Goal: Task Accomplishment & Management: Complete application form

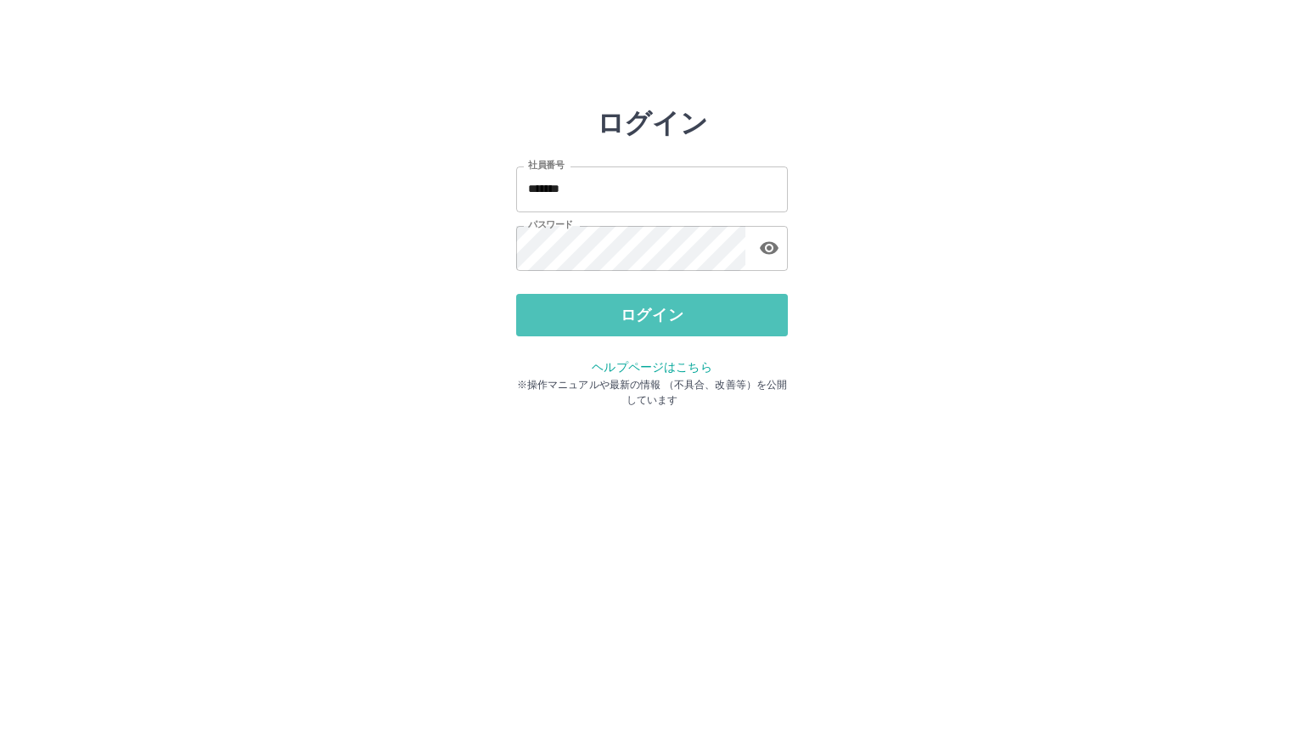
click at [567, 319] on button "ログイン" at bounding box center [652, 315] width 272 height 42
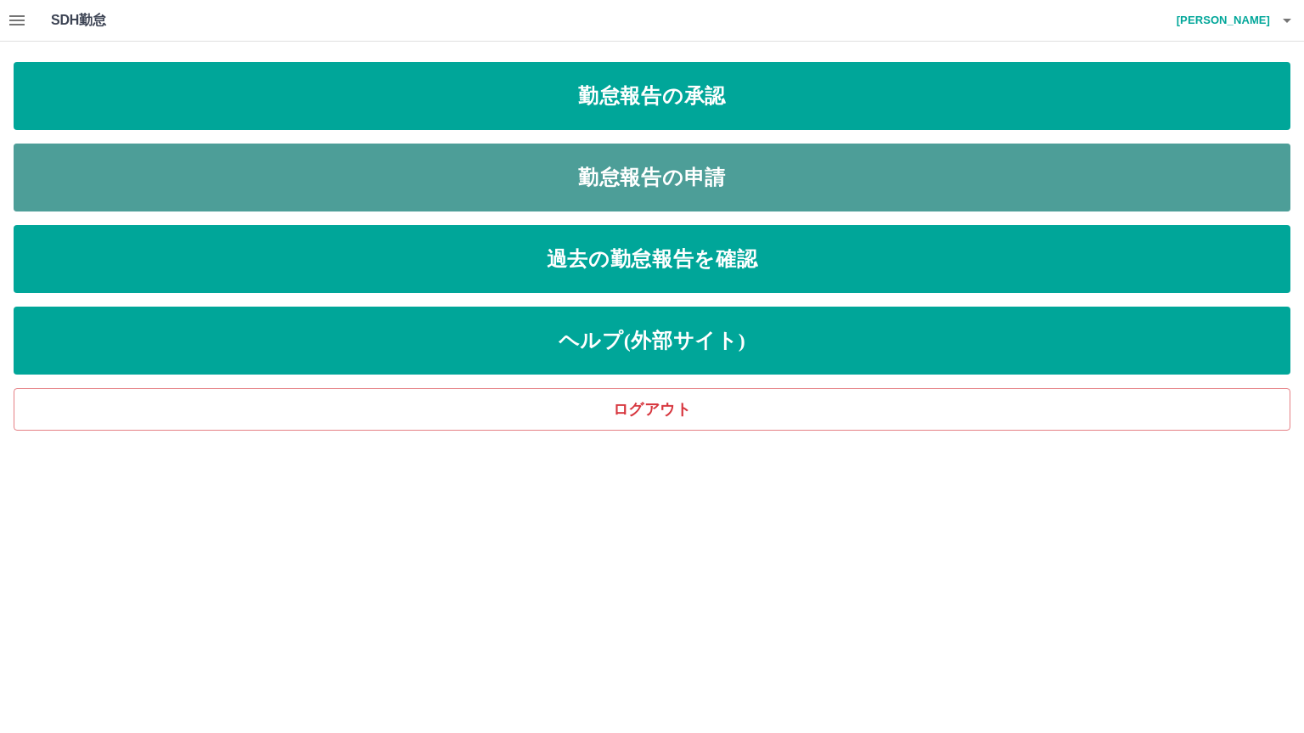
click at [480, 176] on link "勤怠報告の申請" at bounding box center [652, 177] width 1277 height 68
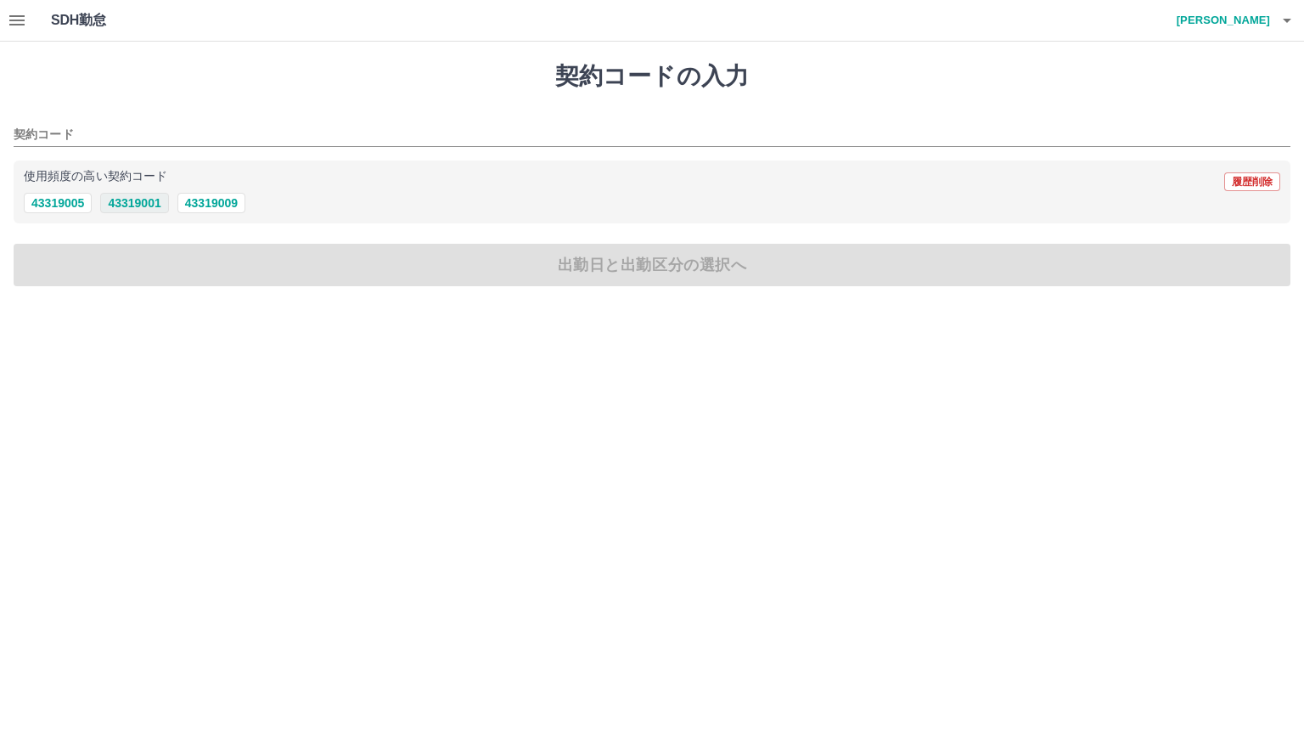
click at [136, 198] on button "43319001" at bounding box center [134, 203] width 68 height 20
type input "********"
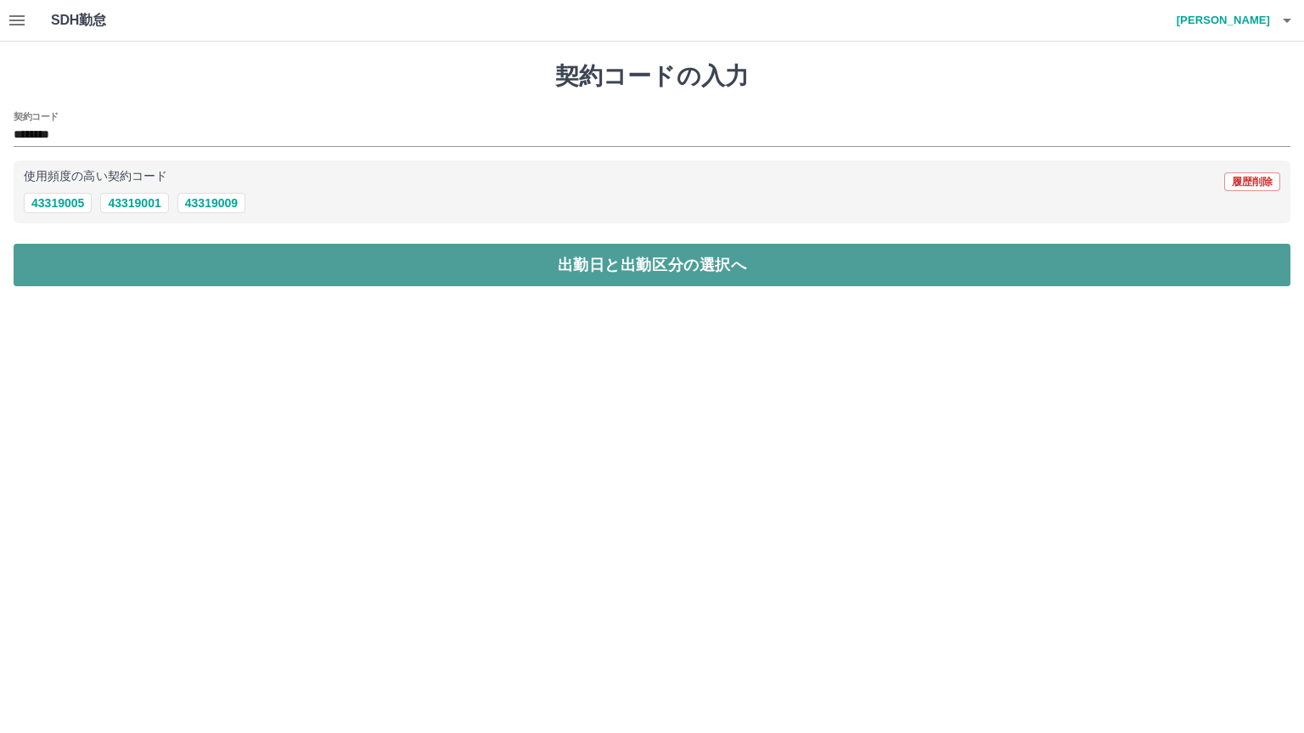
click at [152, 271] on button "出勤日と出勤区分の選択へ" at bounding box center [652, 265] width 1277 height 42
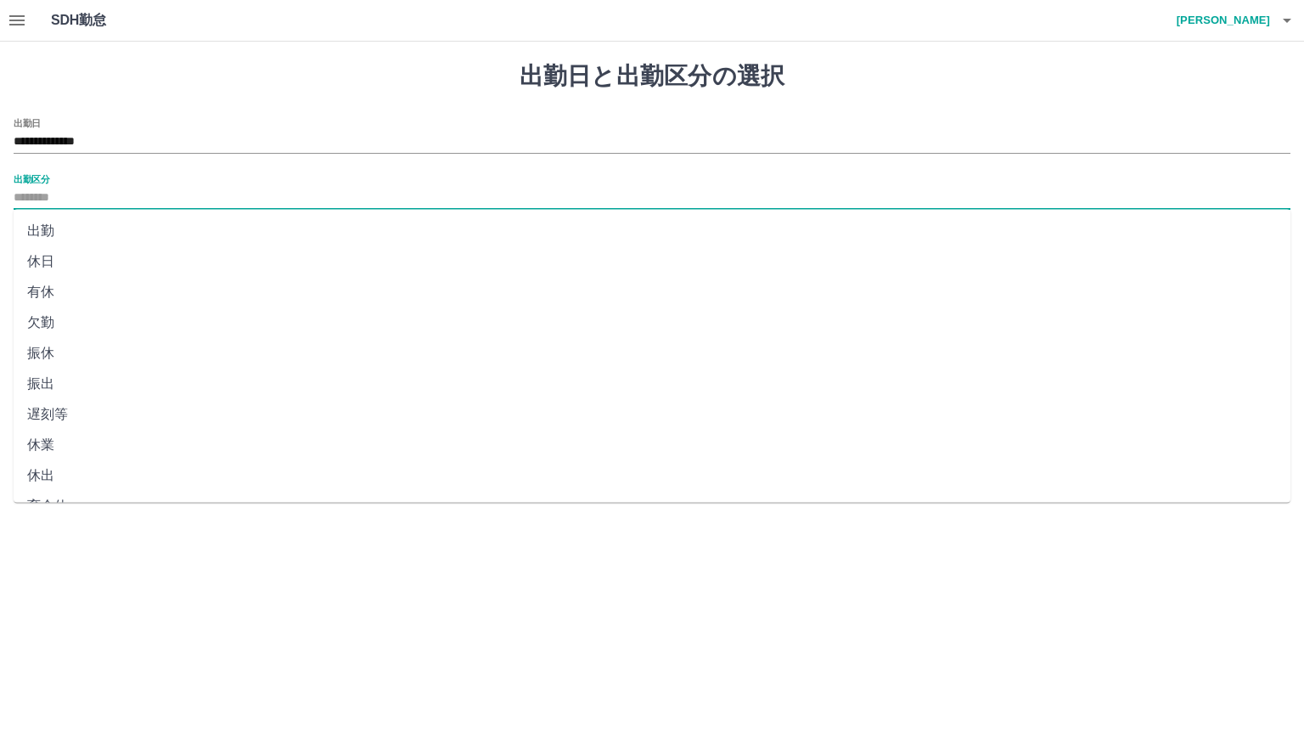
click at [47, 191] on input "出勤区分" at bounding box center [652, 198] width 1277 height 21
click at [53, 225] on li "出勤" at bounding box center [652, 231] width 1277 height 31
type input "**"
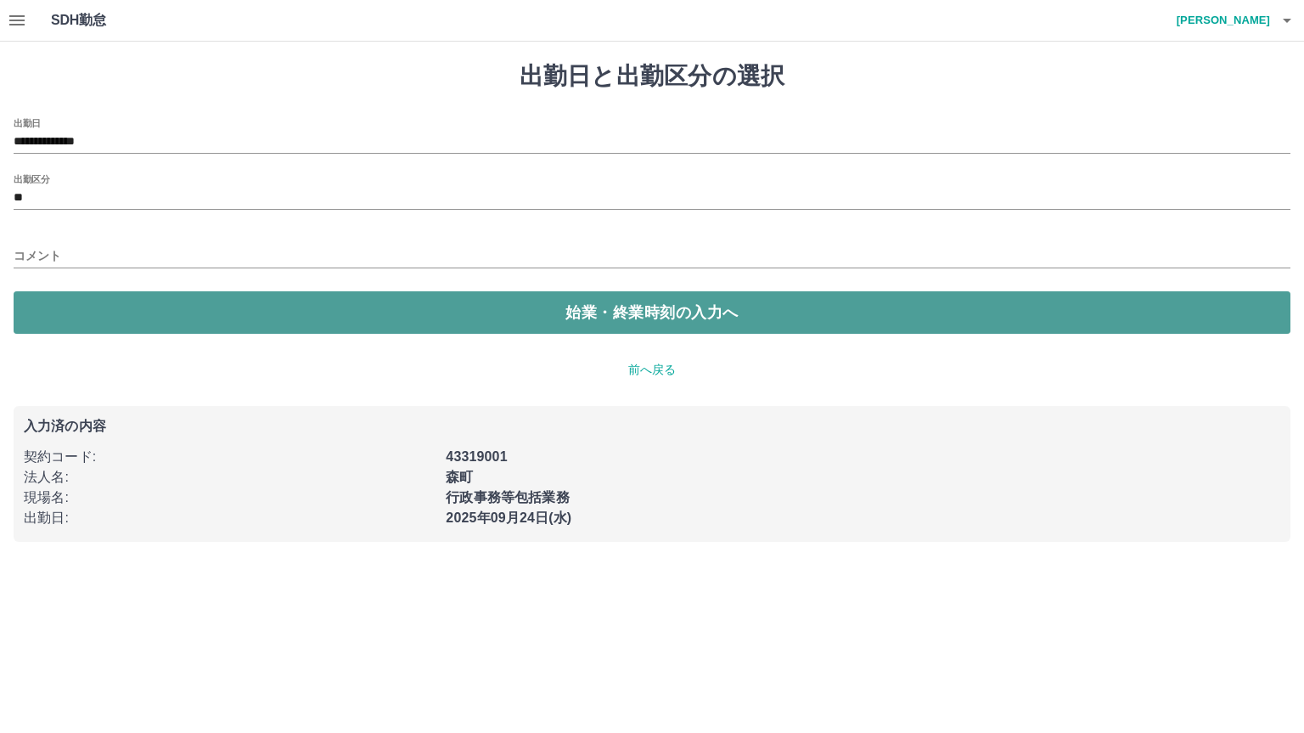
click at [78, 303] on button "始業・終業時刻の入力へ" at bounding box center [652, 312] width 1277 height 42
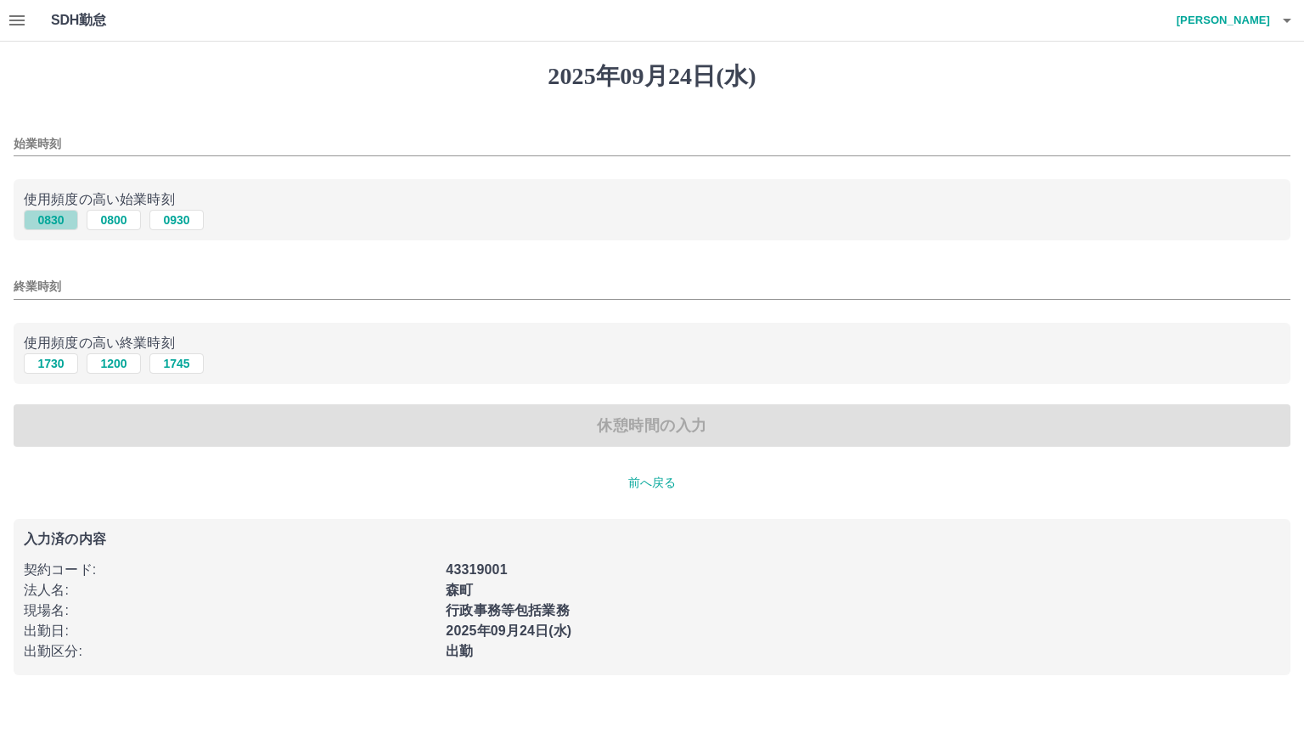
click at [59, 223] on button "0830" at bounding box center [51, 220] width 54 height 20
type input "****"
click at [51, 363] on button "1730" at bounding box center [51, 363] width 54 height 20
type input "****"
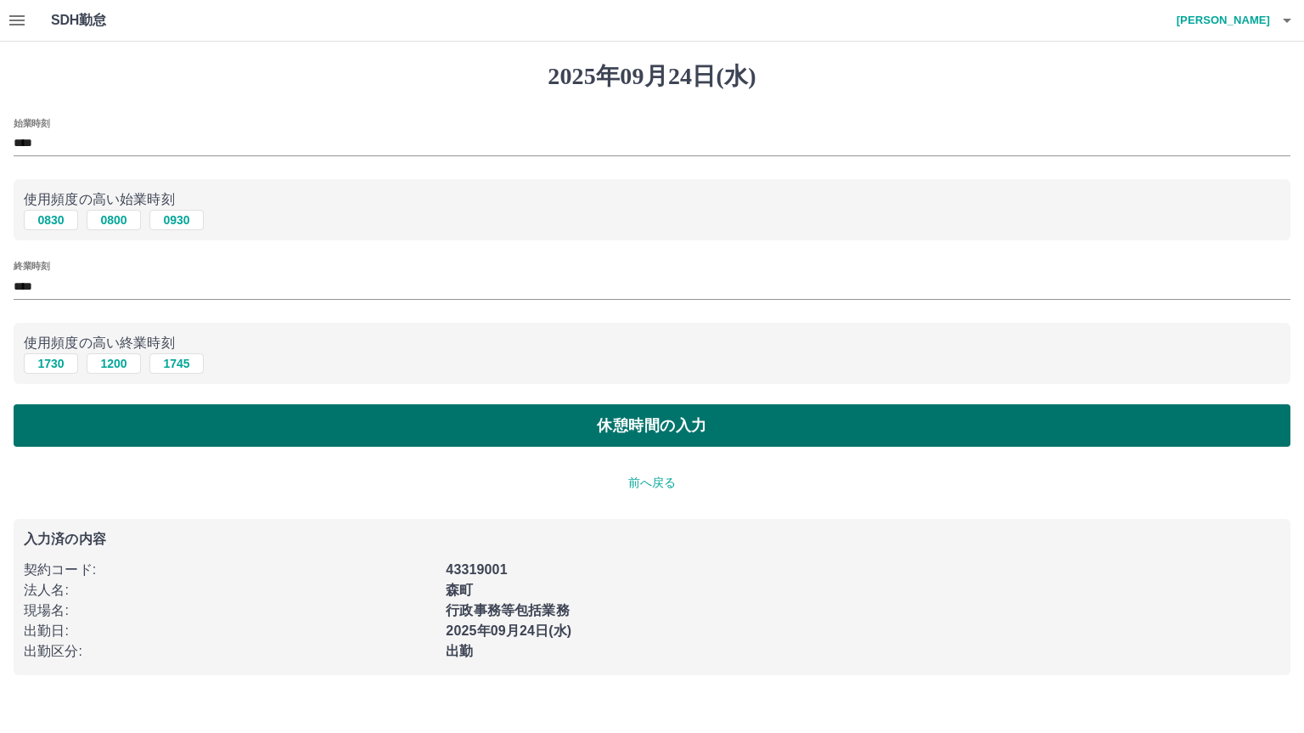
click at [563, 430] on button "休憩時間の入力" at bounding box center [652, 425] width 1277 height 42
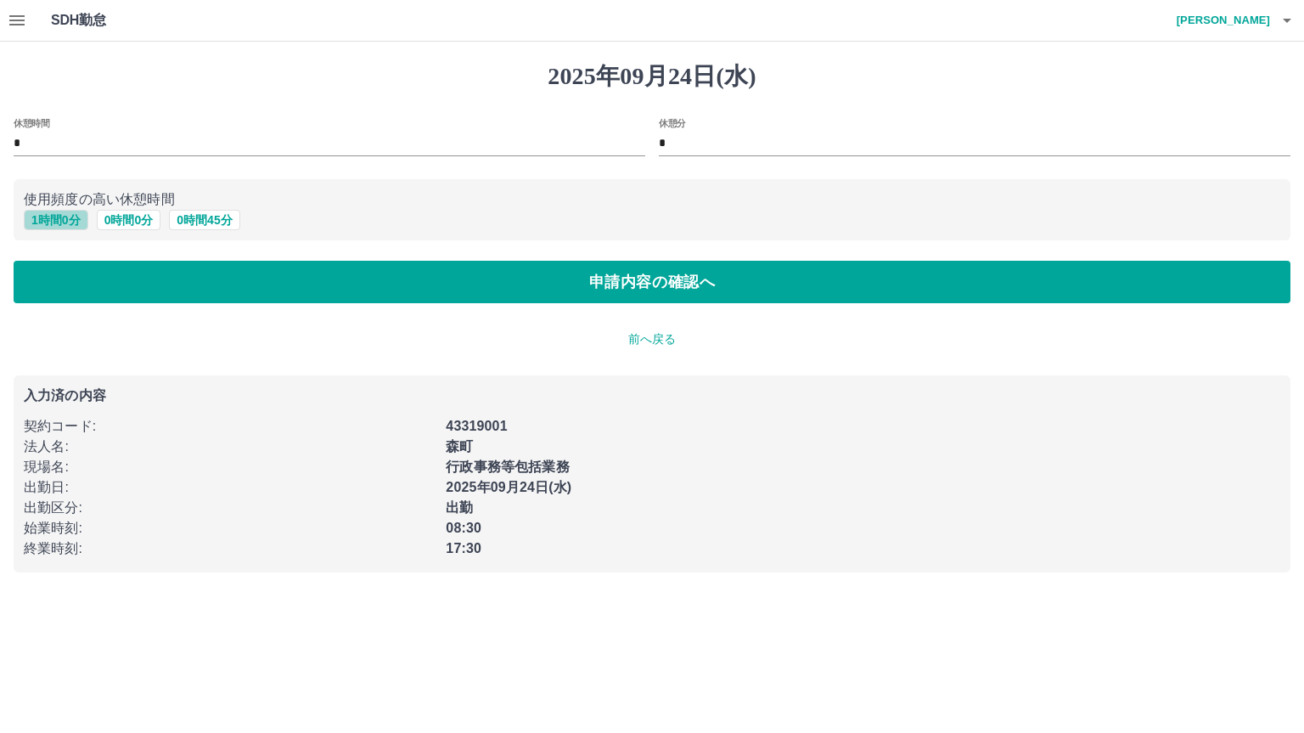
click at [49, 226] on button "1 時間 0 分" at bounding box center [56, 220] width 65 height 20
type input "*"
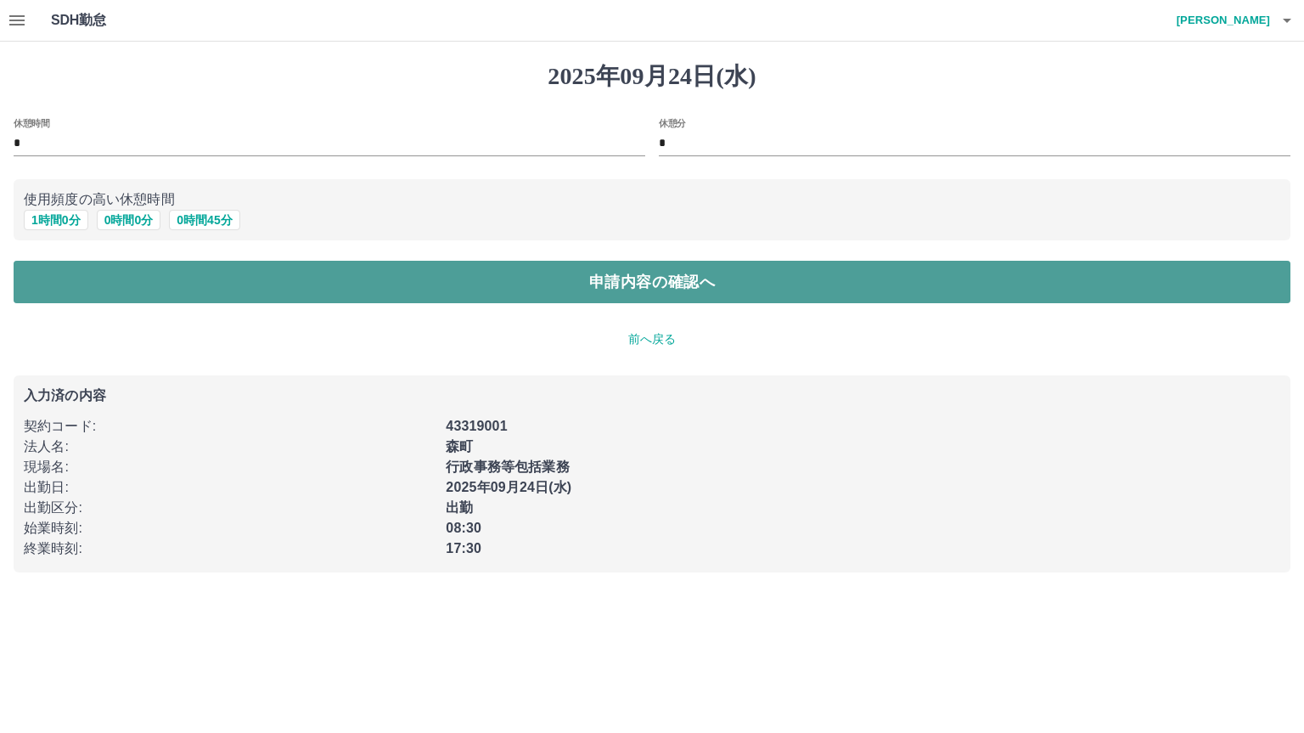
click at [511, 273] on button "申請内容の確認へ" at bounding box center [652, 282] width 1277 height 42
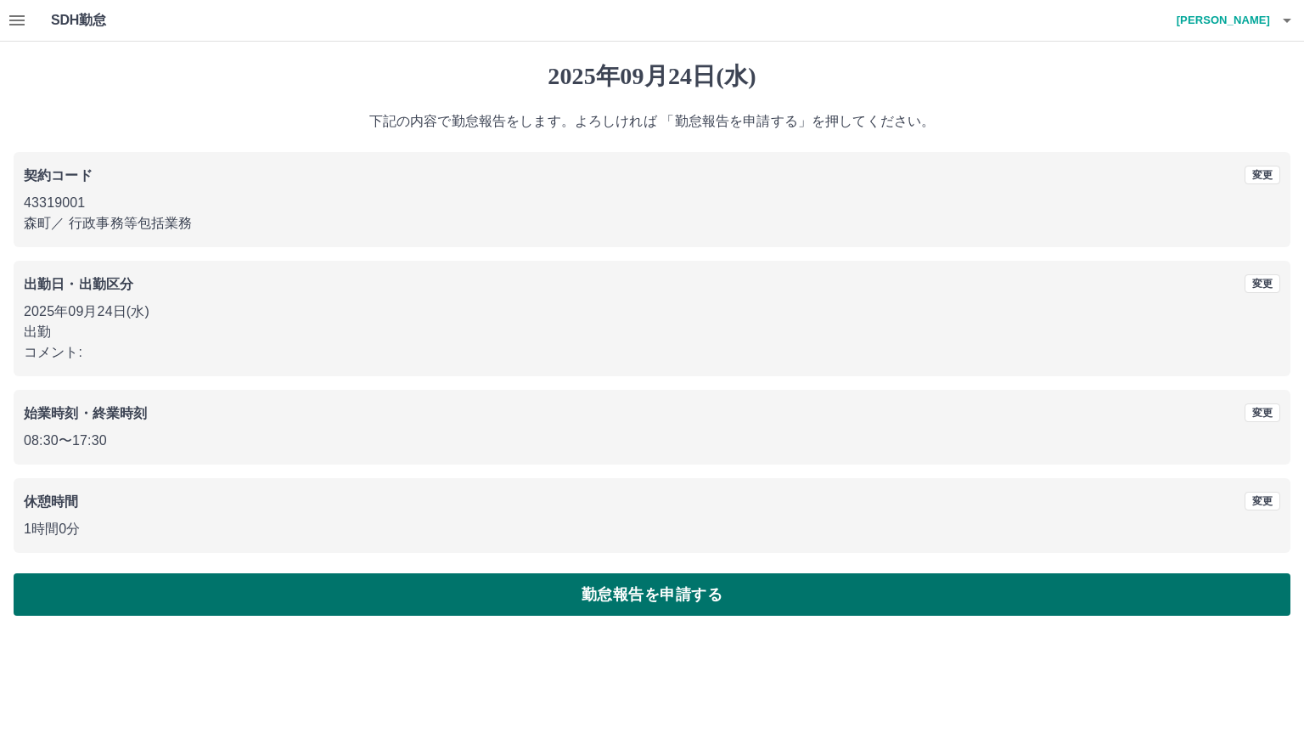
click at [590, 576] on button "勤怠報告を申請する" at bounding box center [652, 594] width 1277 height 42
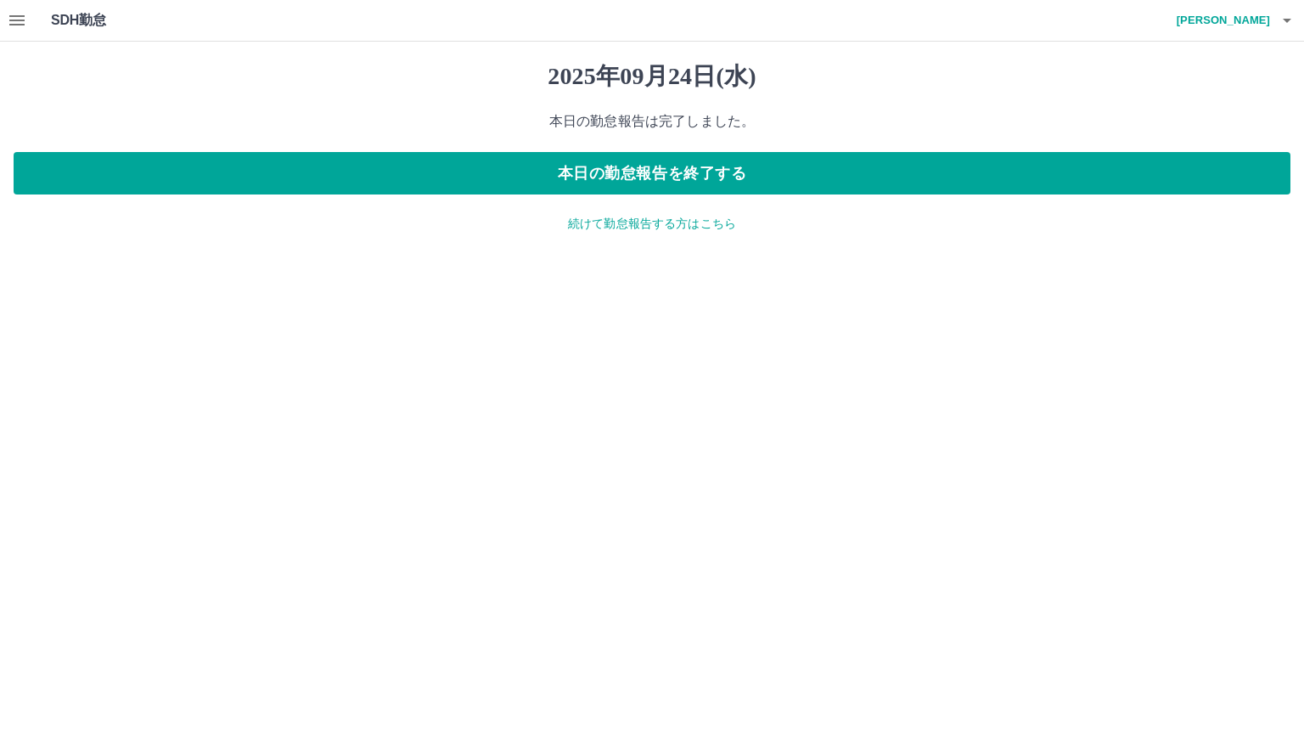
click at [20, 22] on icon "button" at bounding box center [17, 20] width 20 height 20
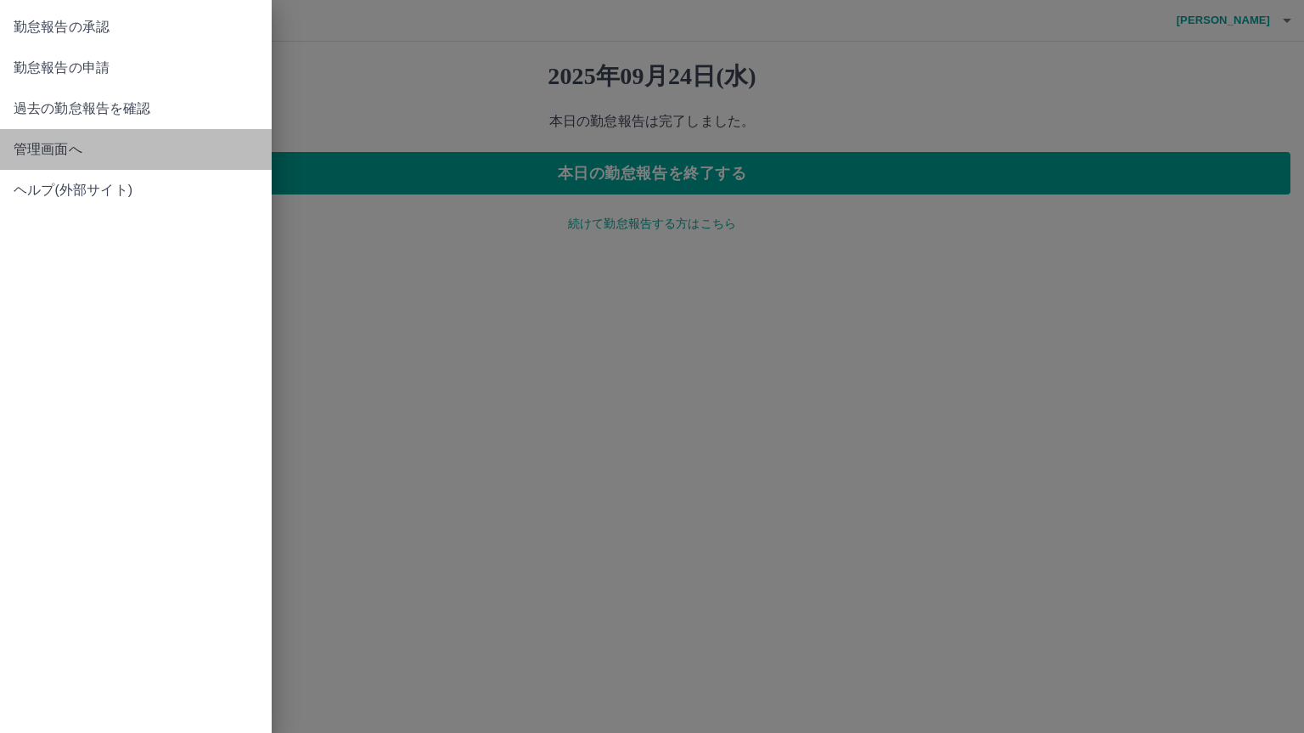
click at [53, 160] on link "管理画面へ" at bounding box center [136, 149] width 272 height 41
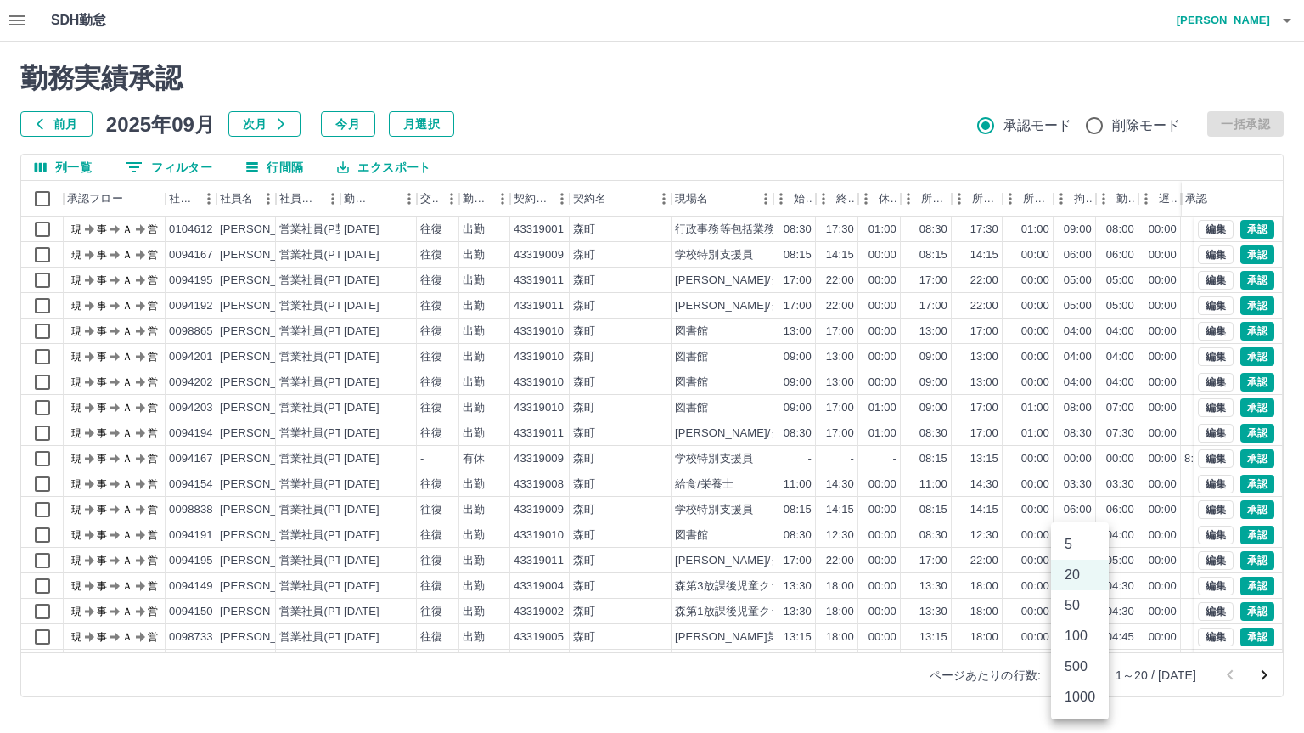
click at [1093, 677] on body "SDH勤怠 [PERSON_NAME] 勤務実績承認 前月 [DATE] 次月 今月 月選択 承認モード 削除モード 一括承認 列一覧 0 フィルター 行間隔…" at bounding box center [652, 358] width 1304 height 717
click at [1090, 648] on li "100" at bounding box center [1080, 636] width 58 height 31
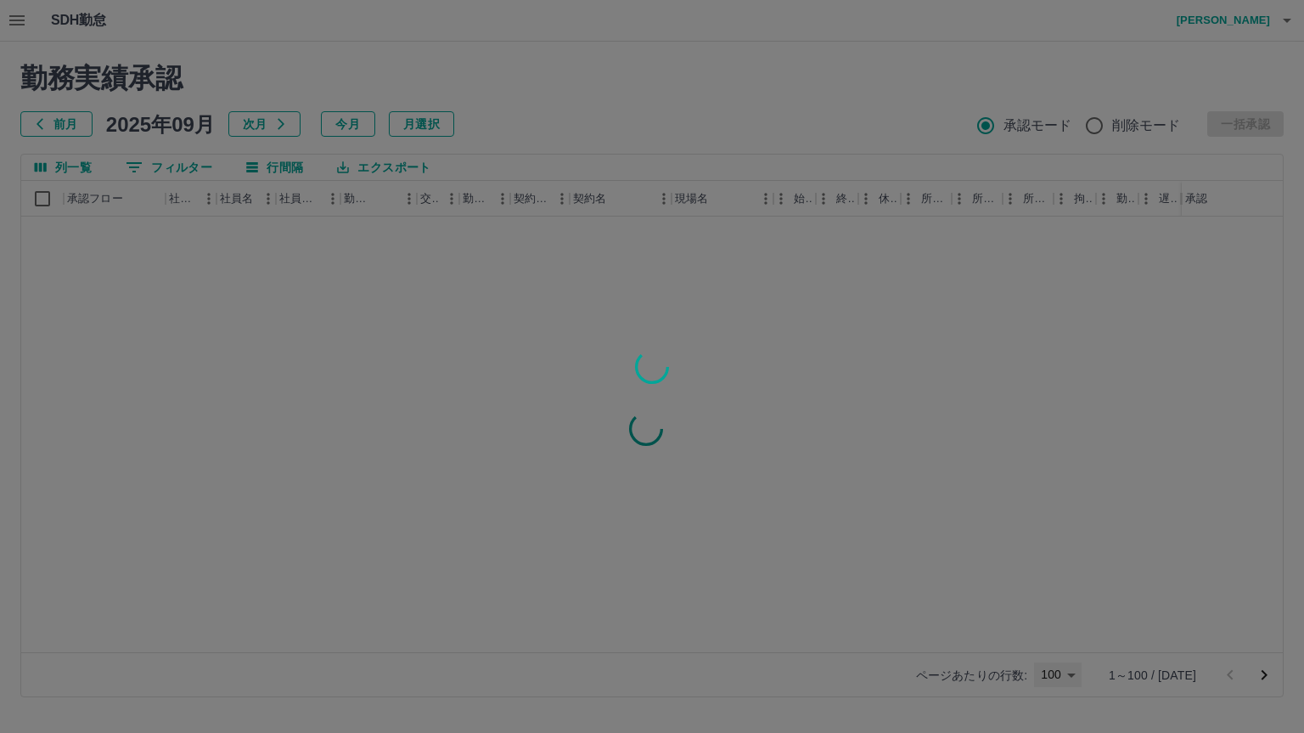
type input "***"
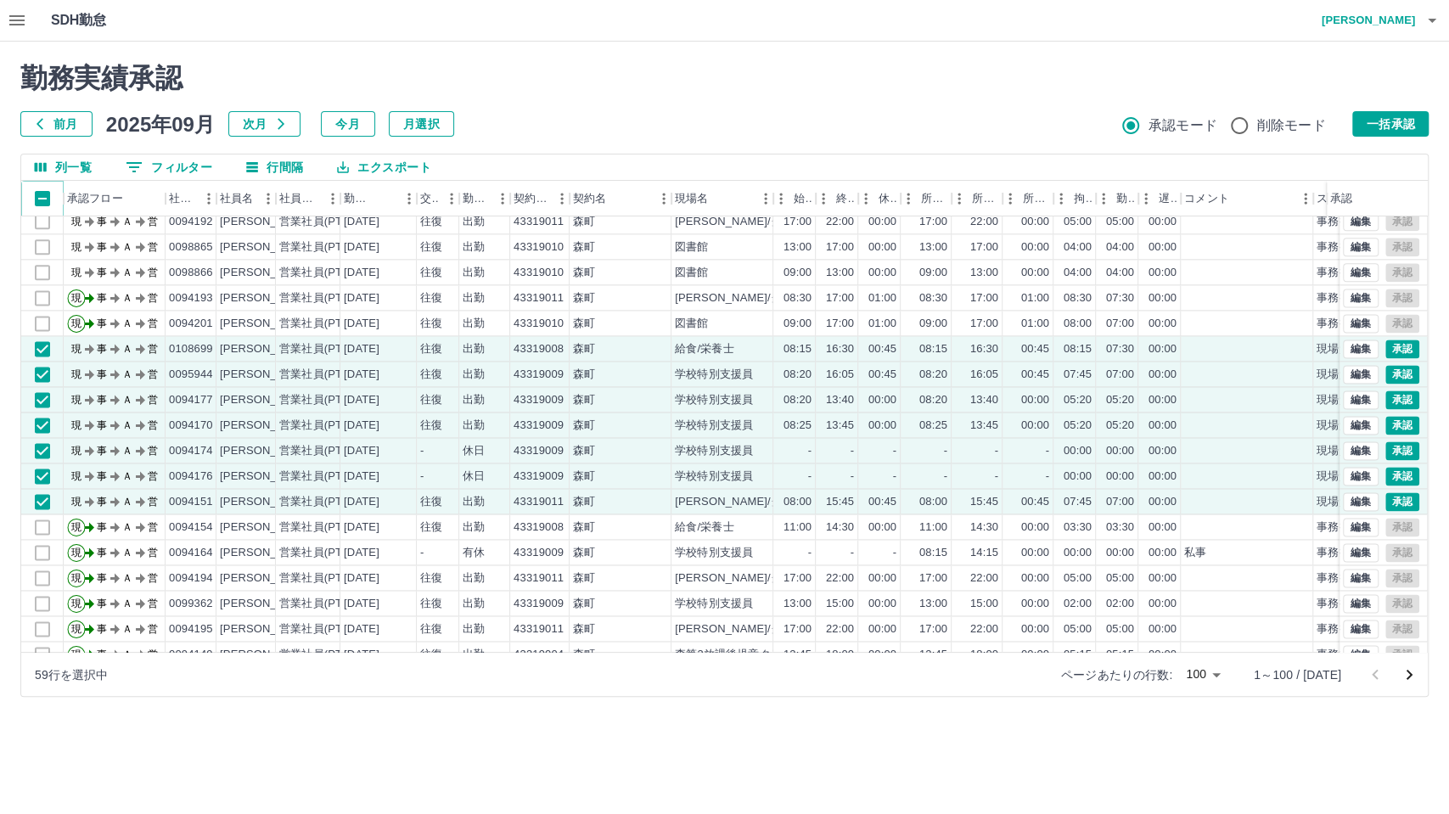
scroll to position [1559, 0]
click at [1303, 122] on button "一括承認" at bounding box center [1390, 123] width 76 height 25
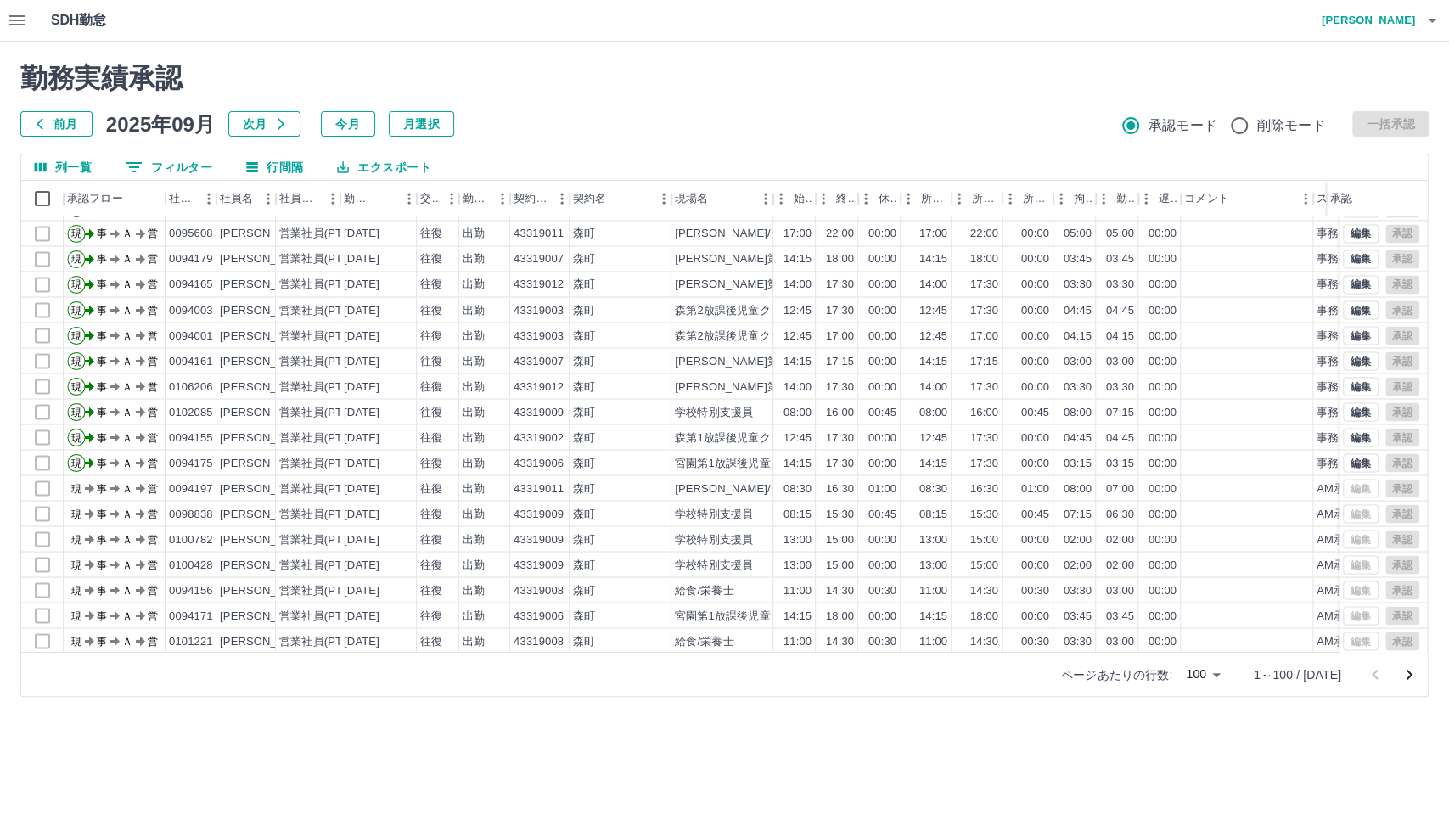
scroll to position [2125, 0]
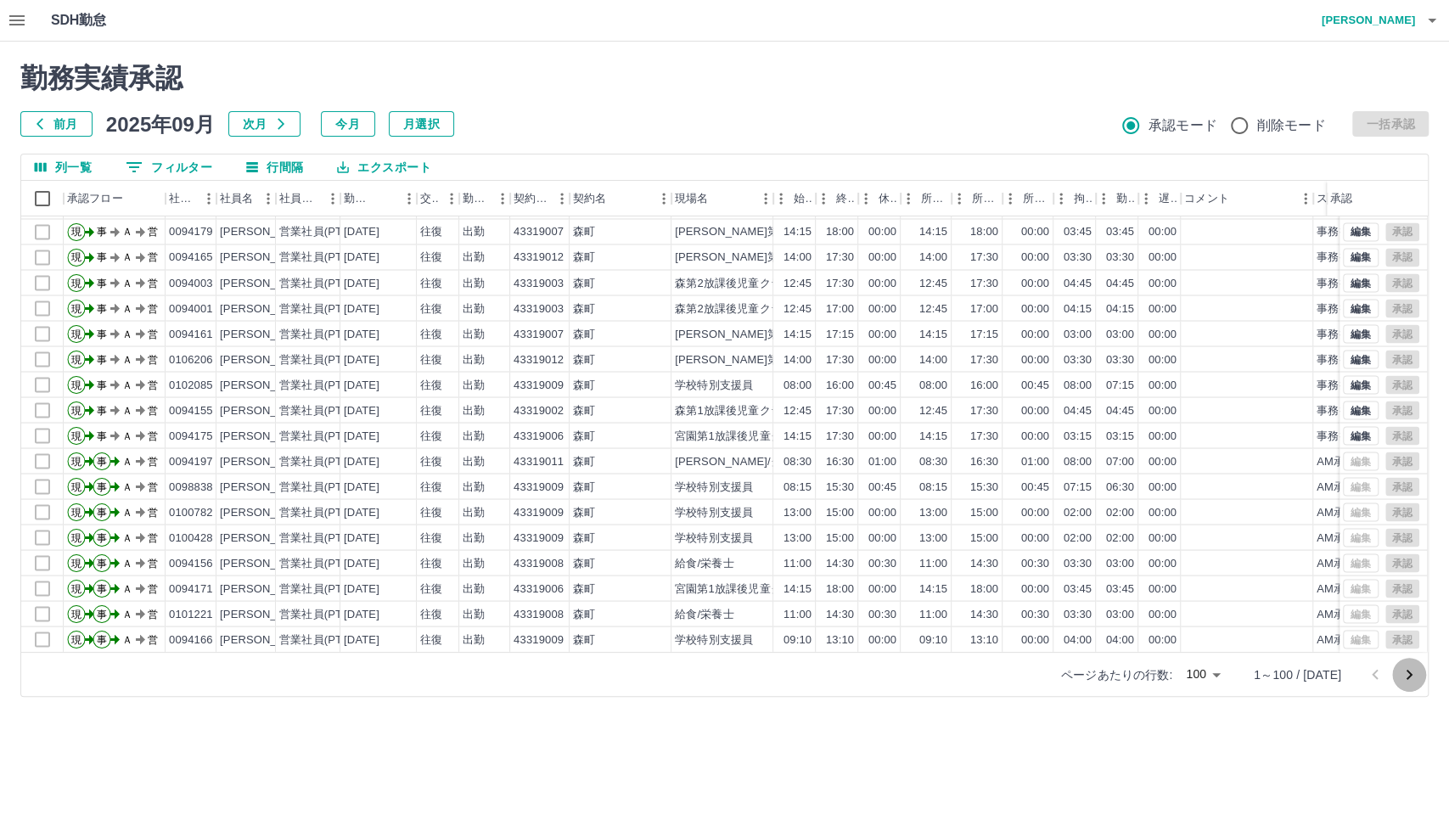
click at [1303, 677] on icon "次のページへ" at bounding box center [1409, 675] width 20 height 20
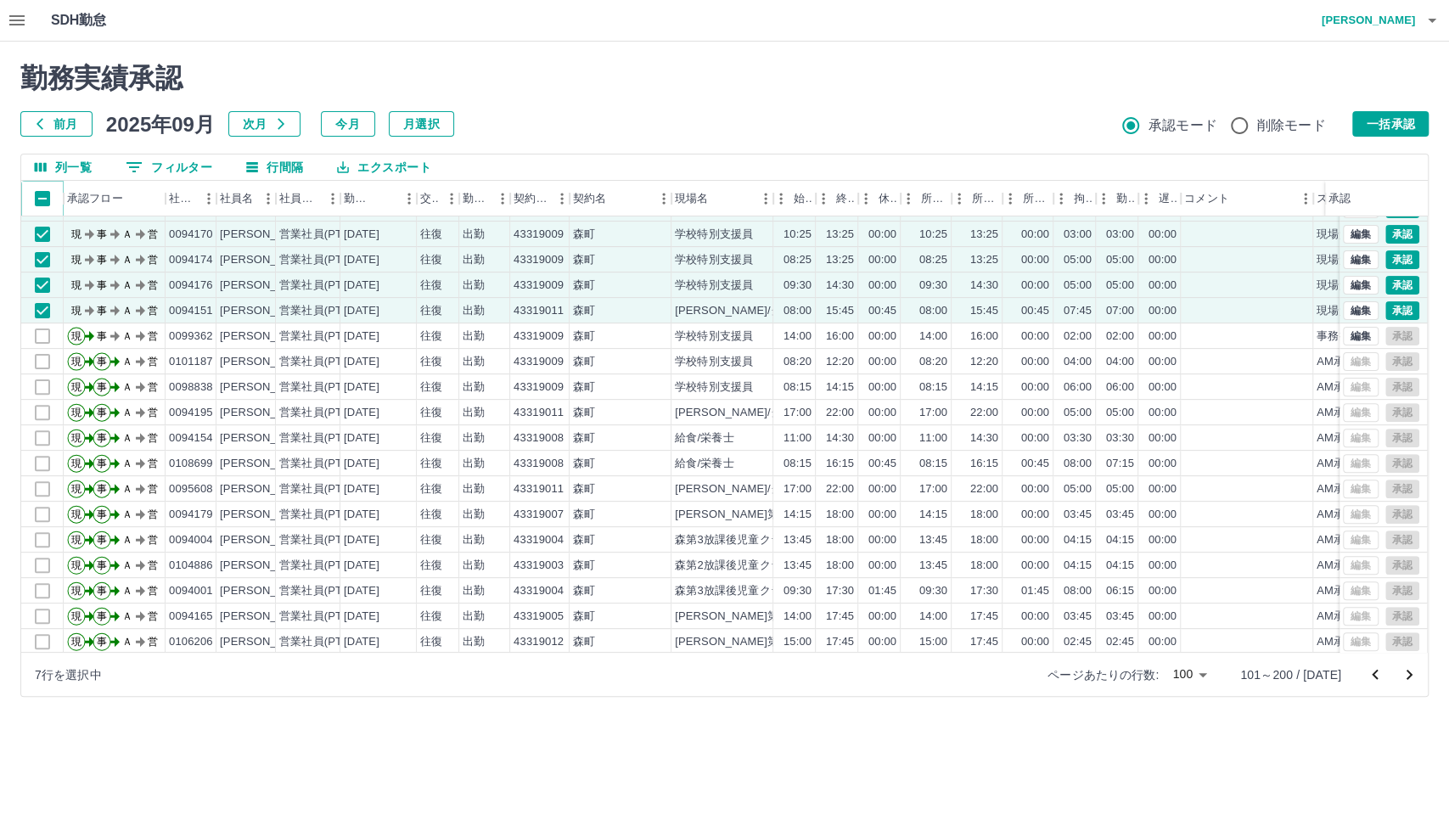
scroll to position [283, 0]
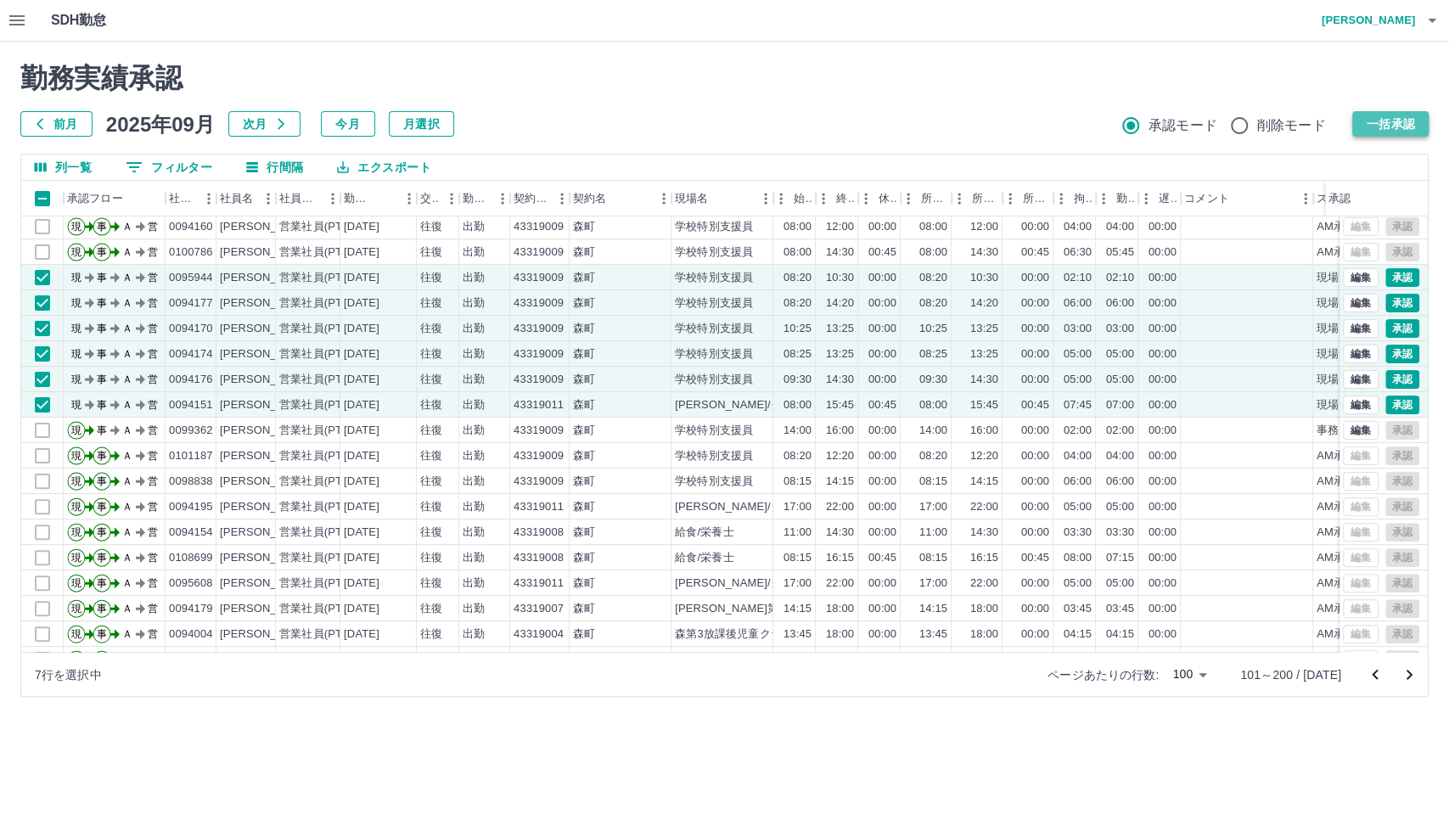
click at [1303, 128] on button "一括承認" at bounding box center [1390, 123] width 76 height 25
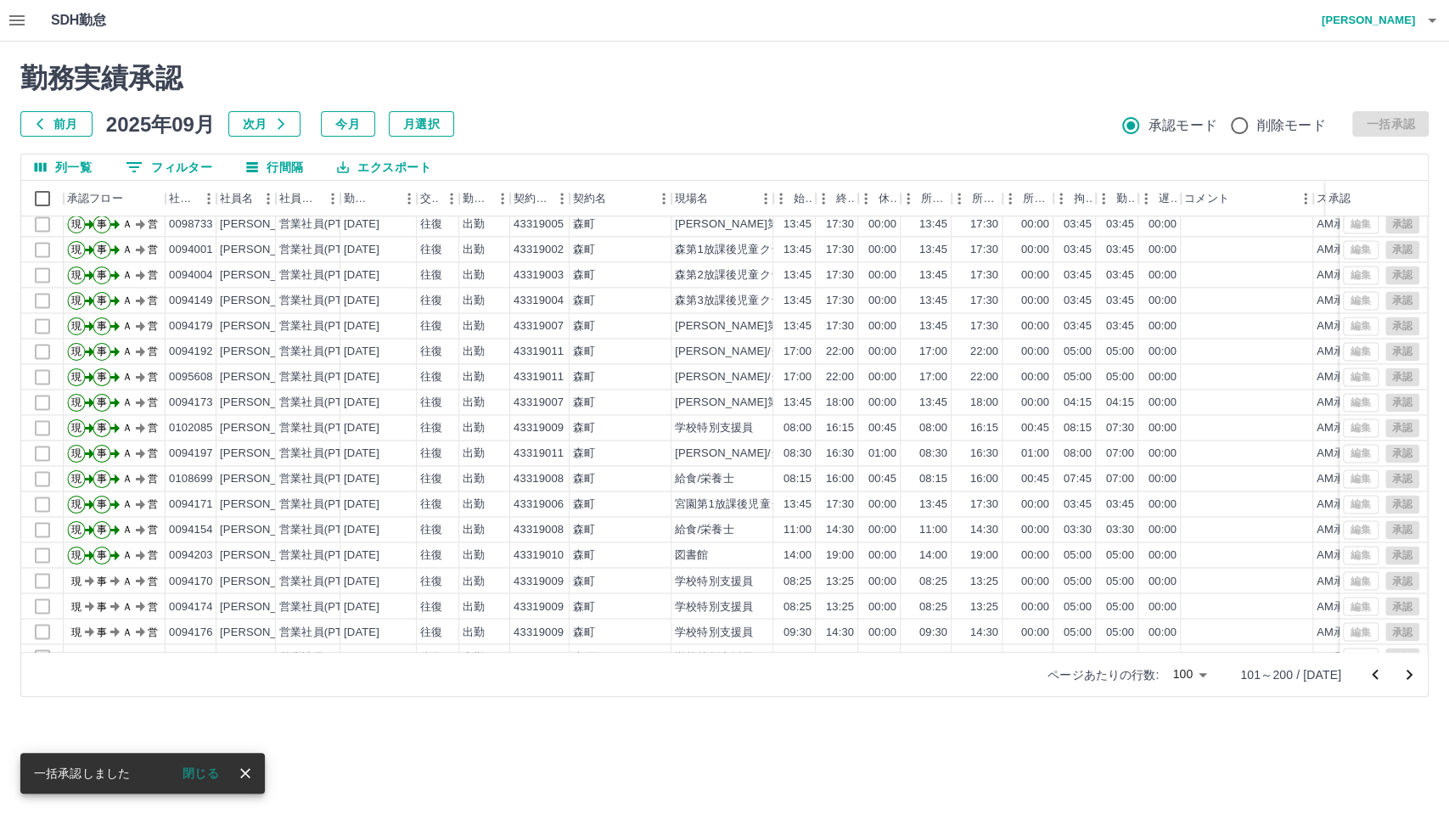
scroll to position [2125, 0]
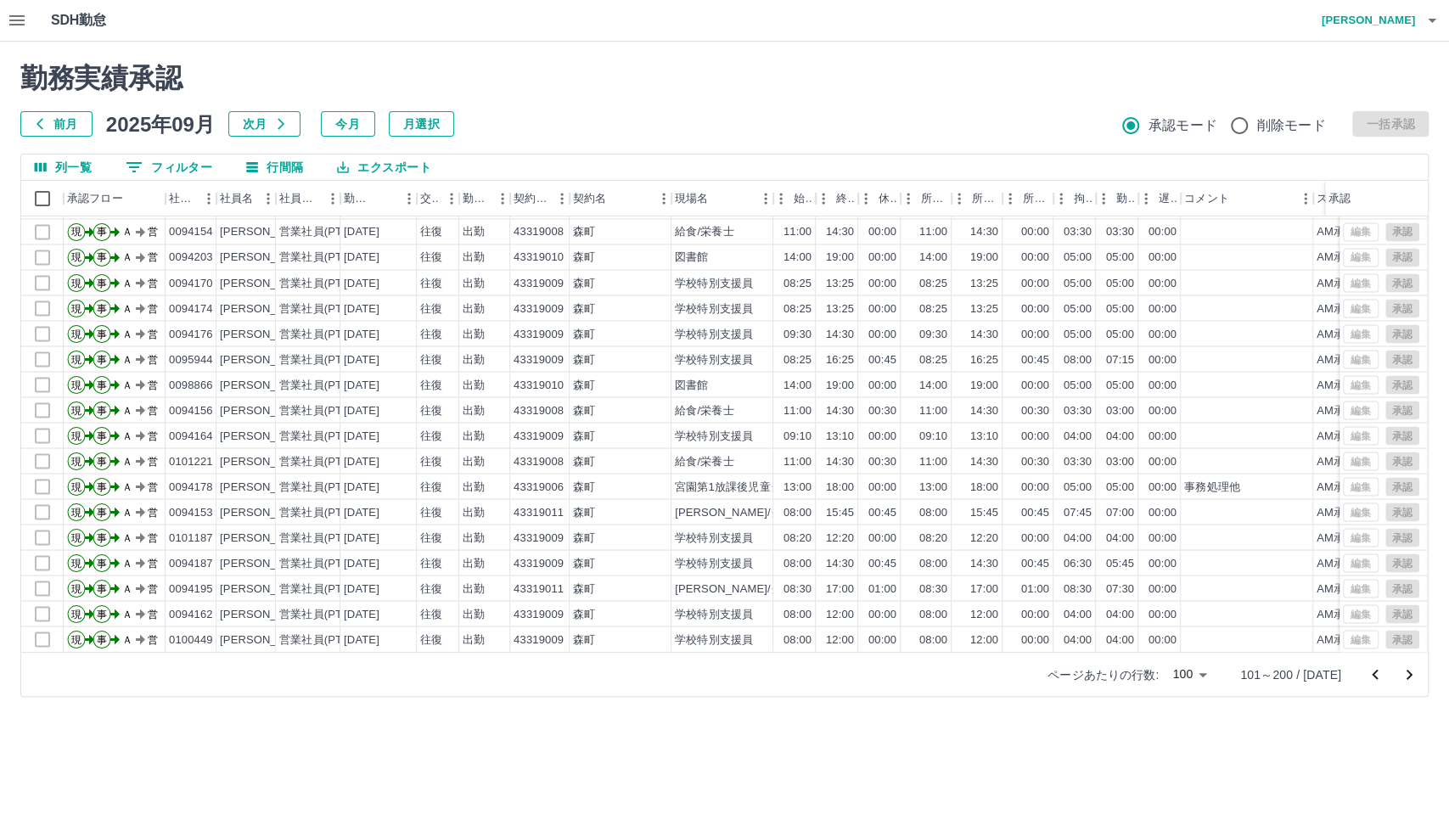
click at [1303, 683] on icon "次のページへ" at bounding box center [1409, 675] width 20 height 20
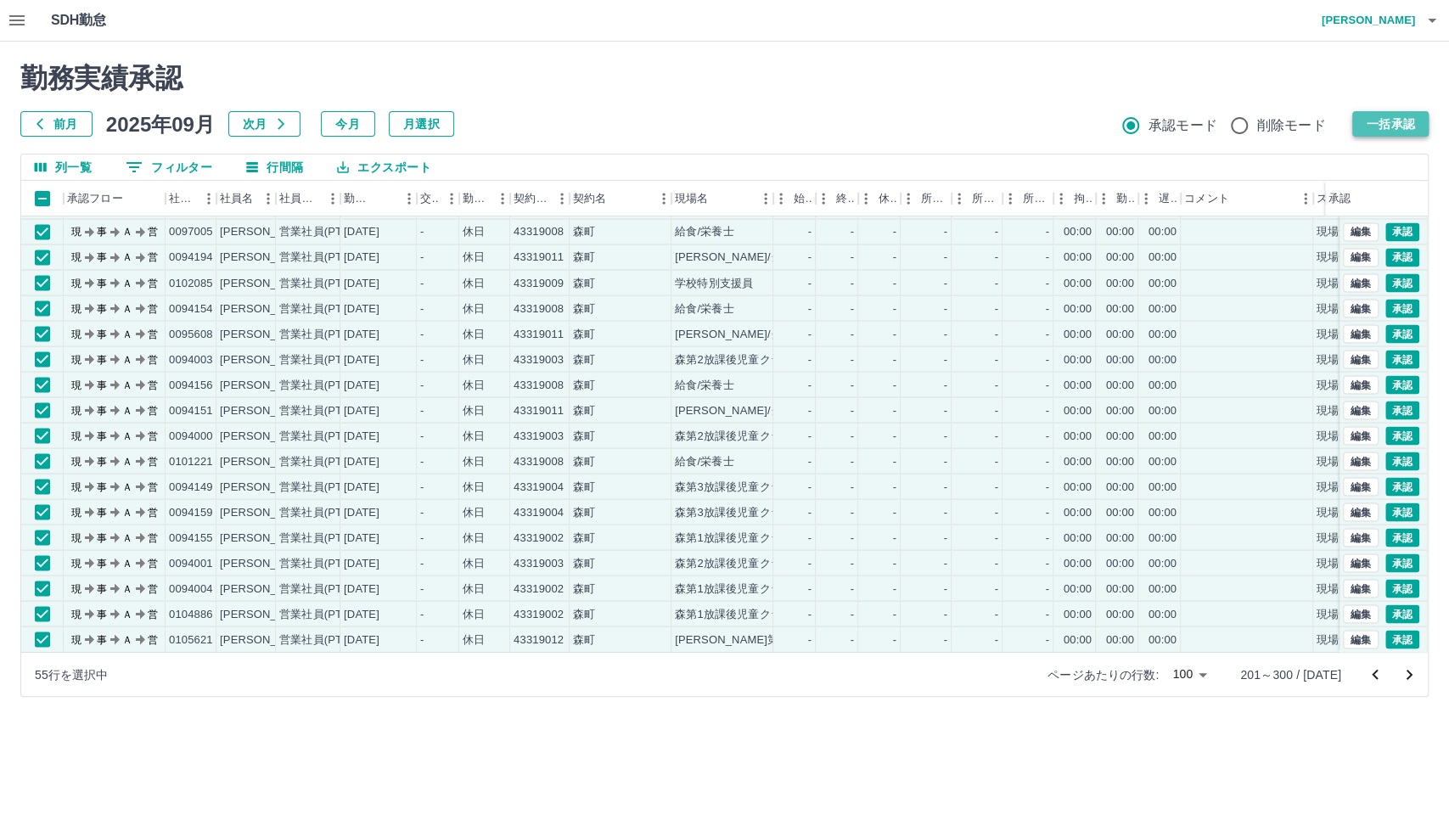
click at [1303, 125] on button "一括承認" at bounding box center [1390, 123] width 76 height 25
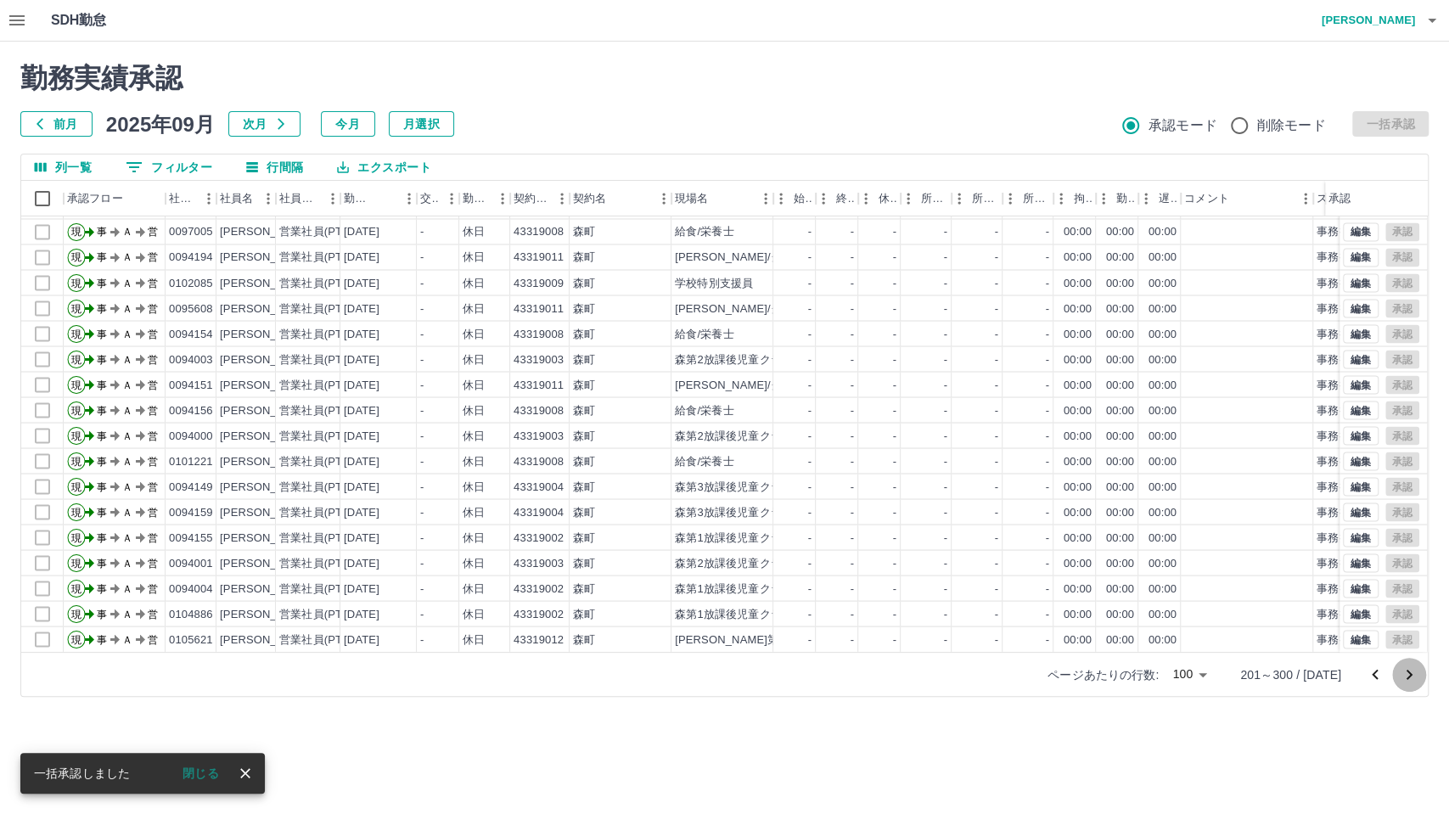
click at [1303, 672] on icon "次のページへ" at bounding box center [1409, 675] width 20 height 20
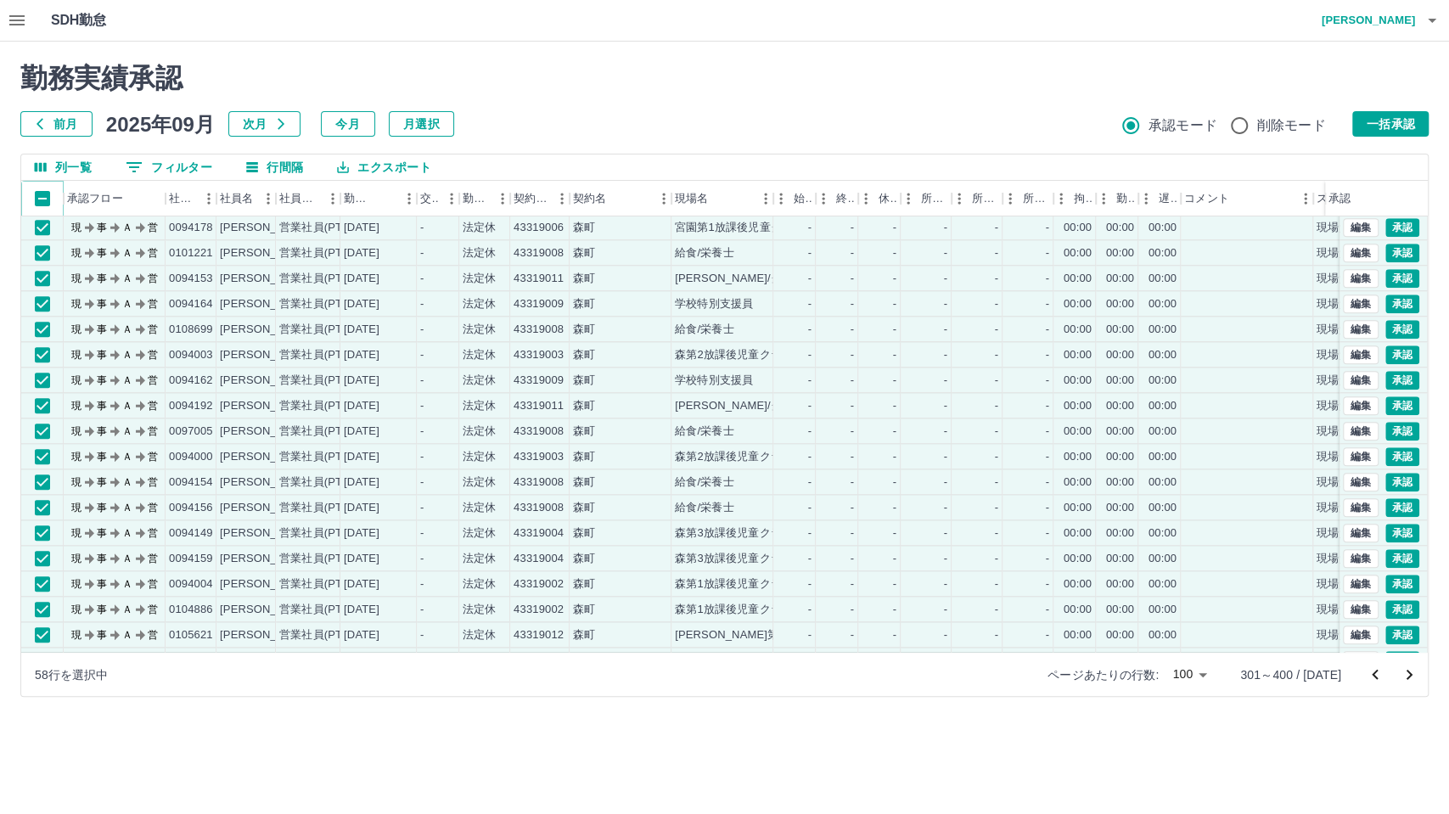
scroll to position [1087, 0]
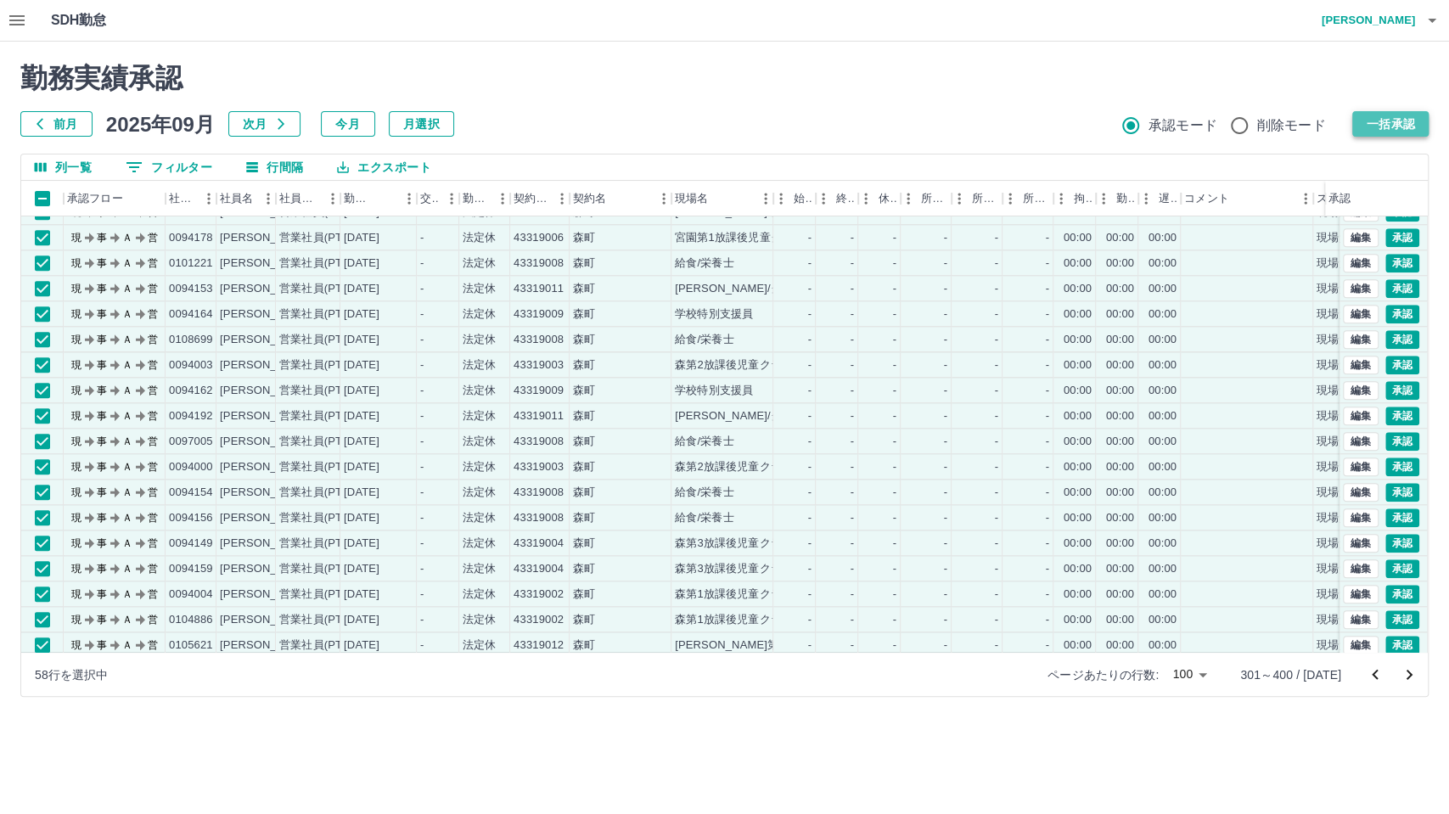
click at [1303, 126] on button "一括承認" at bounding box center [1390, 123] width 76 height 25
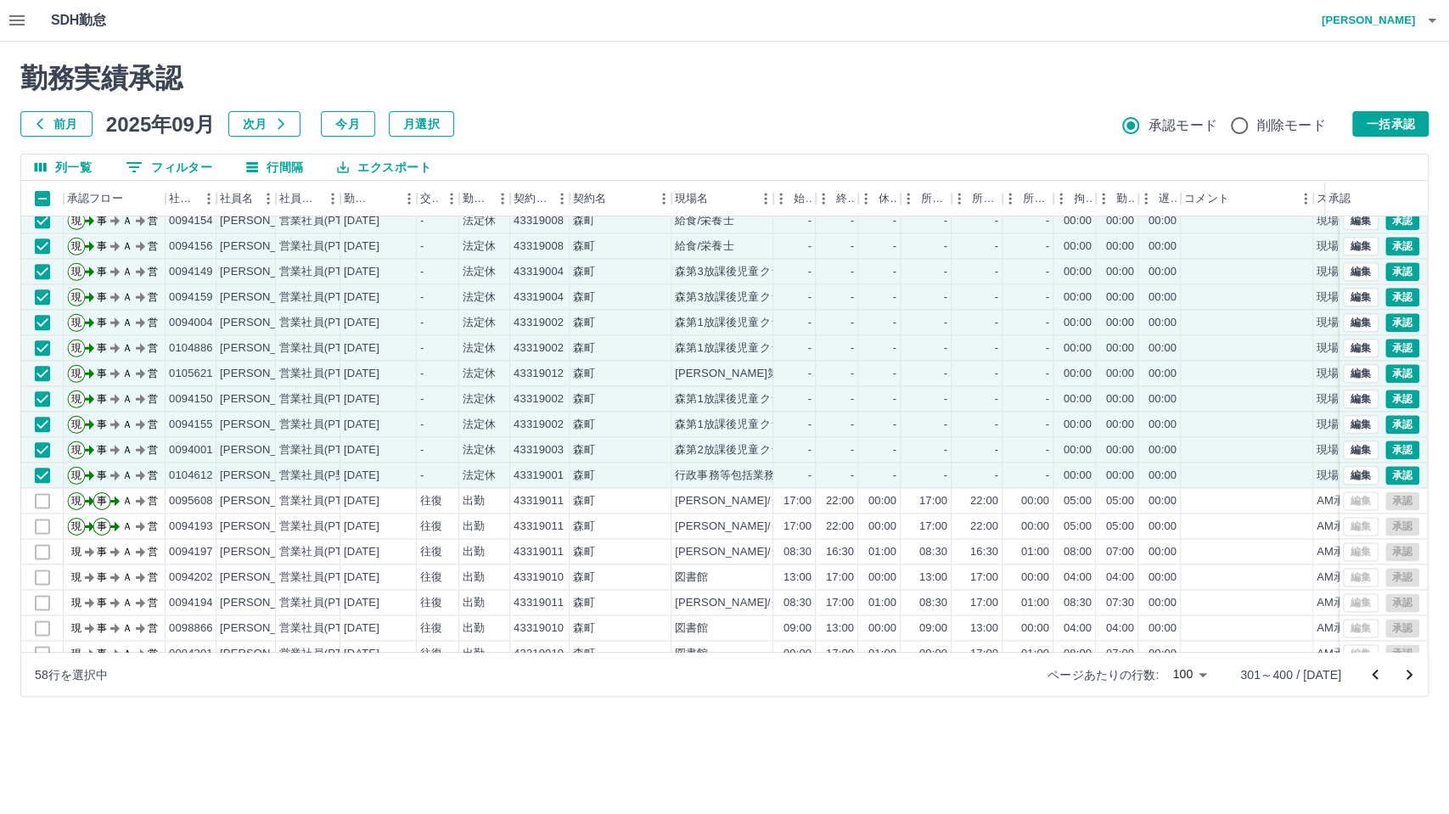
scroll to position [1370, 0]
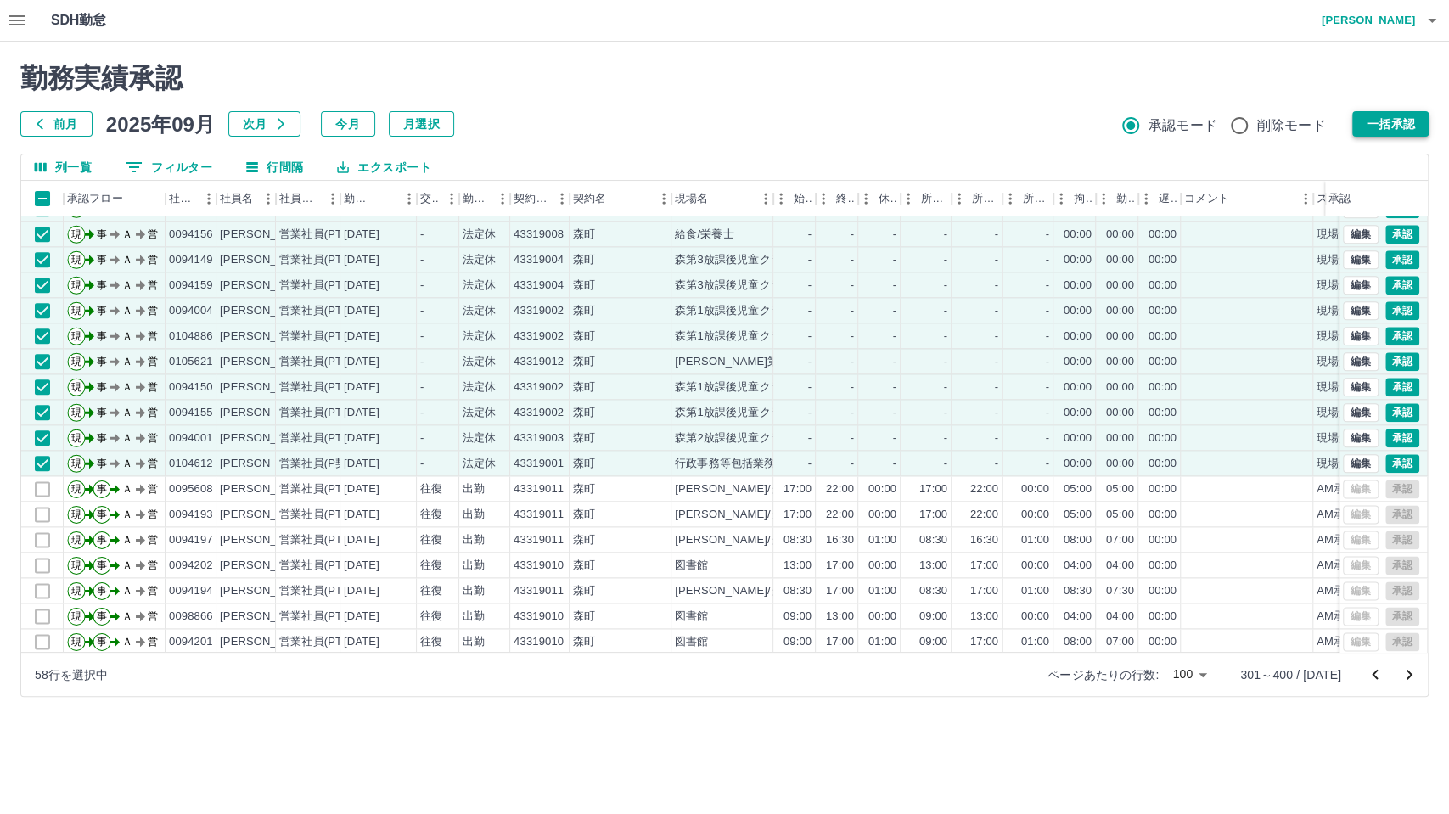
click at [1303, 127] on button "一括承認" at bounding box center [1390, 123] width 76 height 25
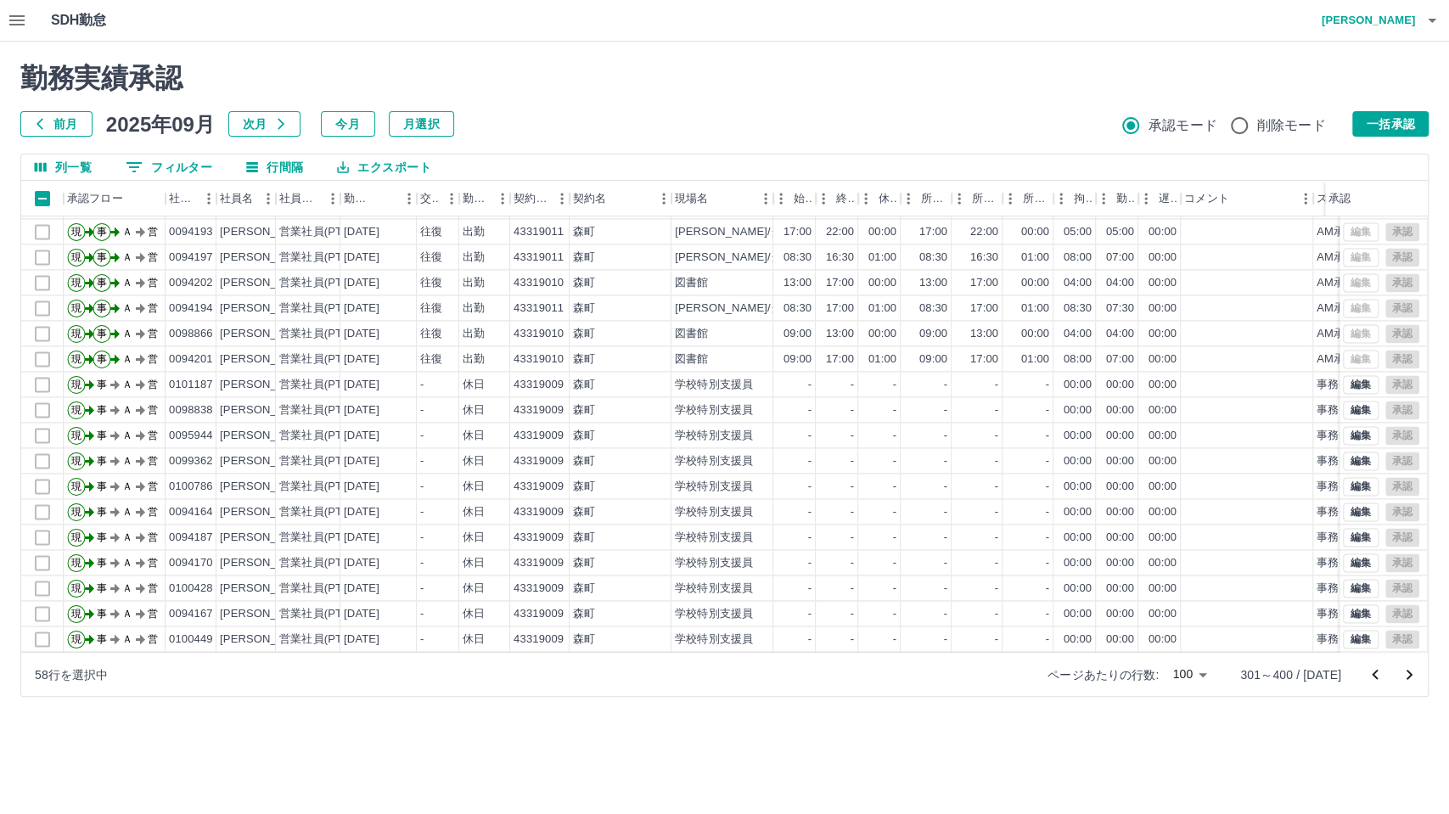
scroll to position [1087, 0]
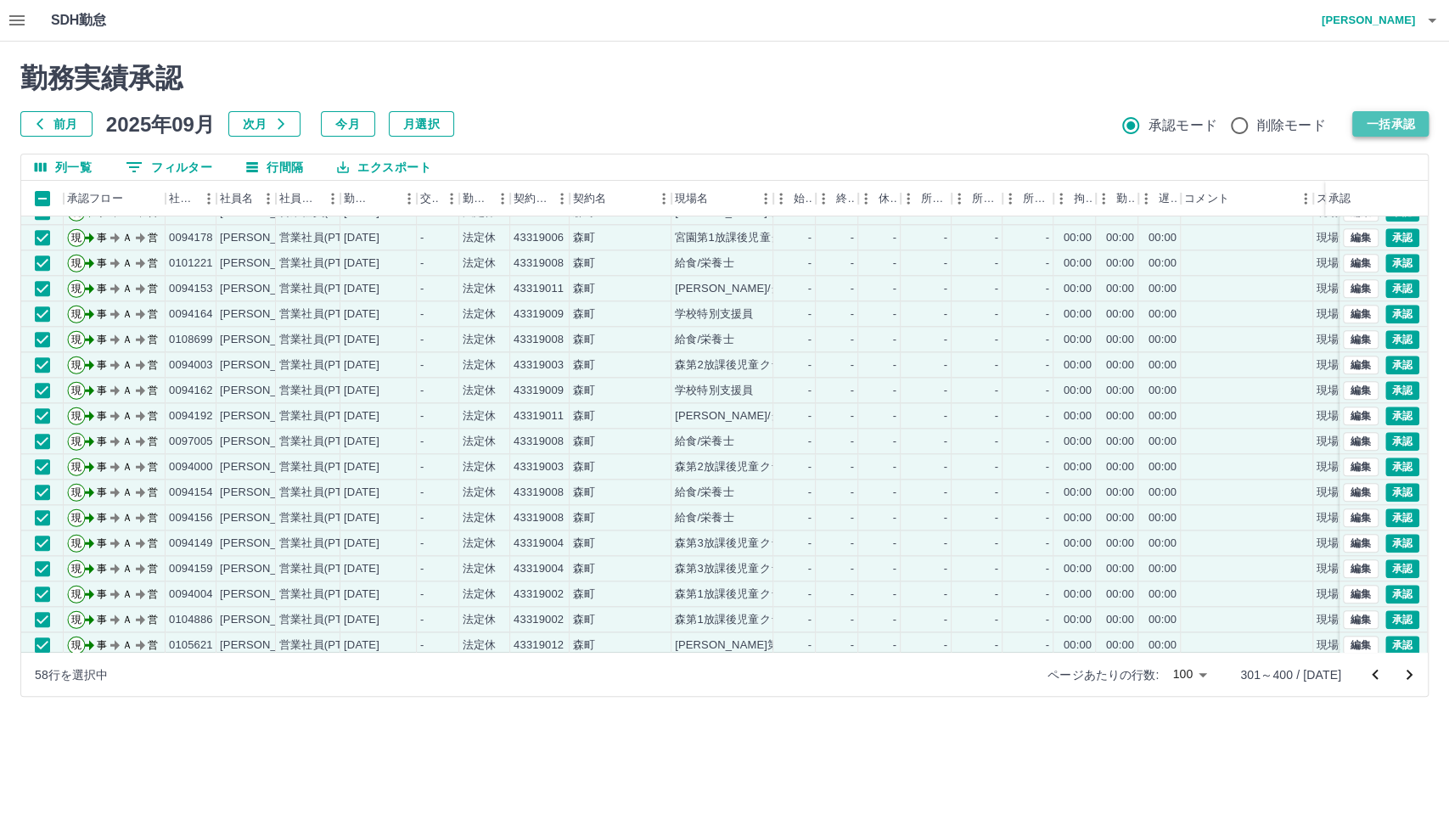
click at [1303, 125] on button "一括承認" at bounding box center [1390, 123] width 76 height 25
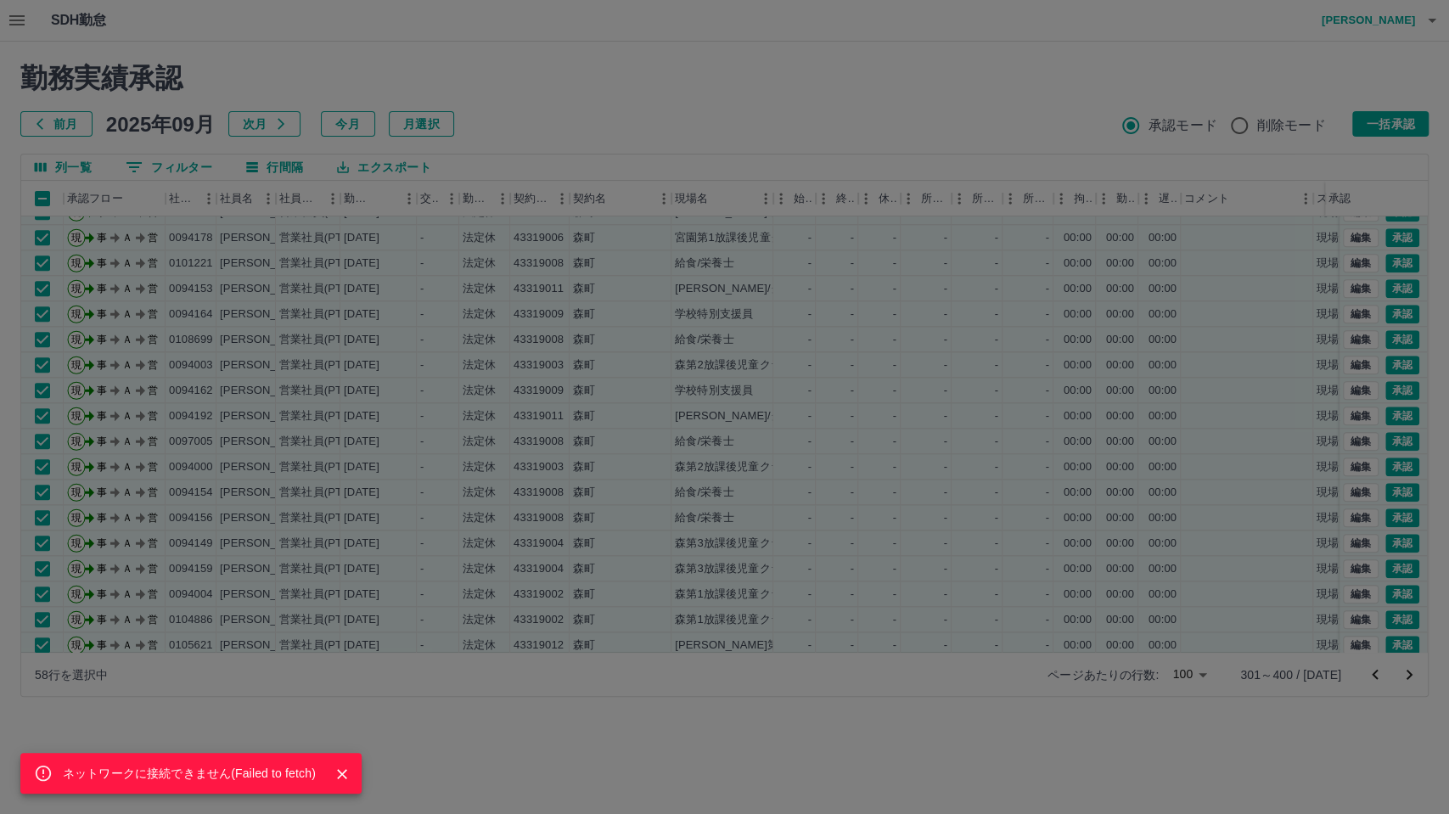
click at [761, 704] on div "ネットワークに接続できません( Failed to fetch )" at bounding box center [724, 407] width 1449 height 814
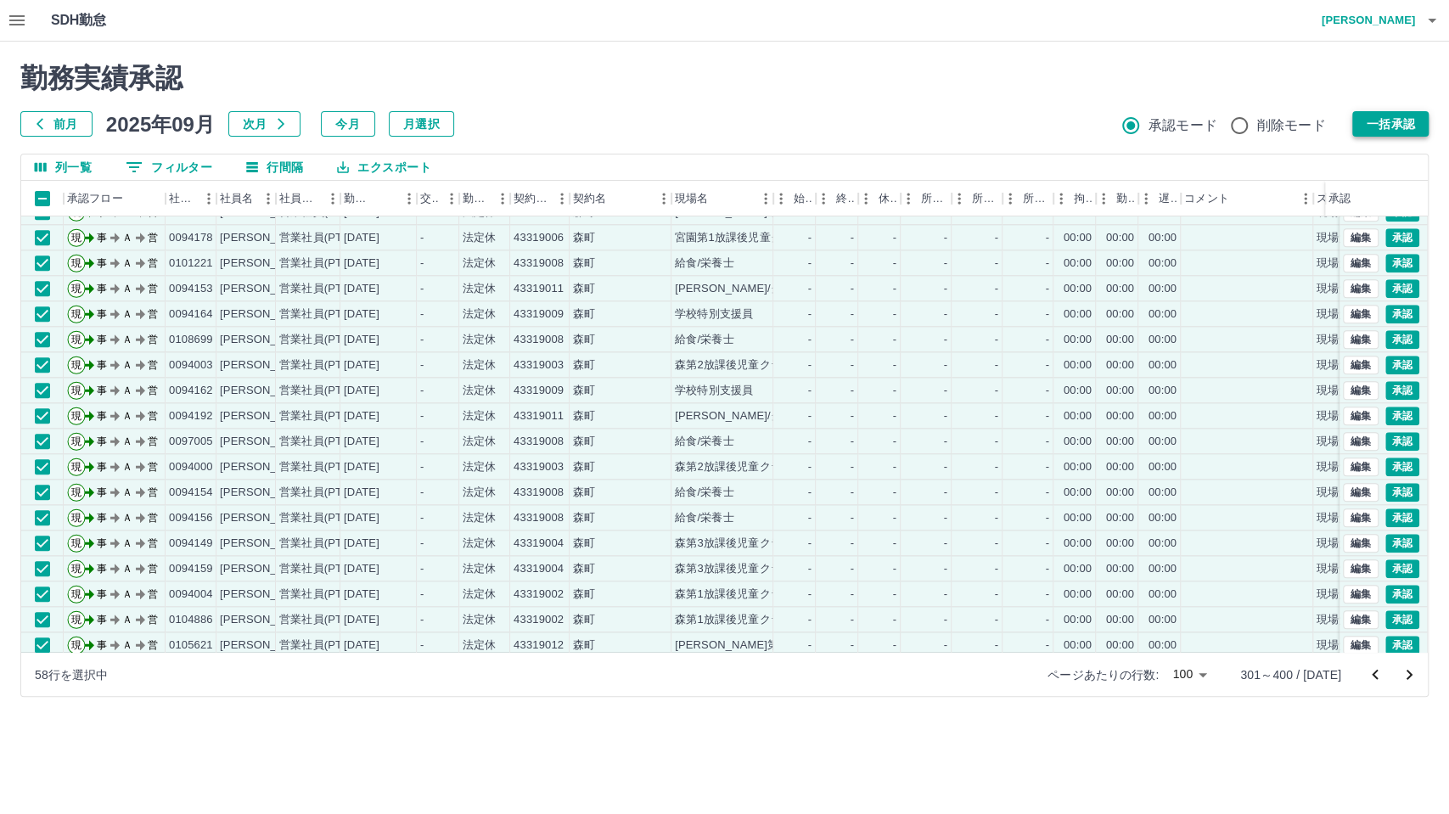
click at [1303, 124] on button "一括承認" at bounding box center [1390, 123] width 76 height 25
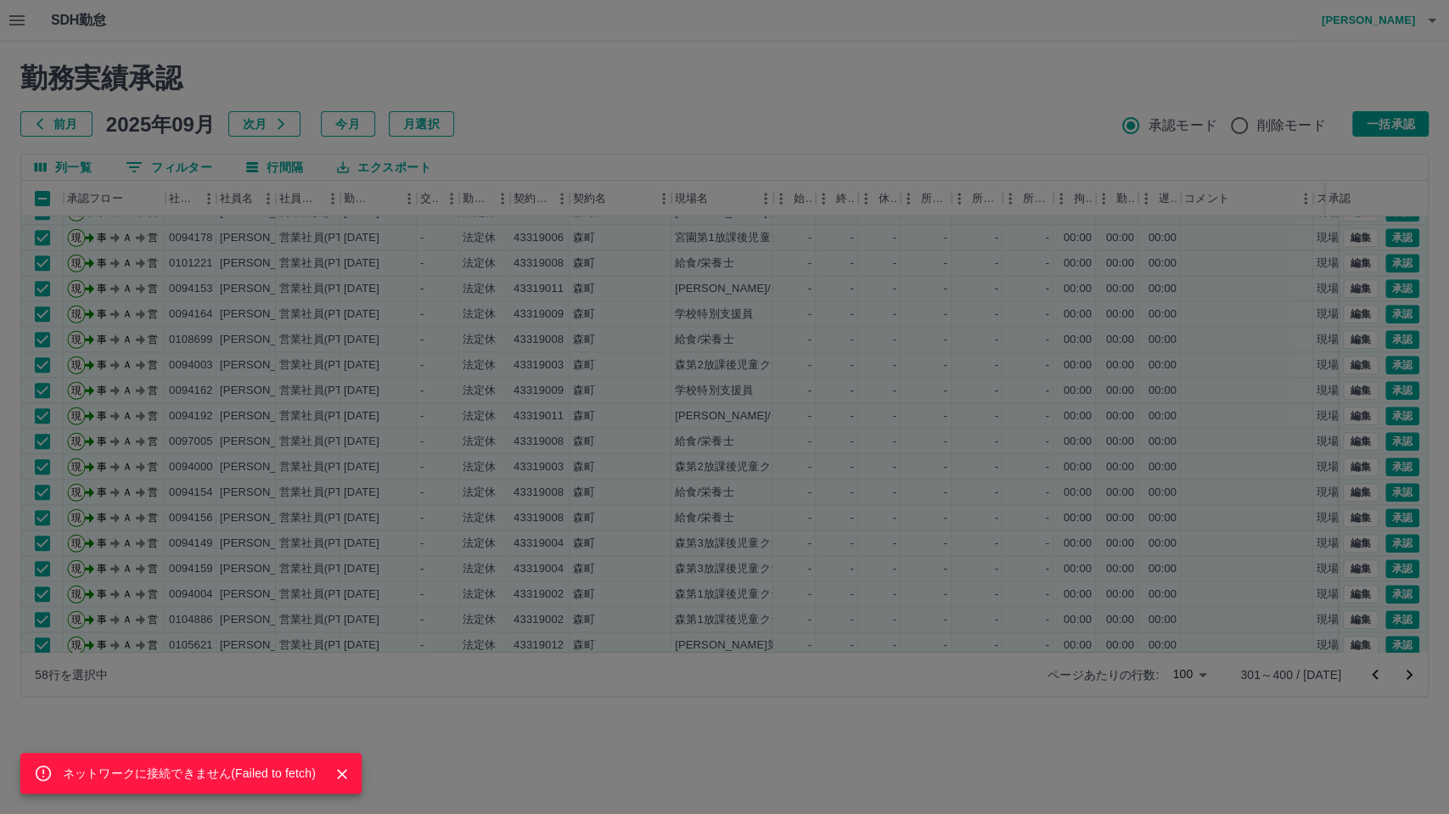
click at [924, 144] on div "ネットワークに接続できません( Failed to fetch )" at bounding box center [724, 407] width 1449 height 814
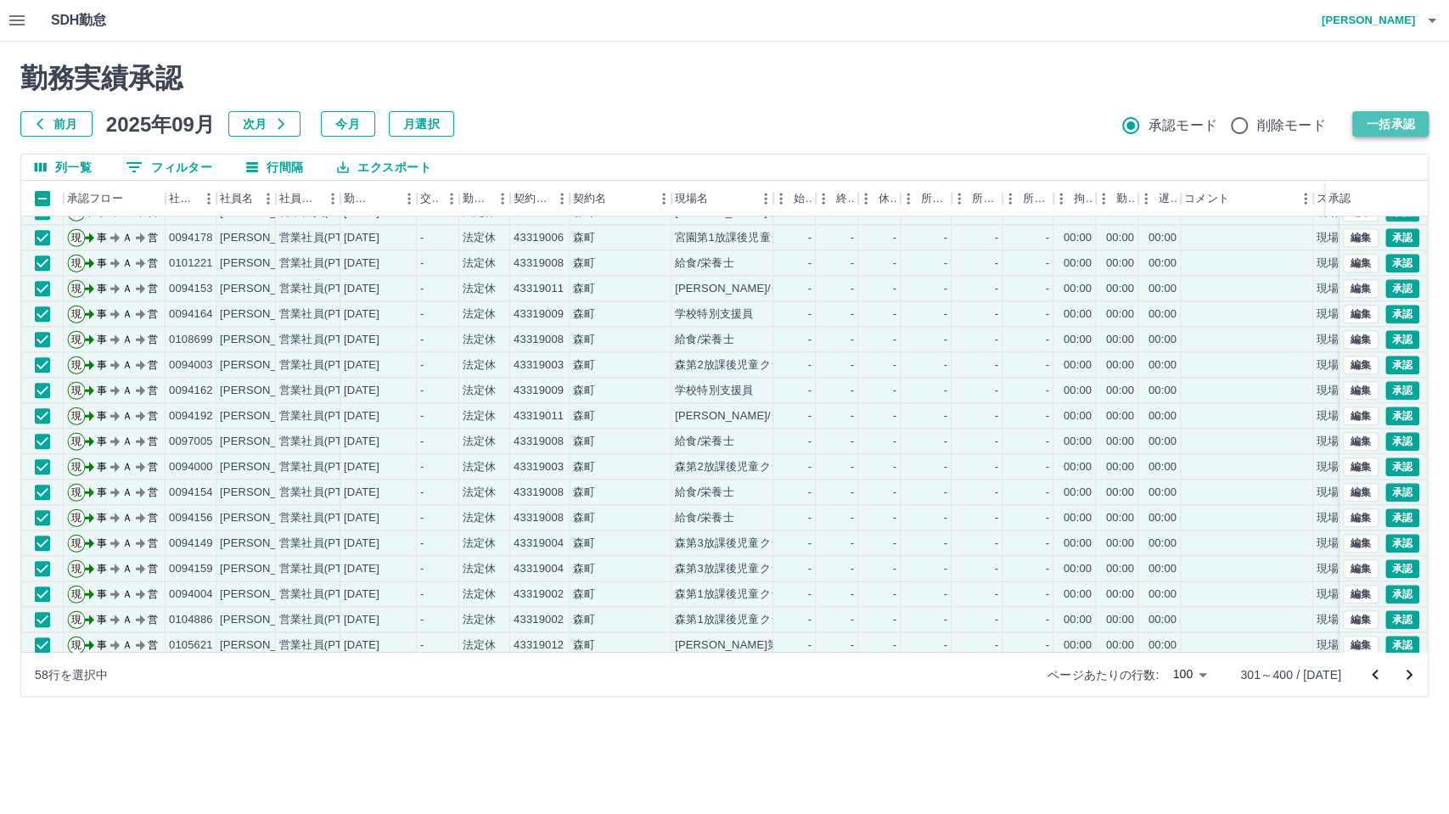
click at [1303, 121] on button "一括承認" at bounding box center [1390, 123] width 76 height 25
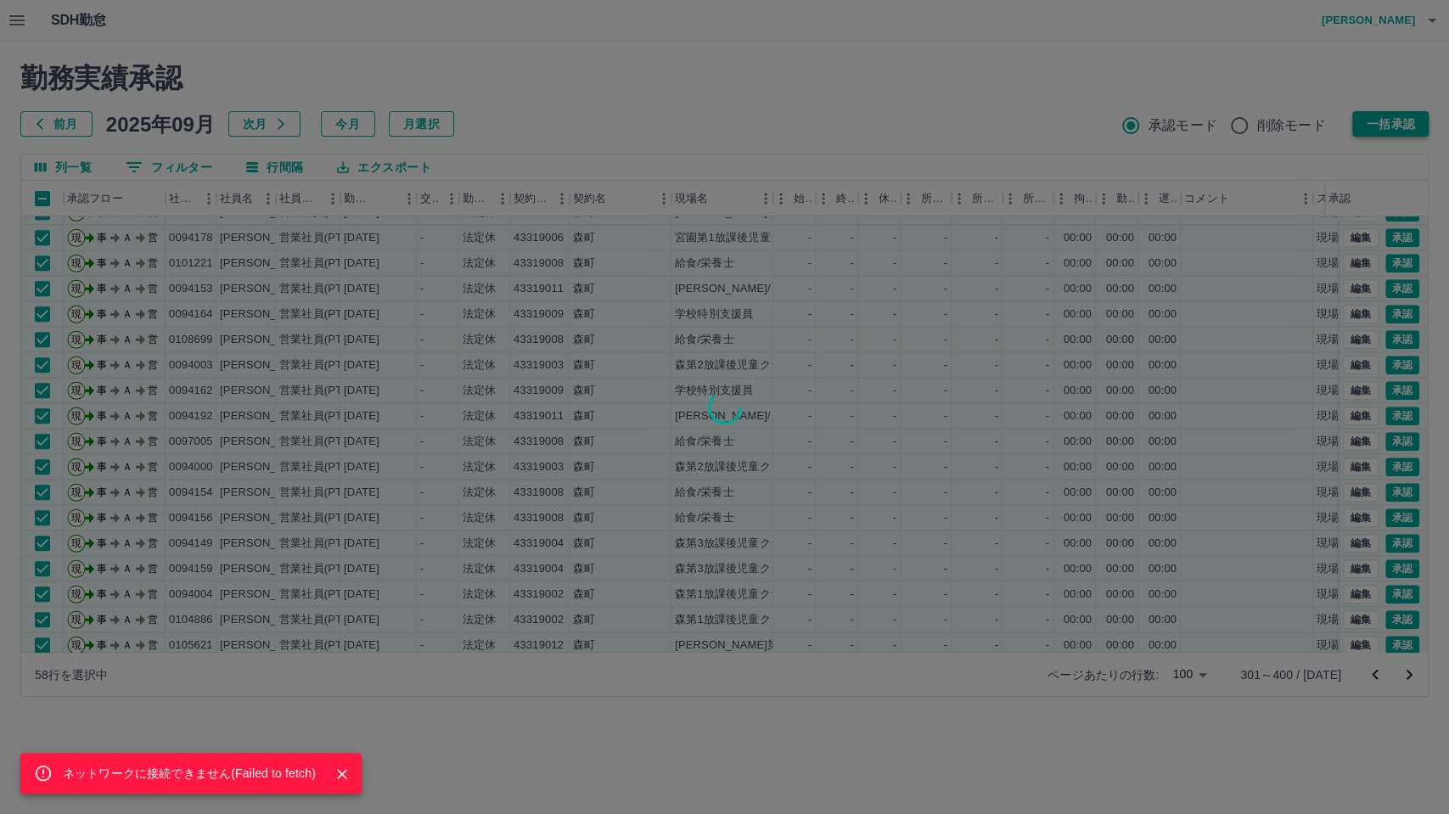
click at [1303, 121] on div "ネットワークに接続できません( Failed to fetch )" at bounding box center [724, 407] width 1449 height 814
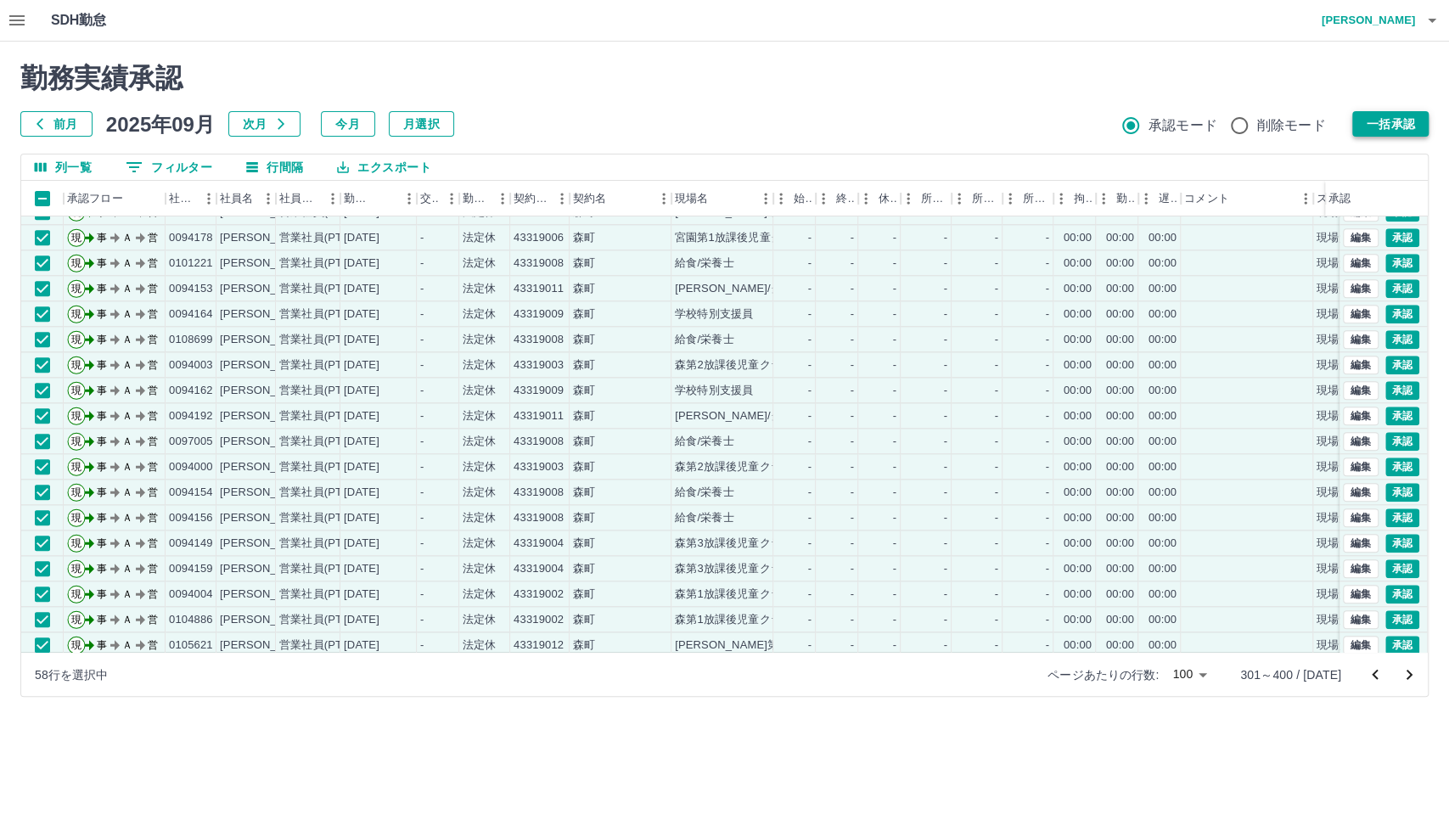
click at [1303, 121] on div "ネットワークに接続できません( Failed to fetch ) 勤務実績承認 前月 [DATE] 次月 今月 月選択 承認モード 削除モード 一括承認" at bounding box center [724, 99] width 1408 height 75
click at [1303, 121] on button "一括承認" at bounding box center [1390, 123] width 76 height 25
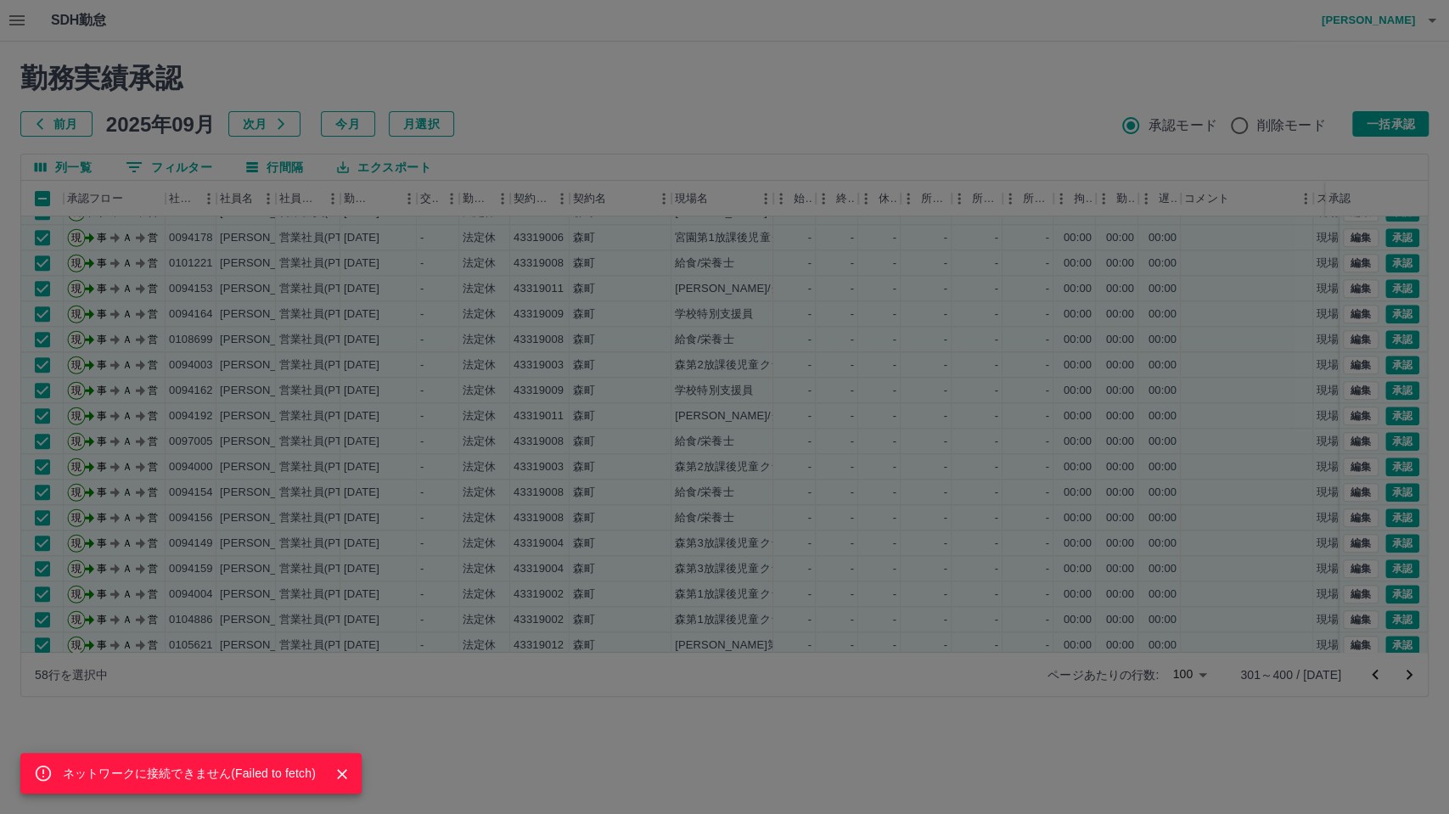
click at [1046, 65] on div "ネットワークに接続できません( Failed to fetch )" at bounding box center [724, 407] width 1449 height 814
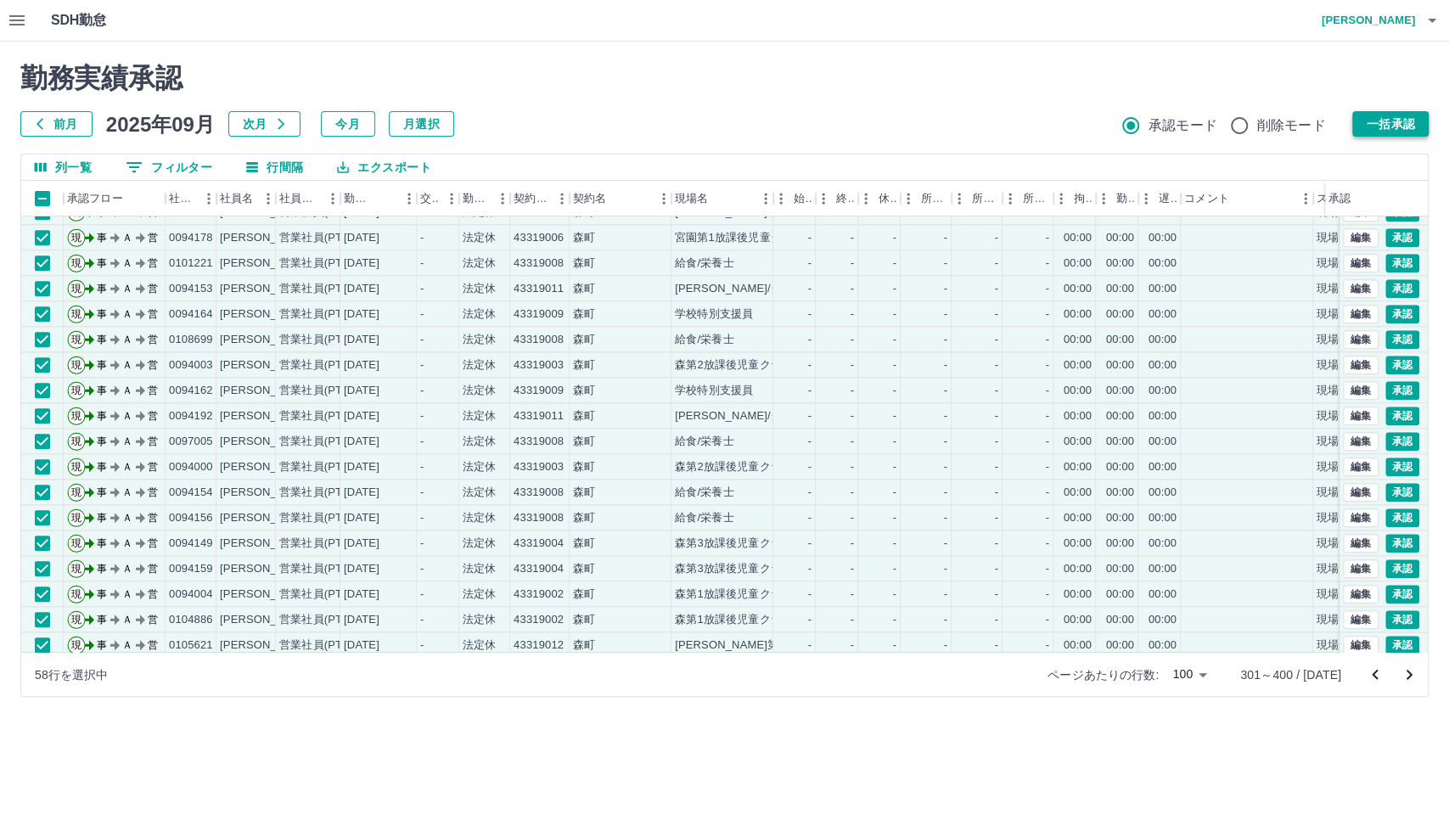
click at [1303, 128] on button "一括承認" at bounding box center [1390, 123] width 76 height 25
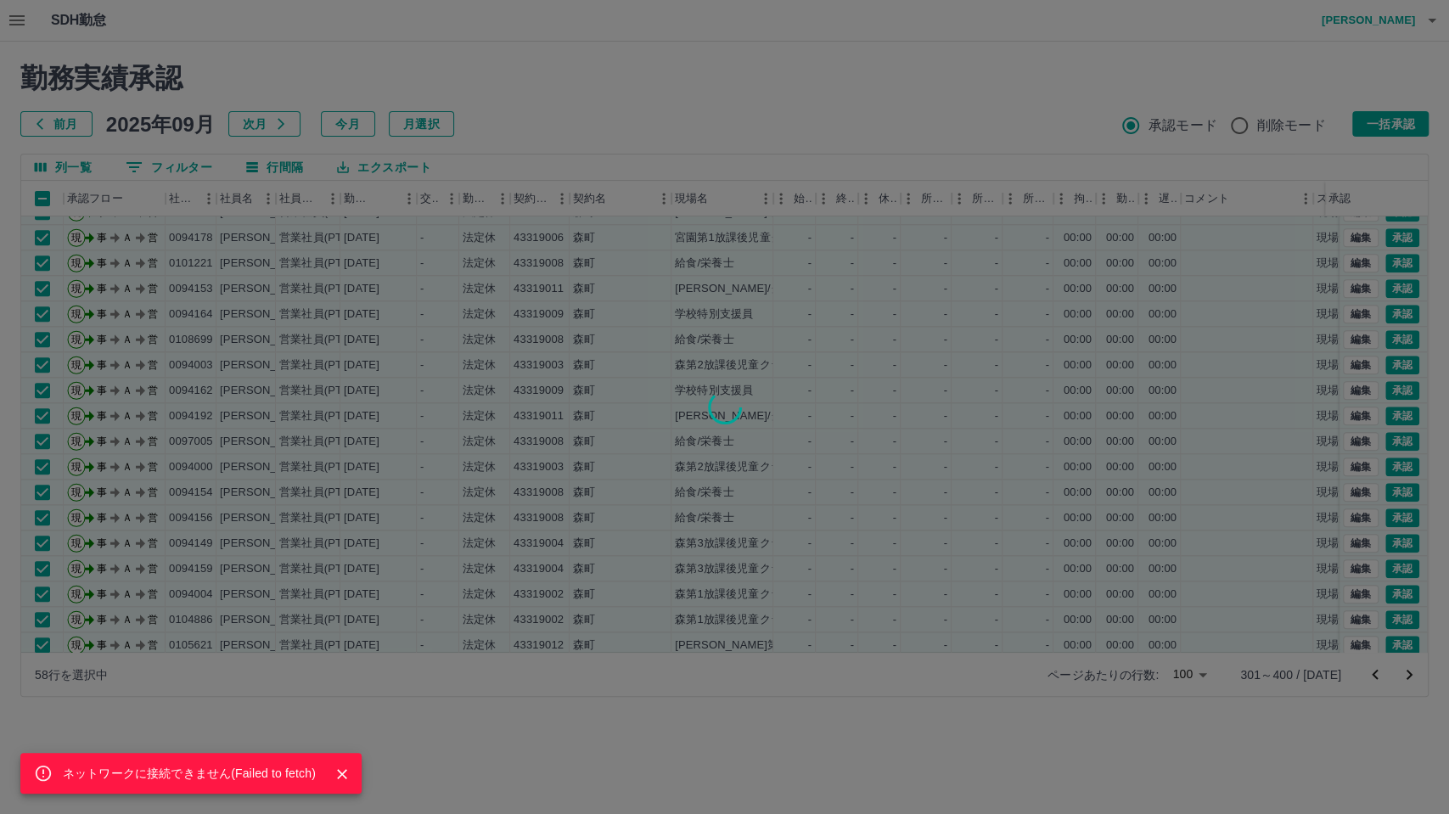
click at [734, 711] on div "ネットワークに接続できません( Failed to fetch )" at bounding box center [724, 407] width 1449 height 814
click at [1303, 121] on div "ネットワークに接続できません( Failed to fetch )" at bounding box center [724, 407] width 1449 height 814
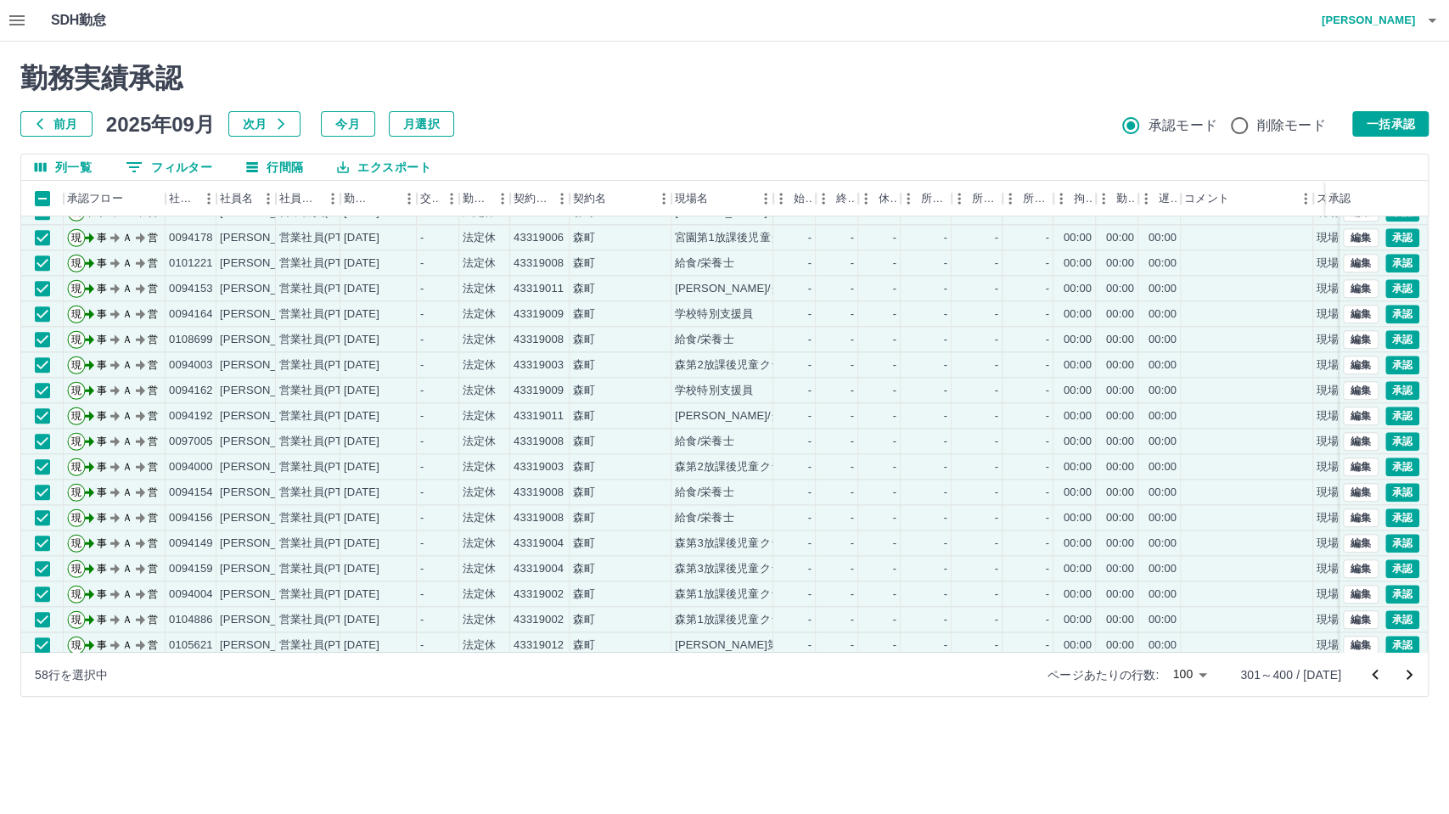
click at [1303, 121] on button "一括承認" at bounding box center [1390, 123] width 76 height 25
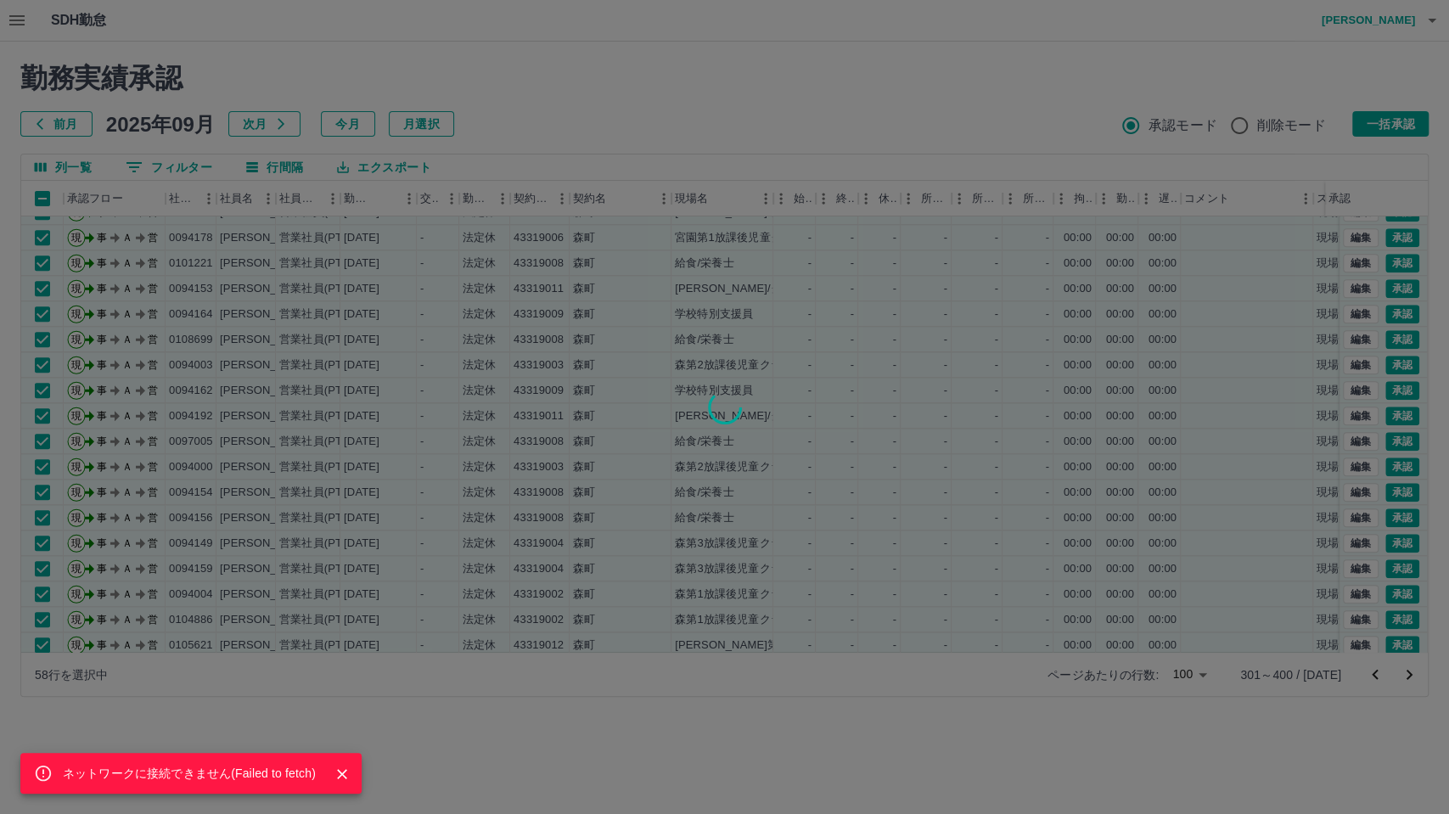
click at [1303, 121] on div "ネットワークに接続できません( Failed to fetch )" at bounding box center [724, 407] width 1449 height 814
click at [1303, 671] on div "ネットワークに接続できません( Failed to fetch )" at bounding box center [724, 407] width 1449 height 814
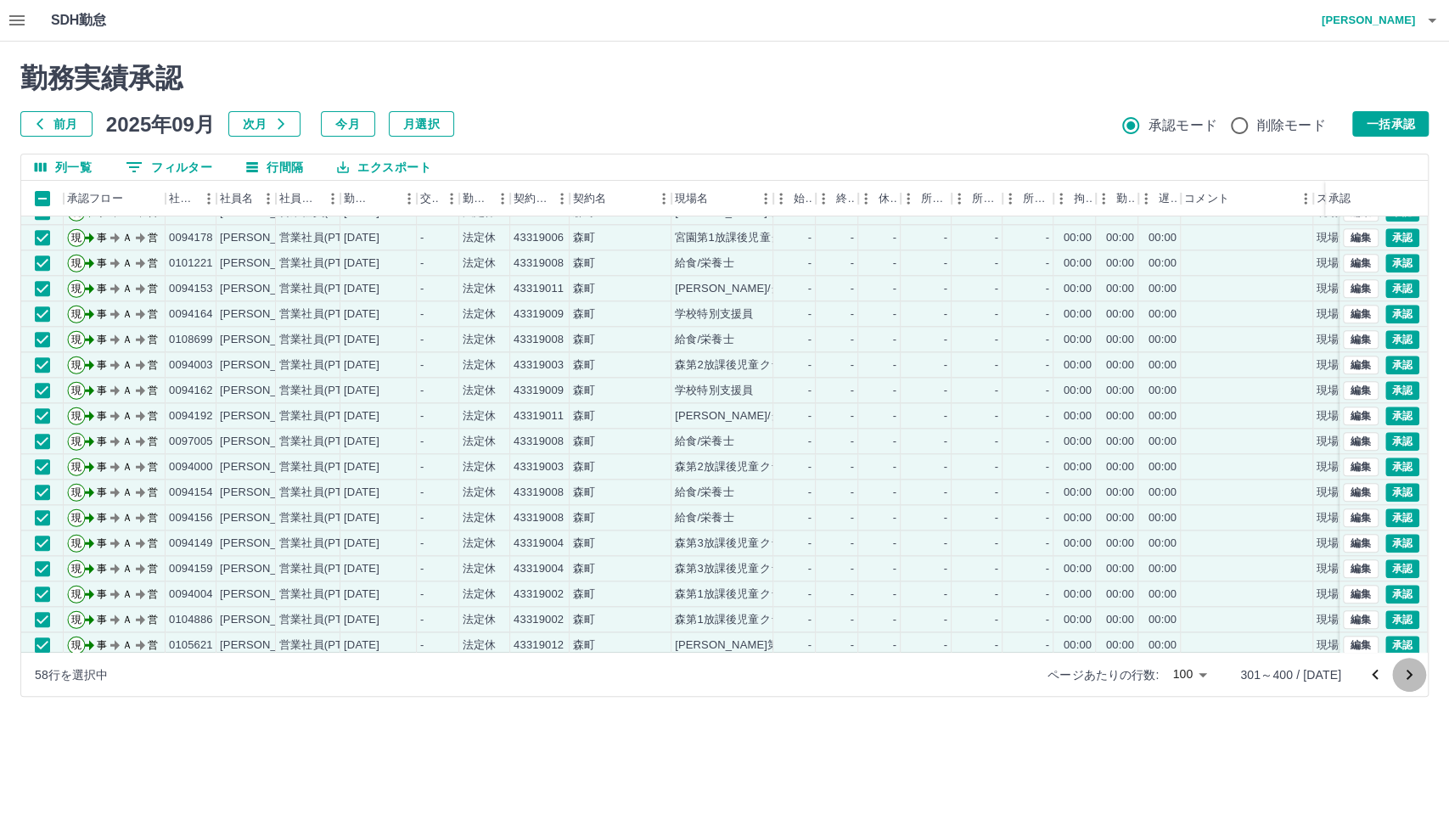
click at [1303, 671] on icon "次のページへ" at bounding box center [1409, 675] width 20 height 20
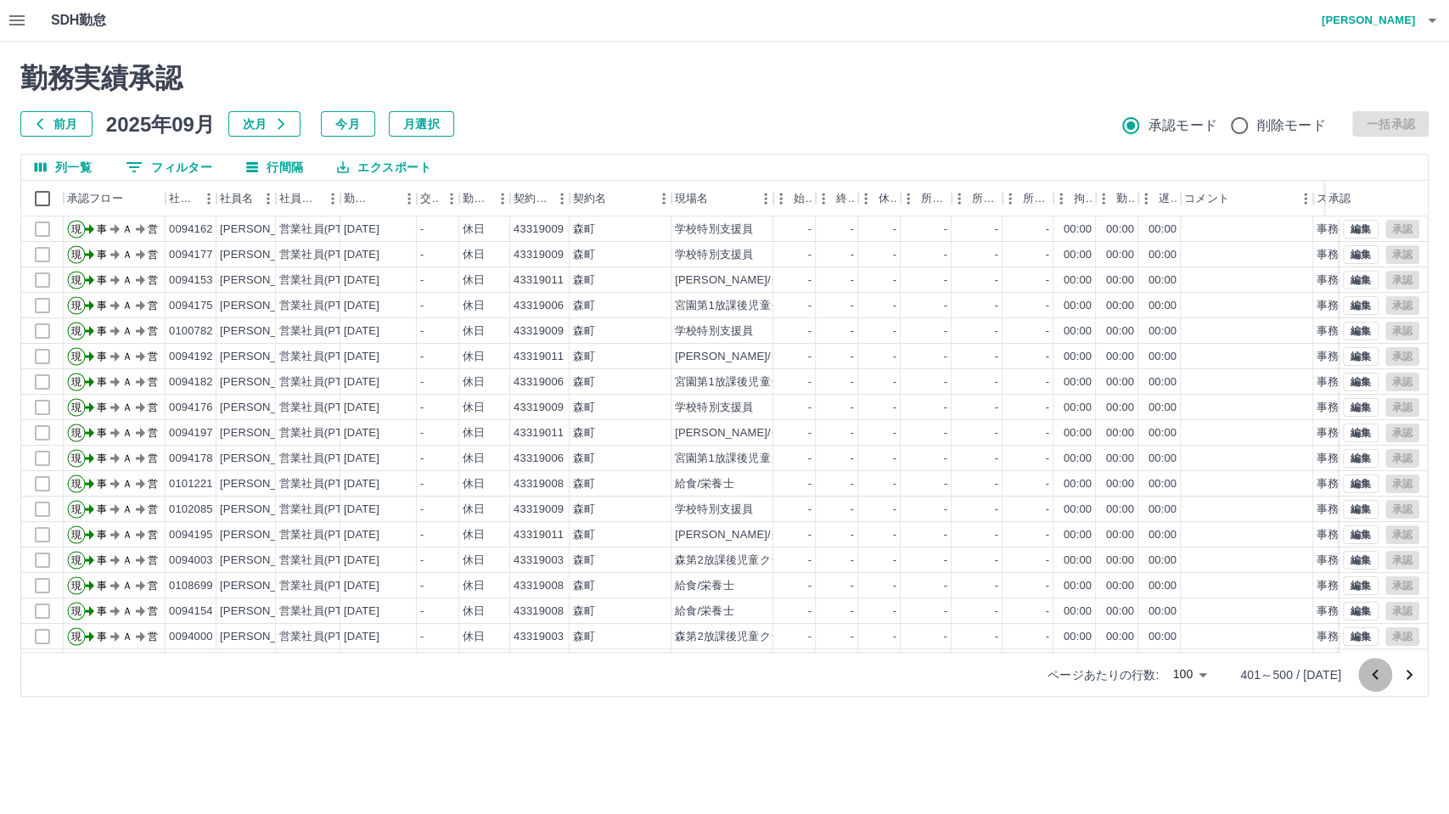
click at [1303, 677] on icon "前のページへ" at bounding box center [1375, 675] width 20 height 20
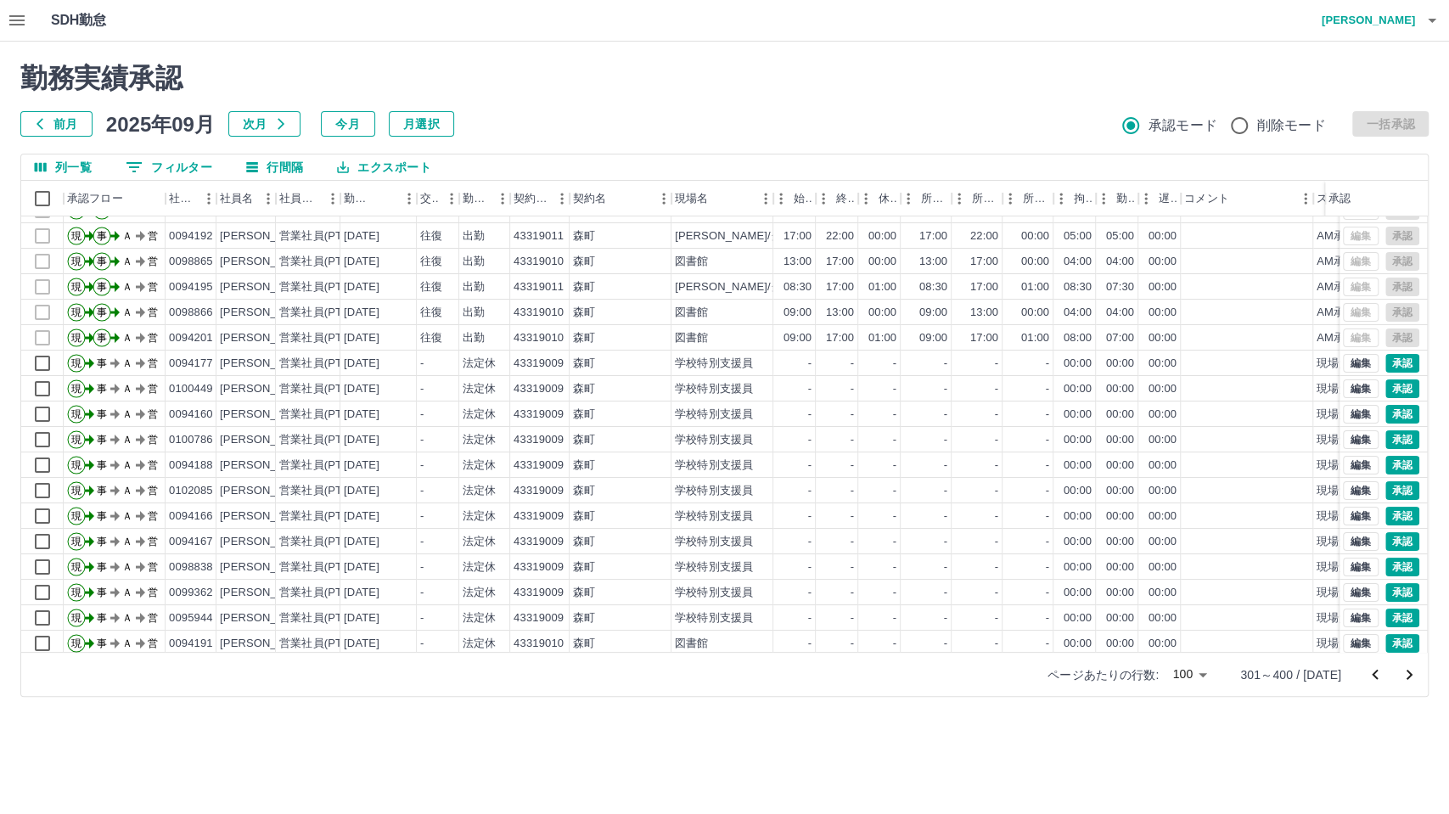
scroll to position [471, 0]
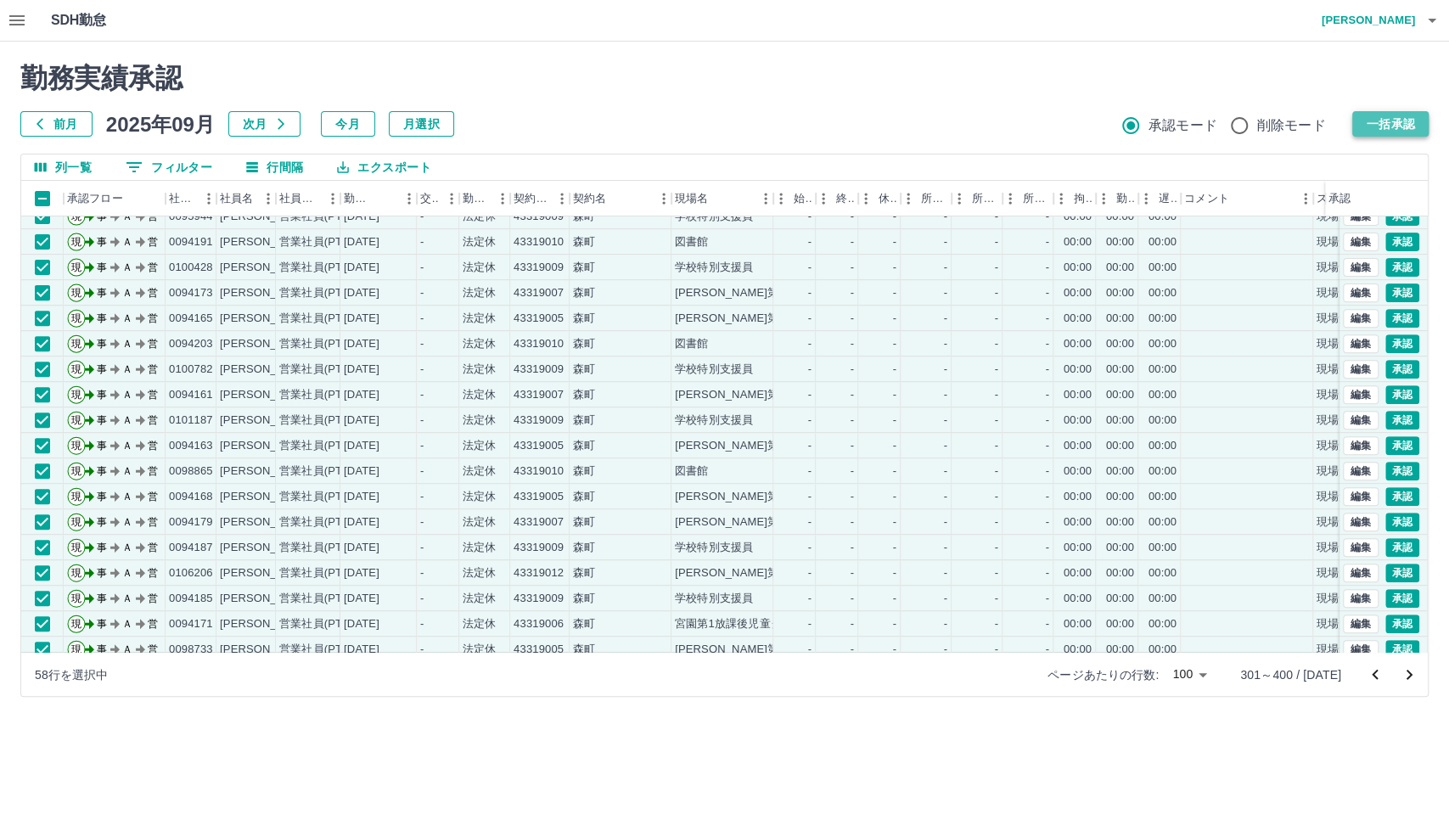
click at [1303, 124] on button "一括承認" at bounding box center [1390, 123] width 76 height 25
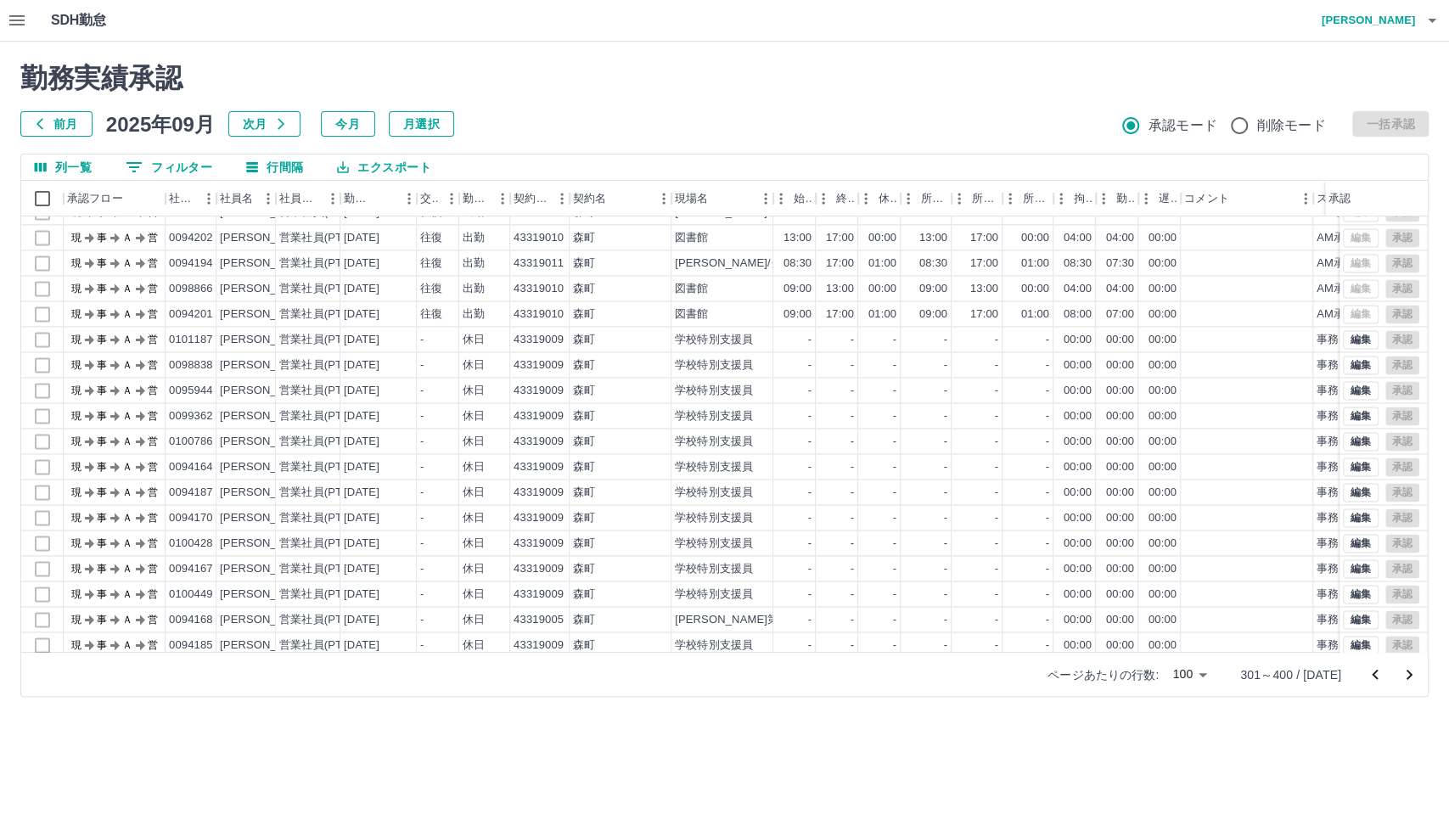
scroll to position [2125, 0]
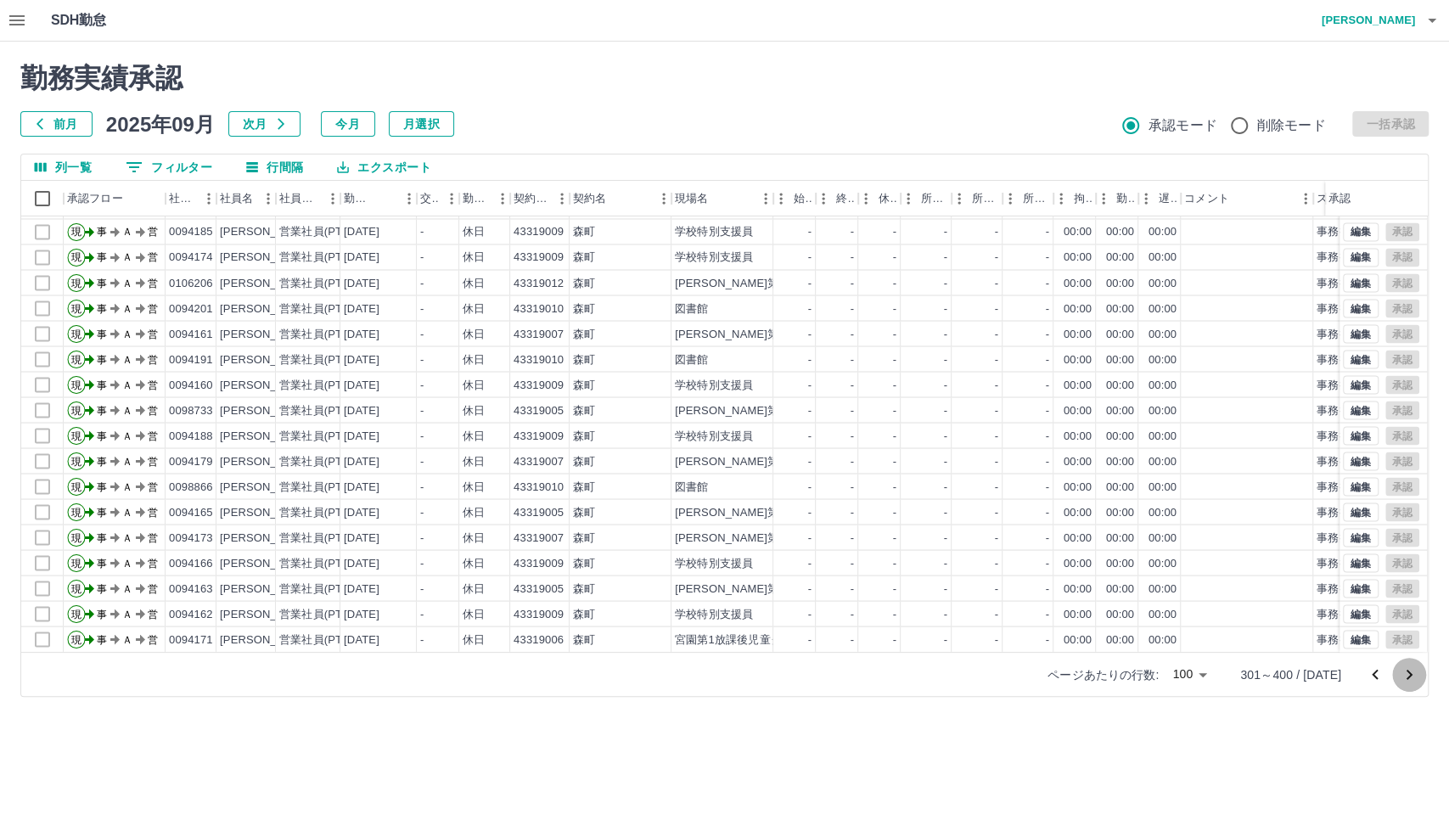
click at [1303, 676] on icon "次のページへ" at bounding box center [1410, 675] width 6 height 10
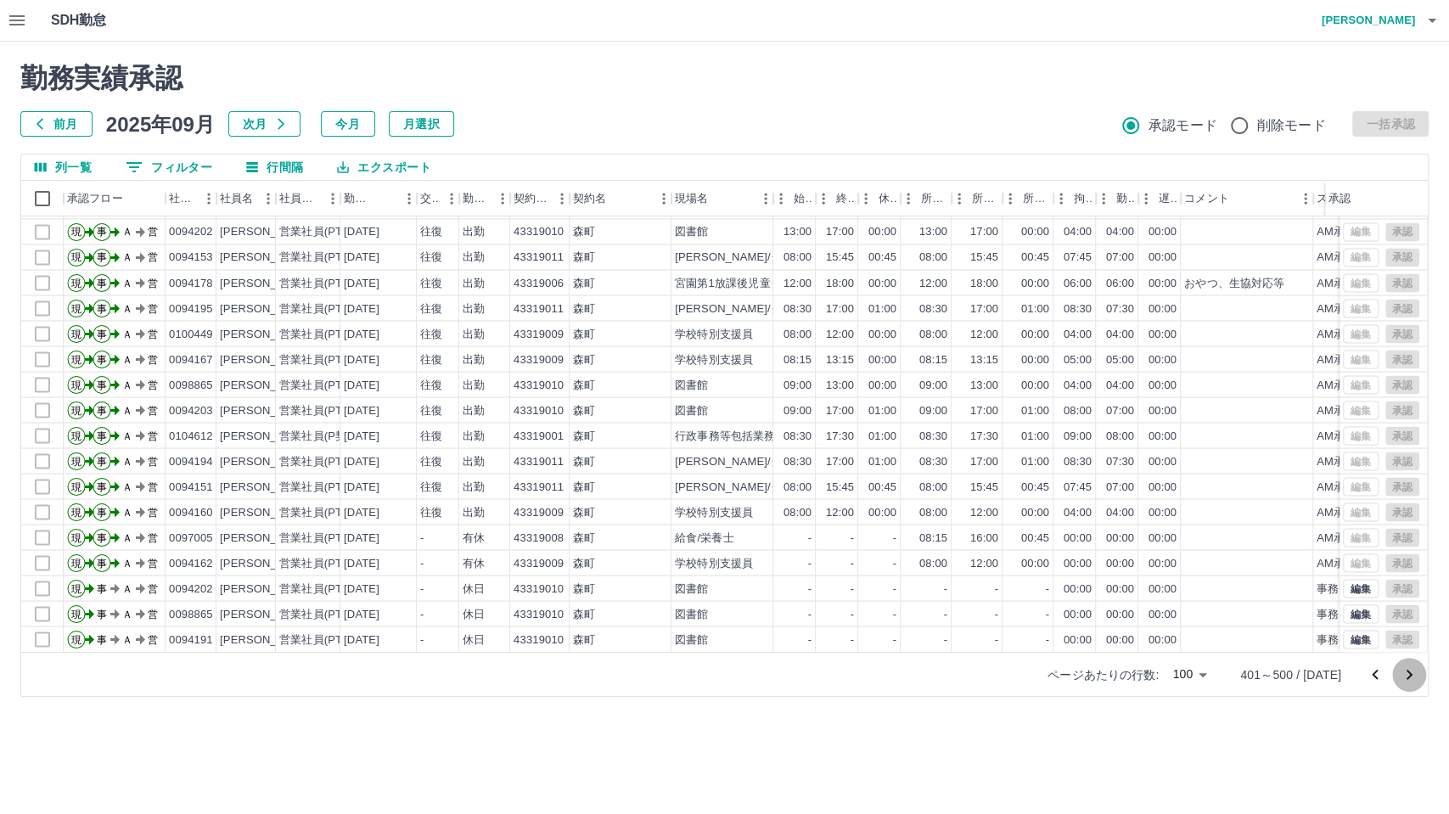
click at [1303, 677] on icon "次のページへ" at bounding box center [1409, 675] width 20 height 20
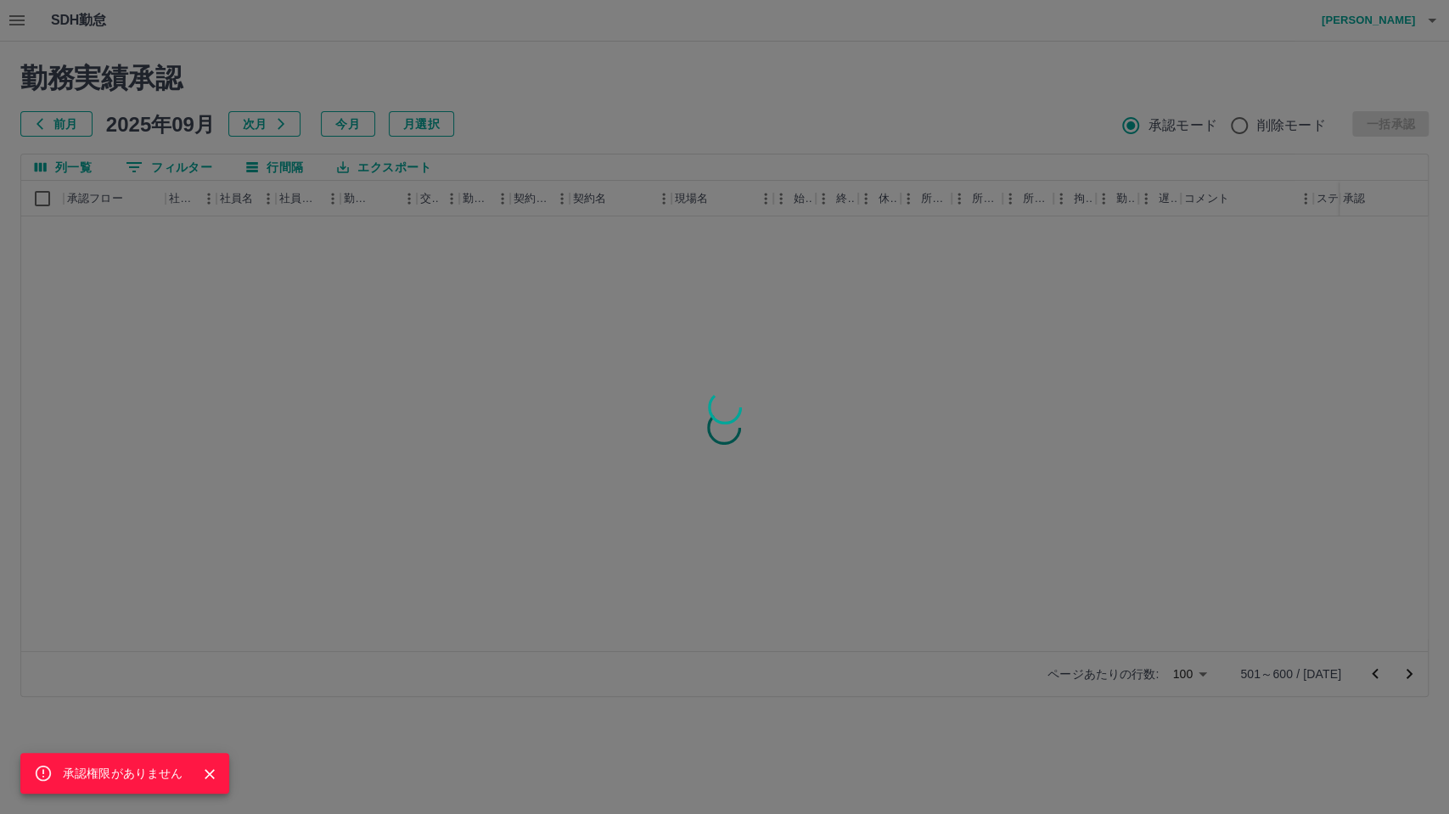
scroll to position [0, 0]
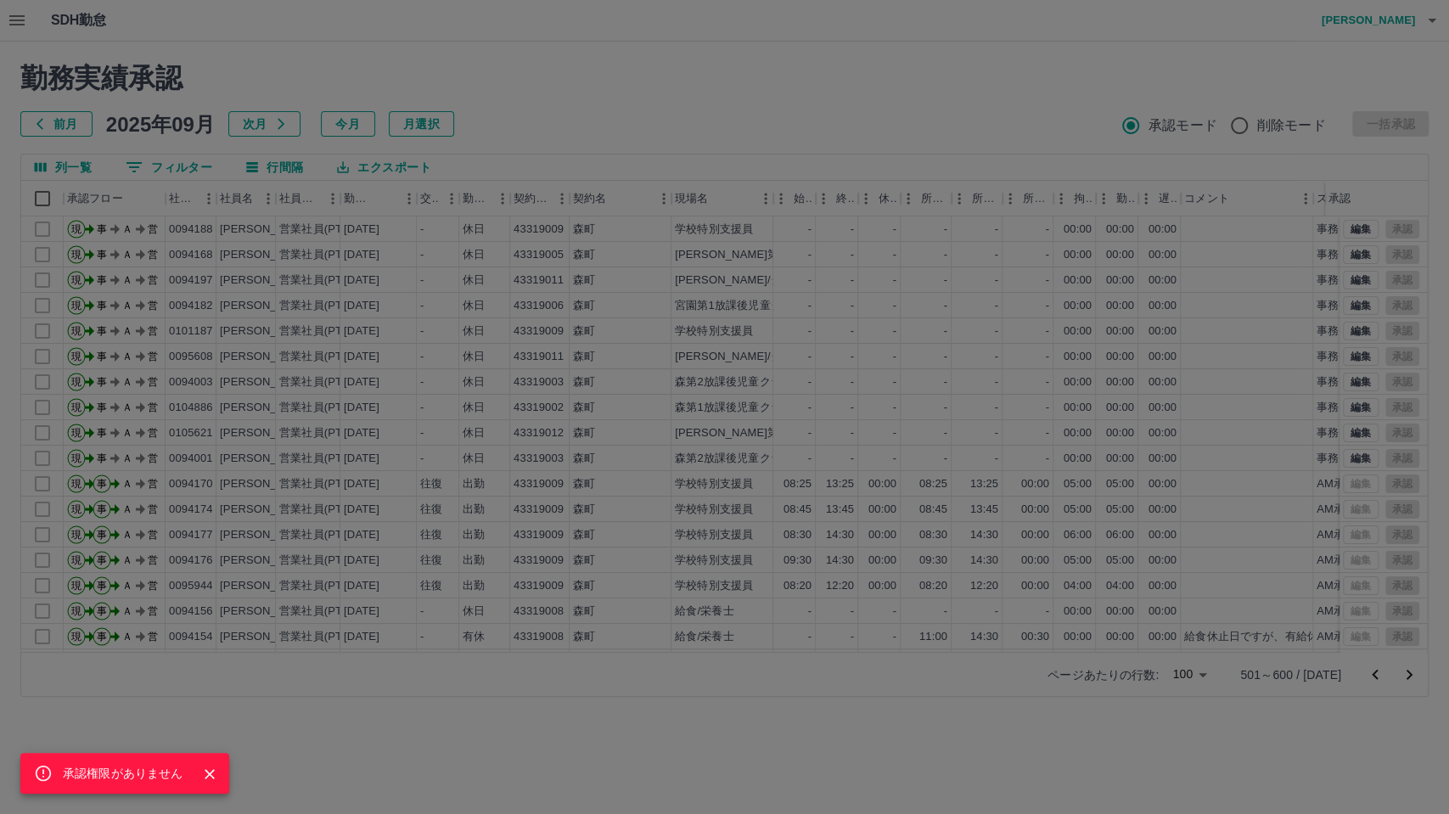
click at [1168, 732] on div "承認権限がありません" at bounding box center [724, 407] width 1449 height 814
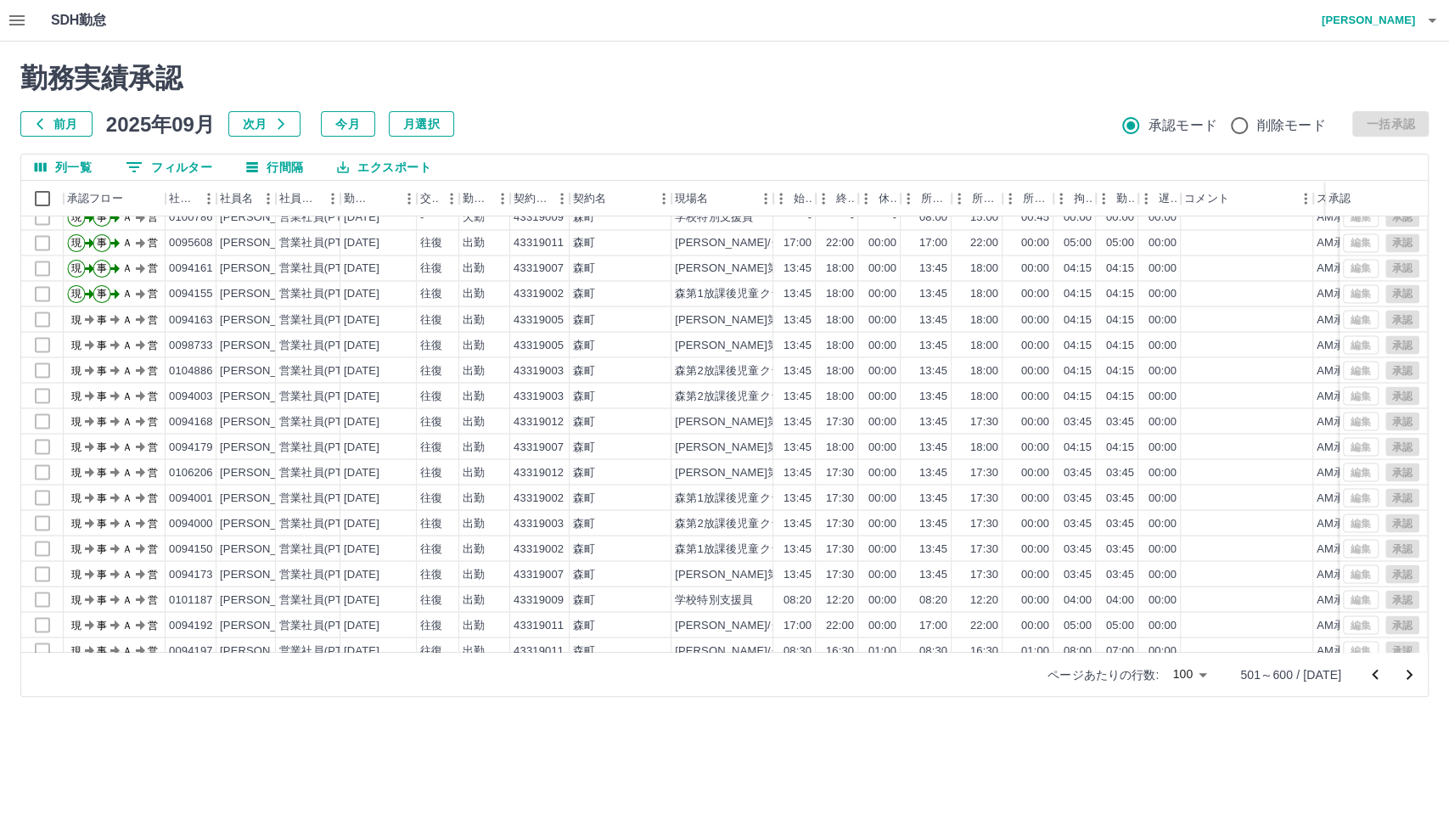
scroll to position [2125, 0]
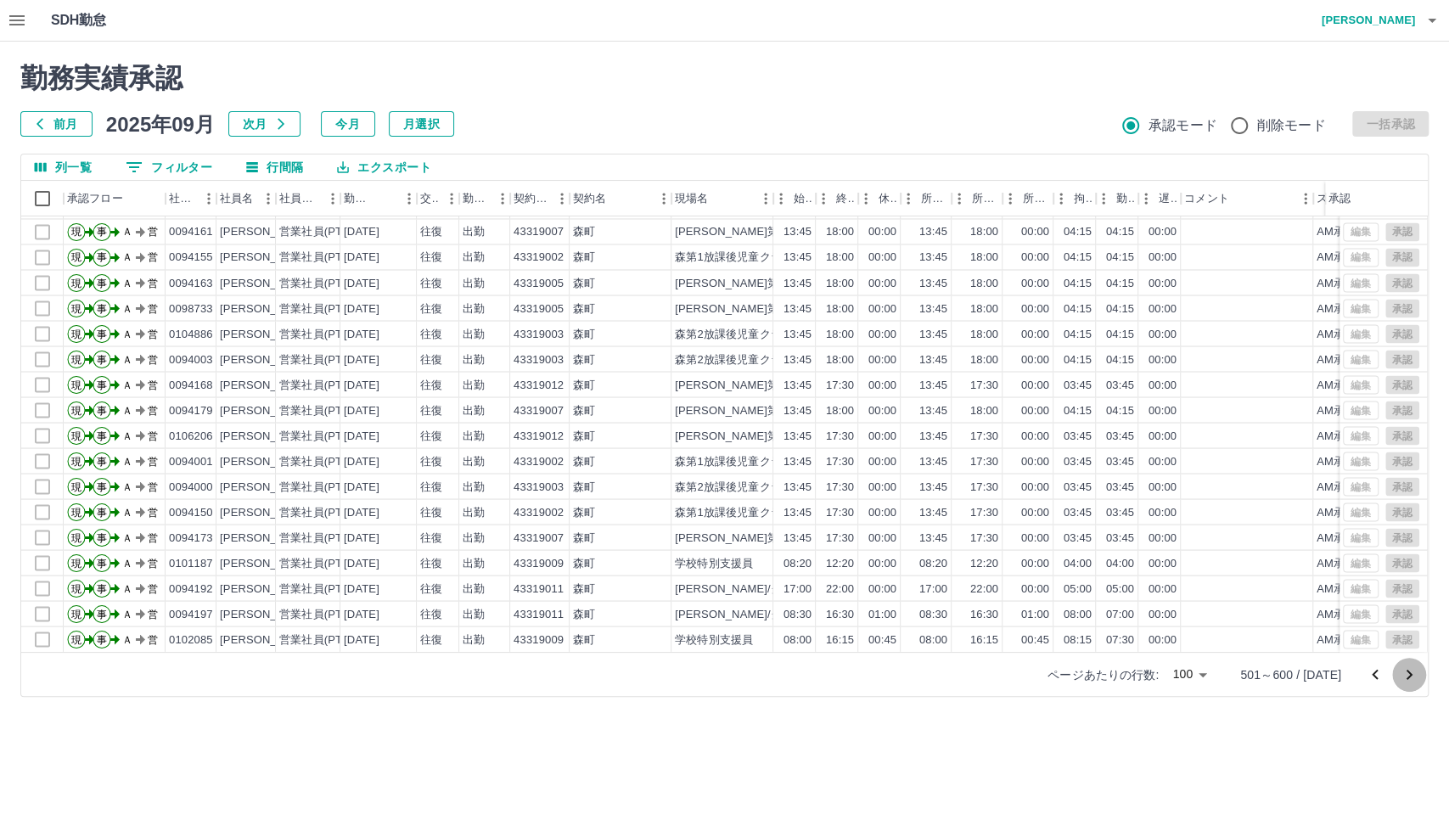
click at [1303, 677] on icon "次のページへ" at bounding box center [1409, 675] width 20 height 20
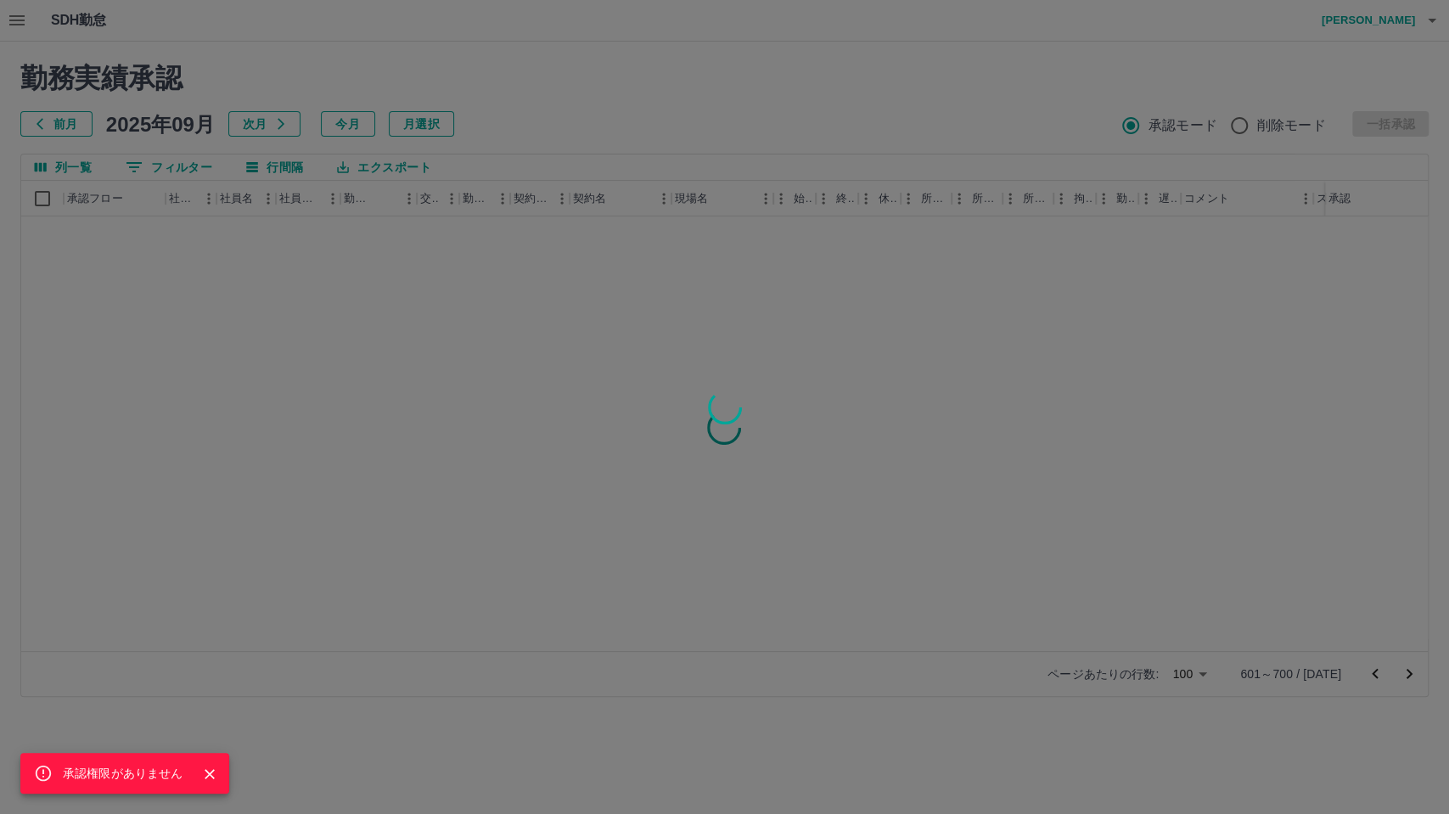
scroll to position [0, 0]
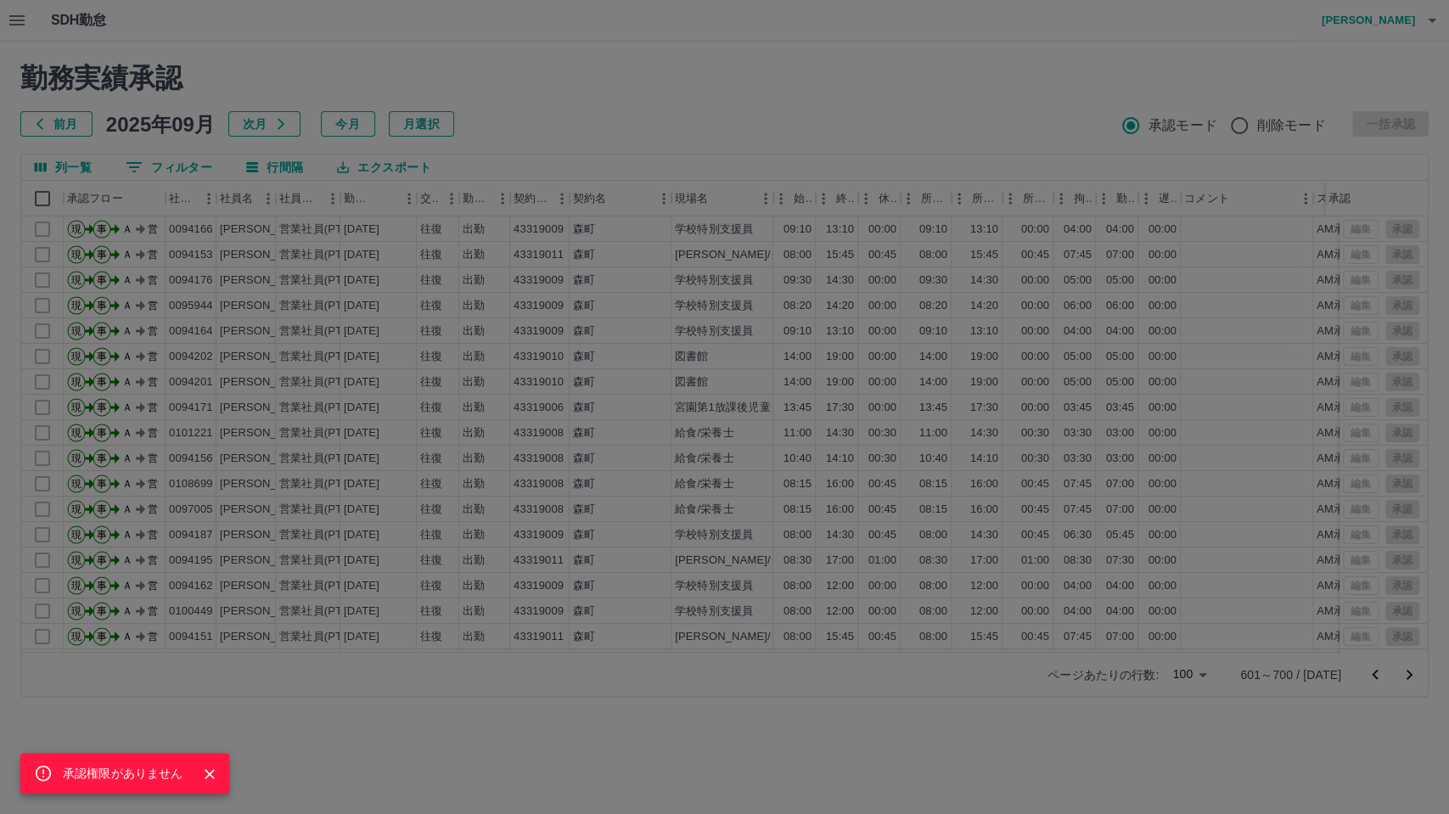
click at [1099, 731] on div "承認権限がありません" at bounding box center [724, 407] width 1449 height 814
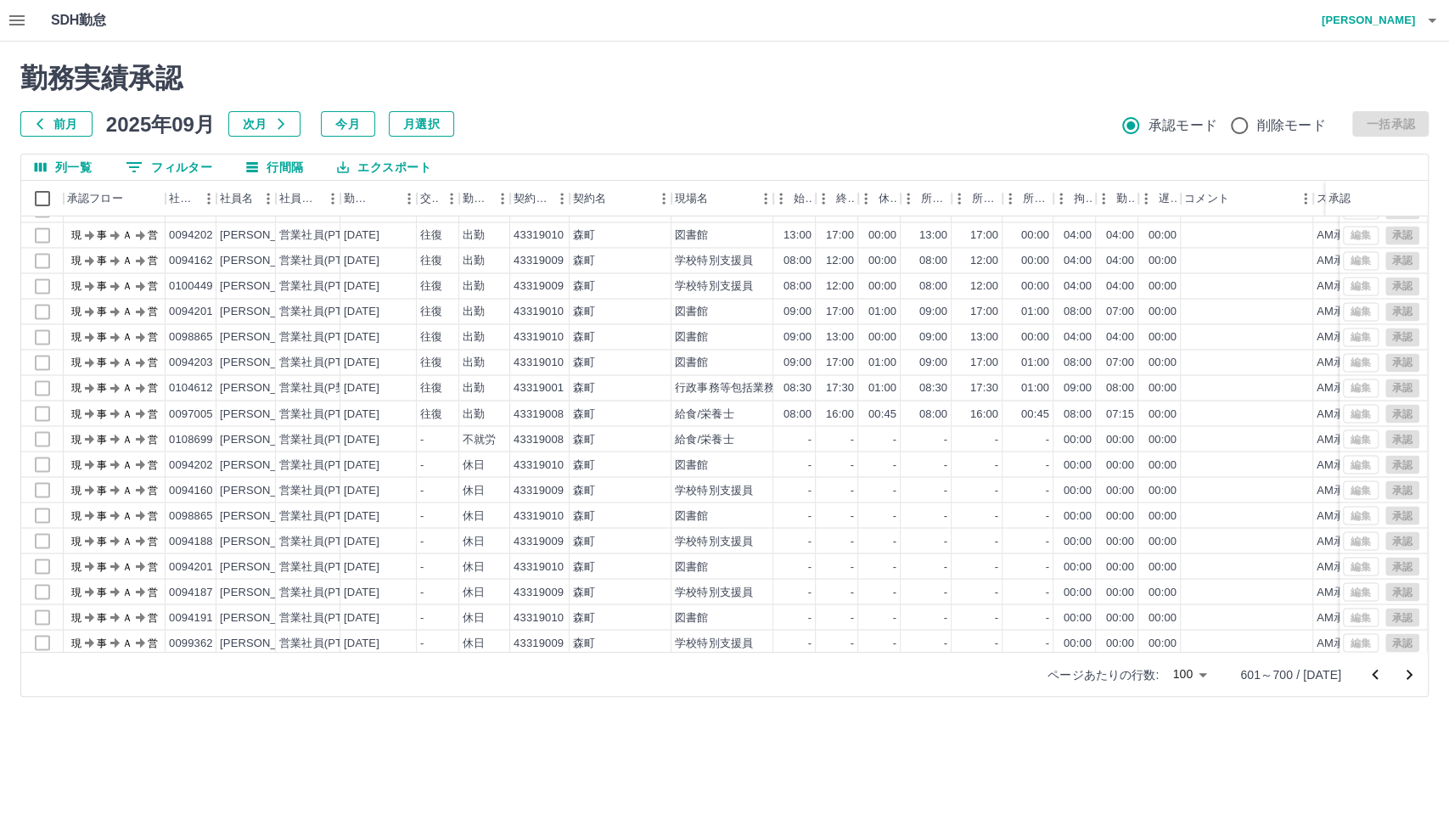
scroll to position [2125, 0]
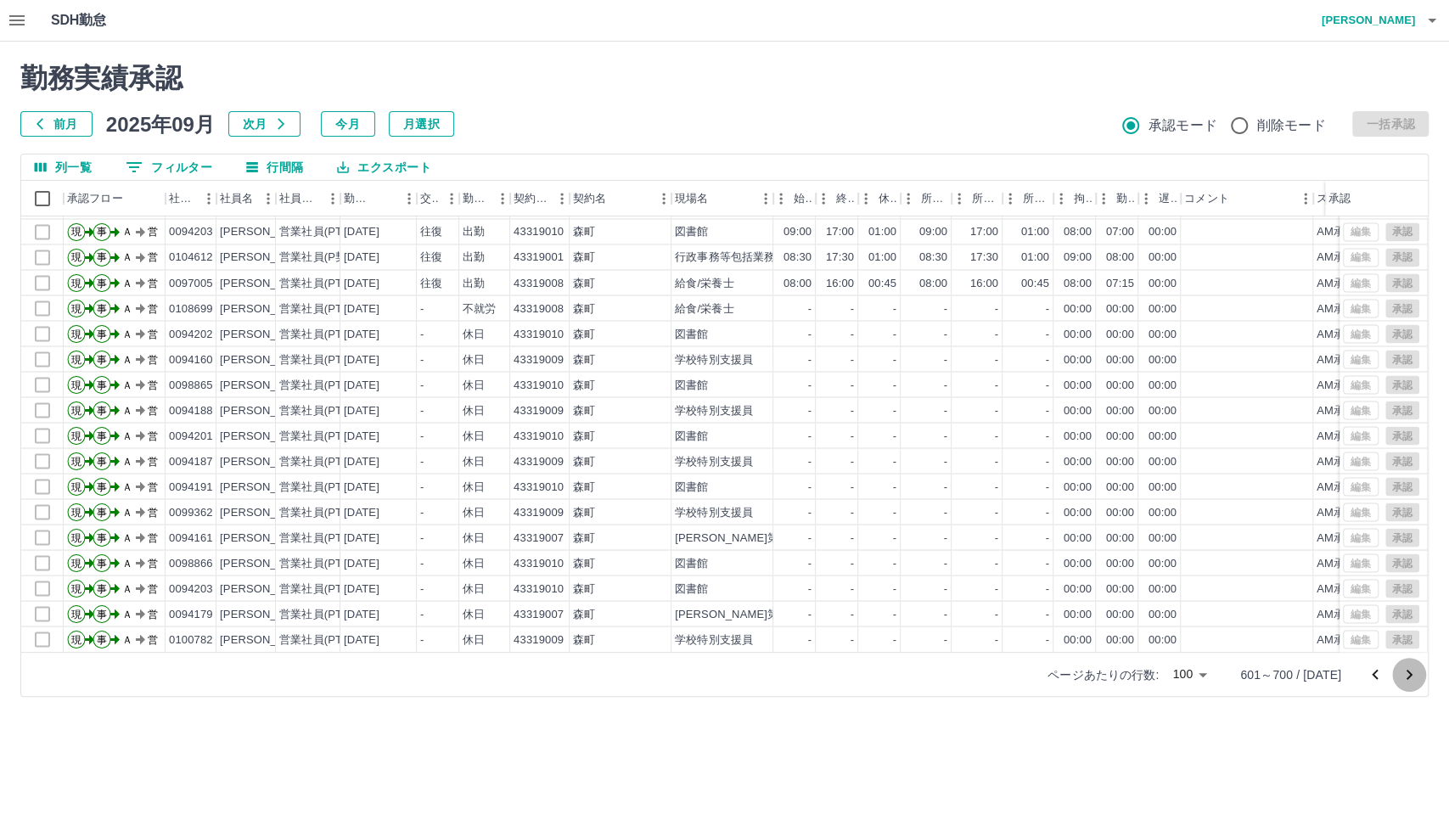
click at [1303, 677] on icon "次のページへ" at bounding box center [1409, 675] width 20 height 20
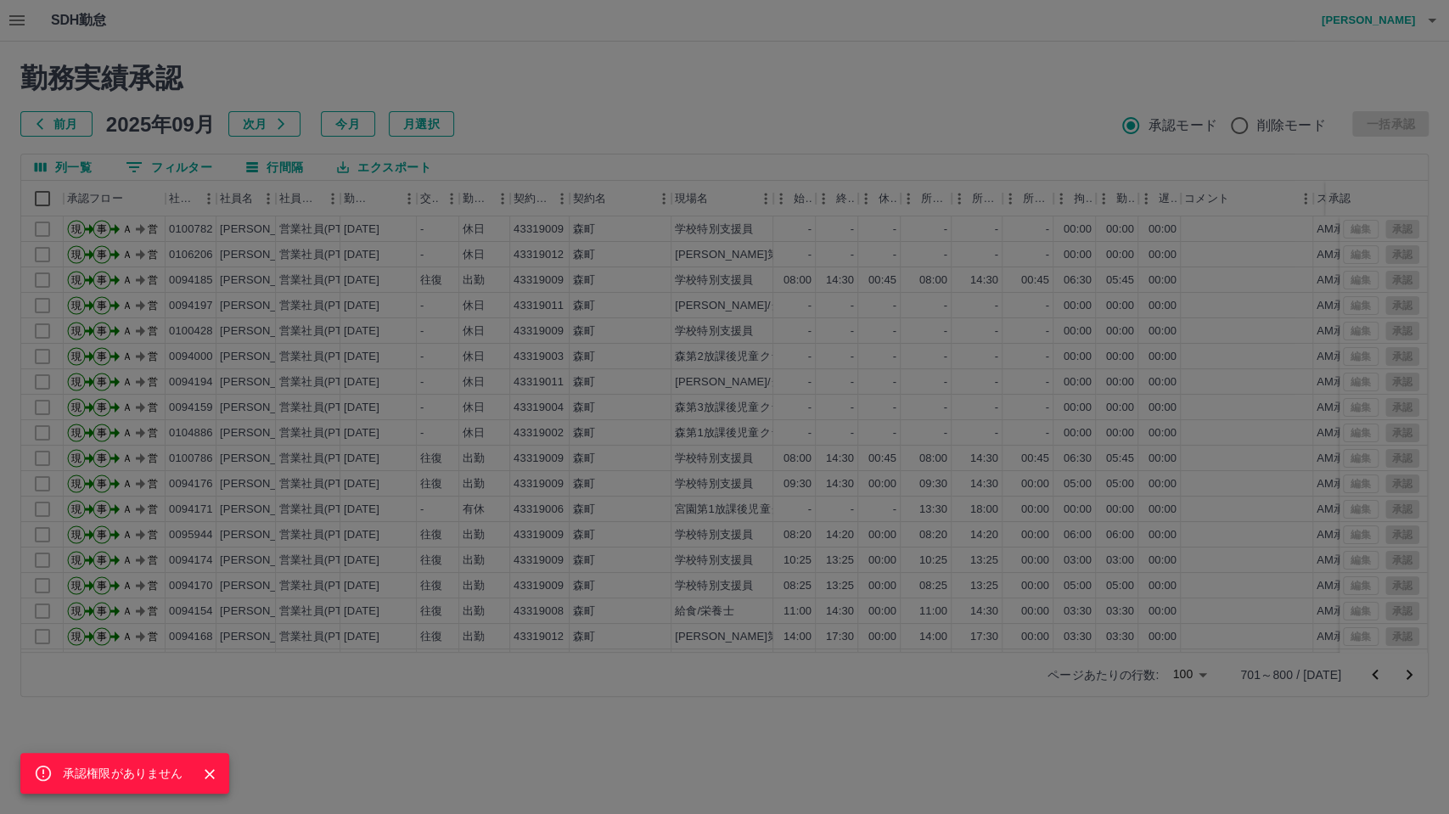
click at [958, 732] on div "承認権限がありません" at bounding box center [724, 407] width 1449 height 814
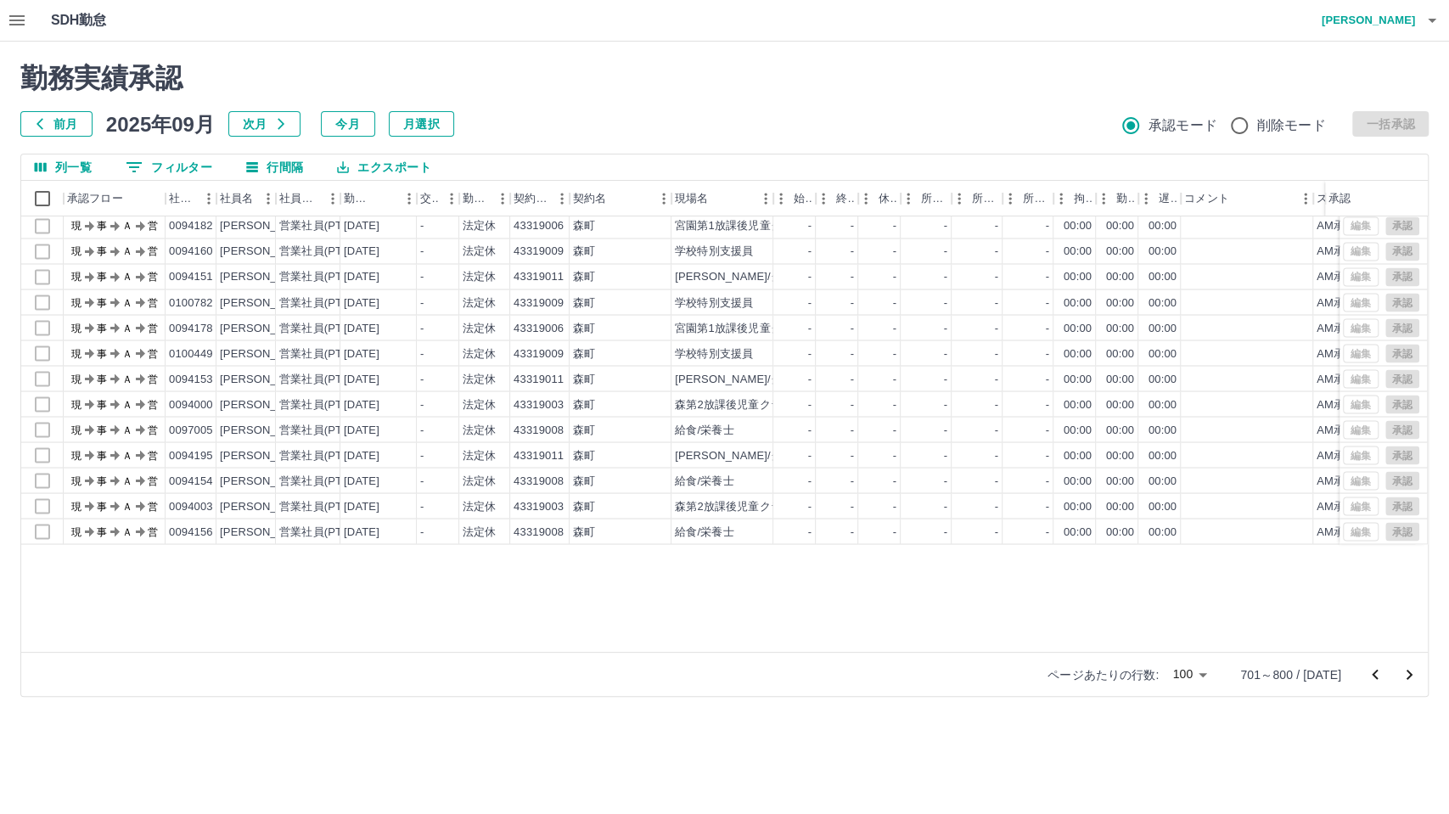
scroll to position [2125, 0]
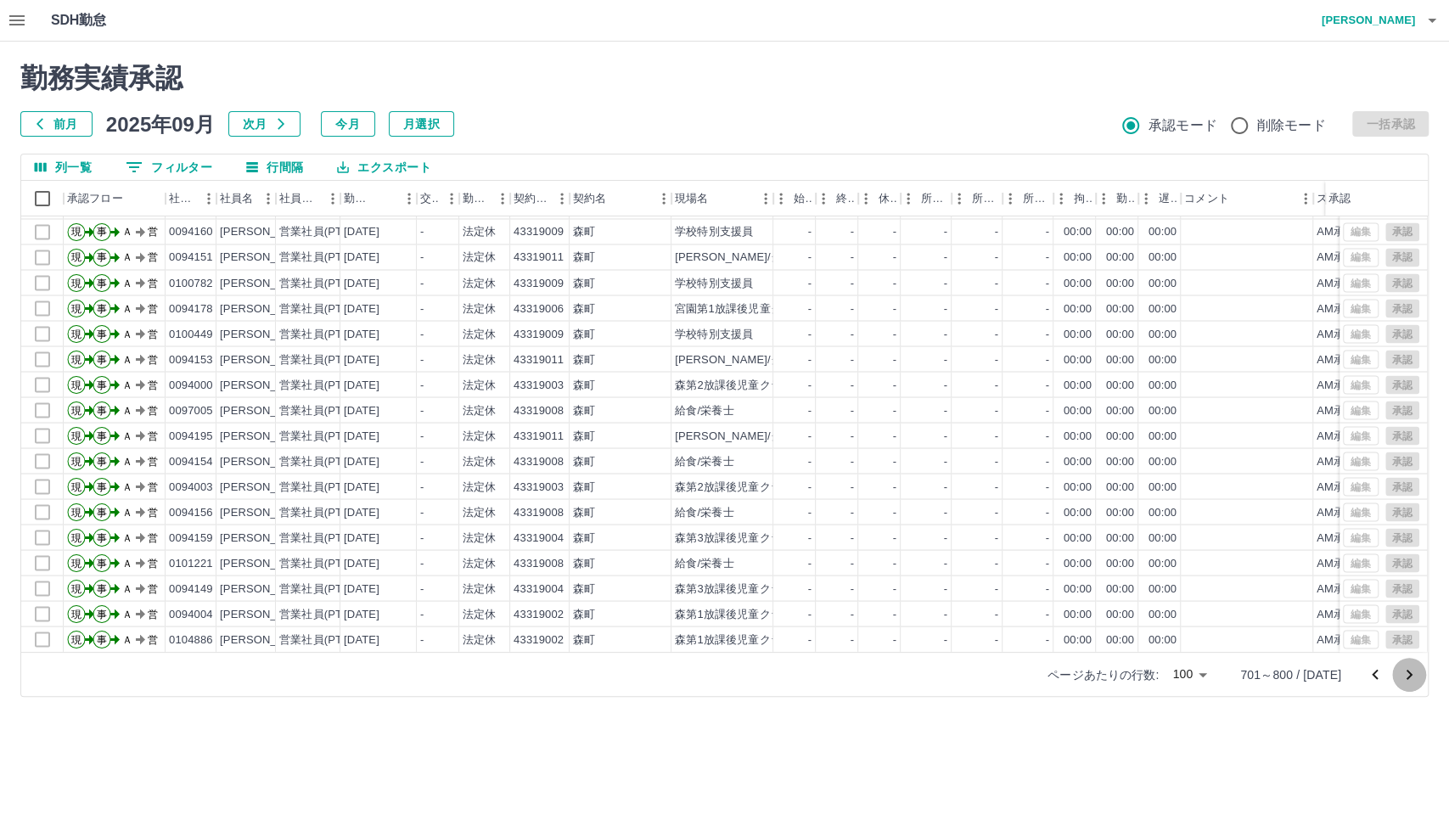
click at [1303, 677] on icon "次のページへ" at bounding box center [1409, 675] width 20 height 20
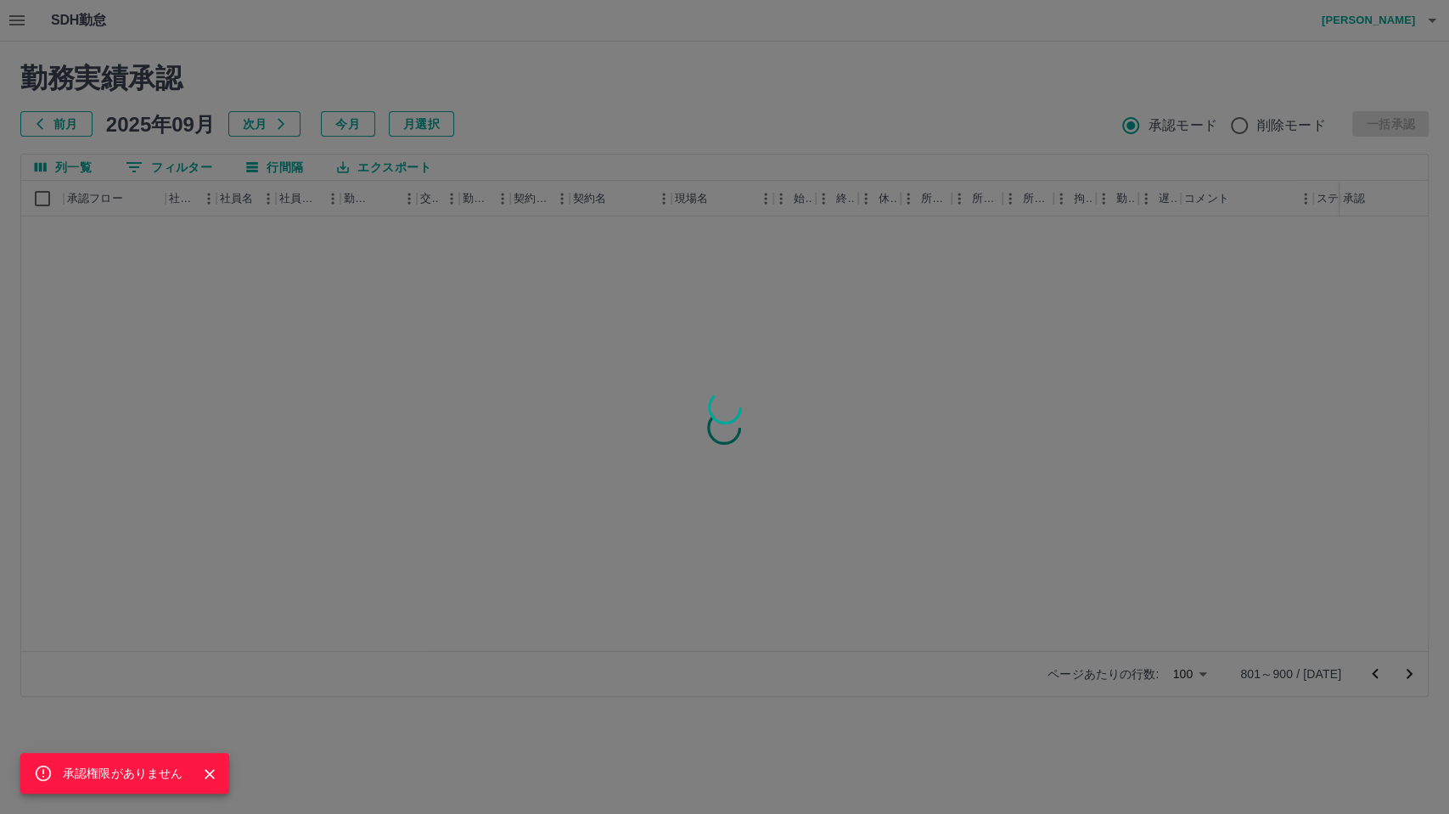
scroll to position [0, 0]
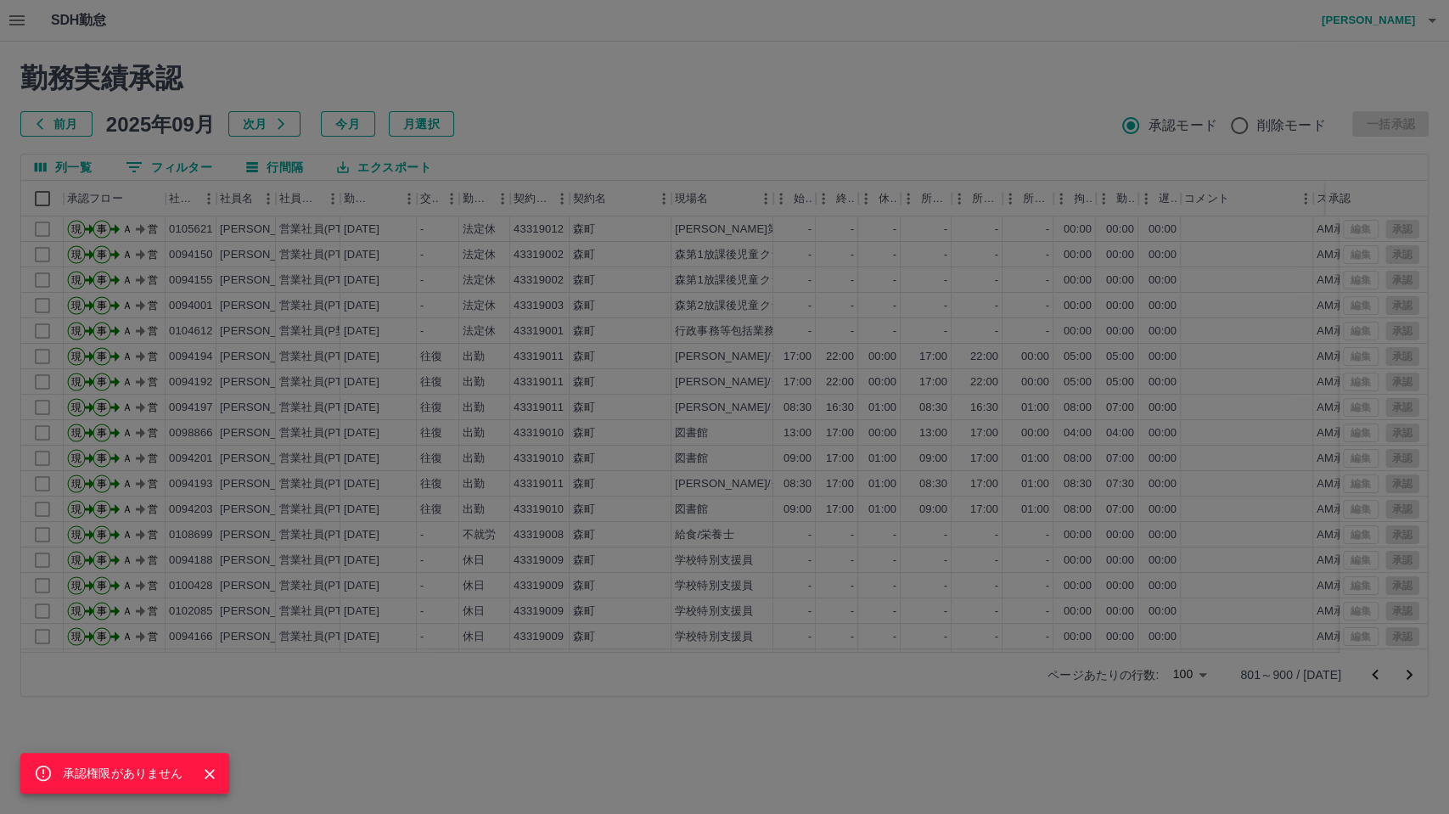
click at [1243, 472] on div "承認権限がありません" at bounding box center [724, 407] width 1449 height 814
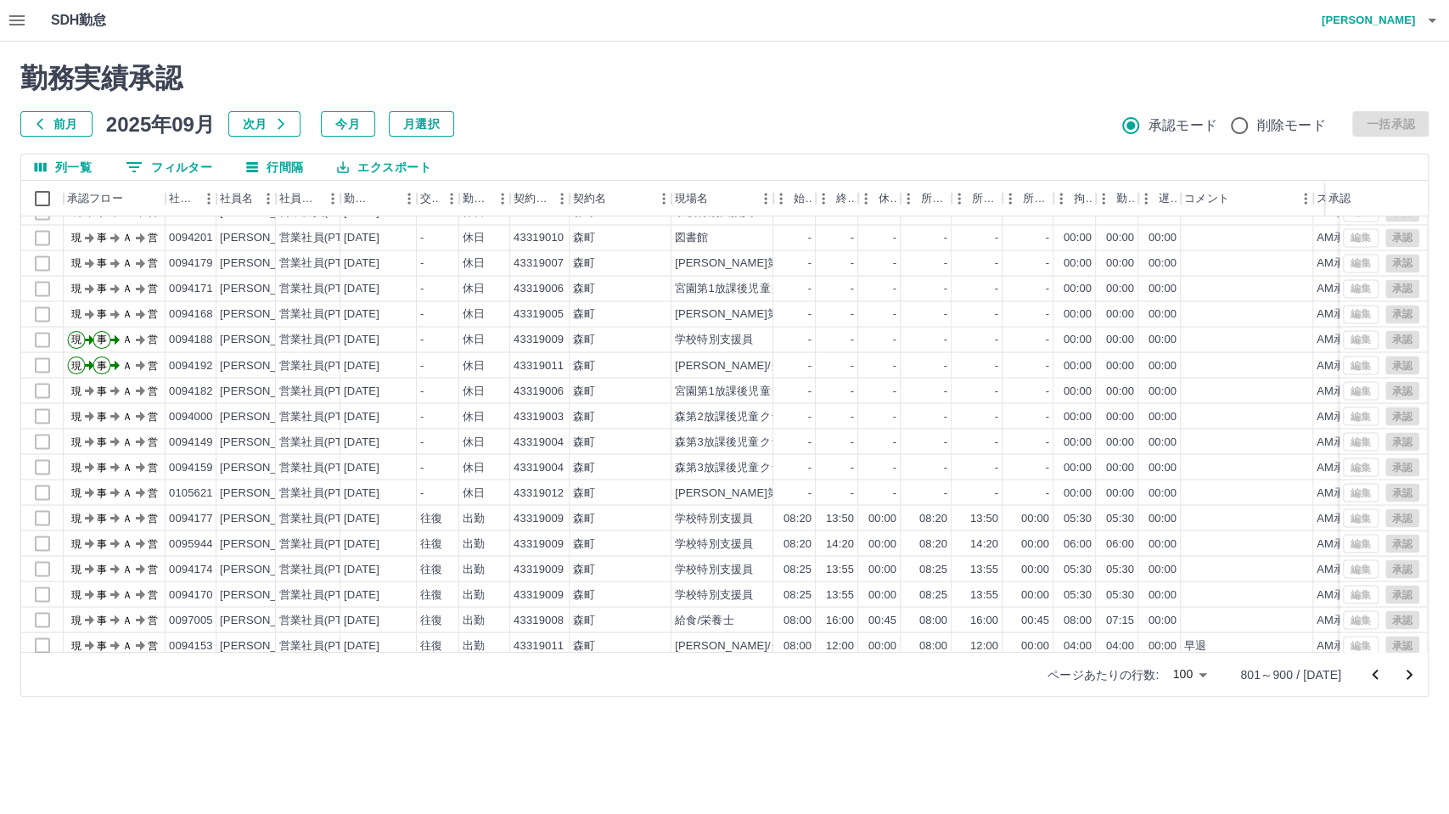
scroll to position [2125, 0]
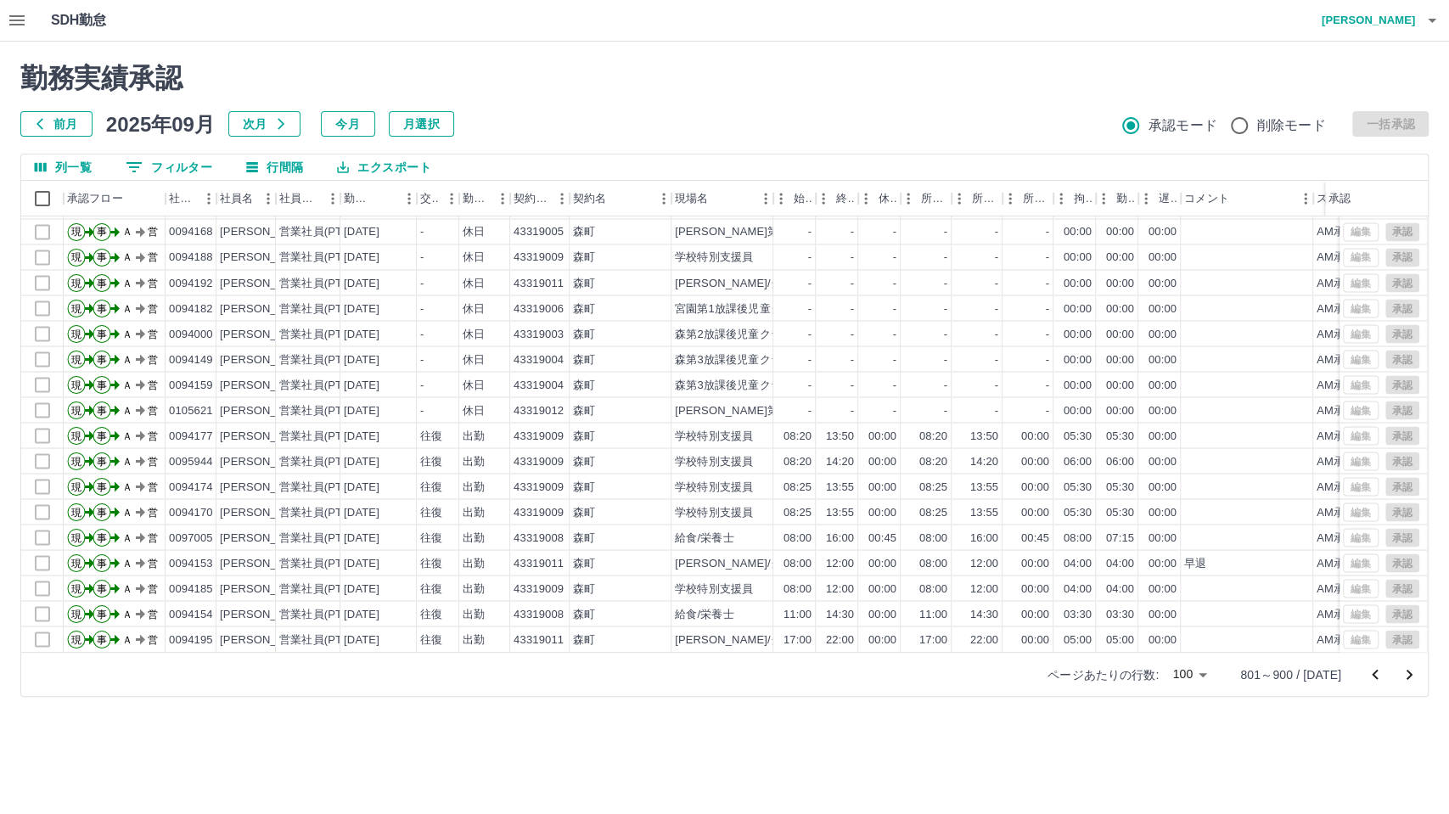
drag, startPoint x: 1412, startPoint y: 675, endPoint x: 1410, endPoint y: 745, distance: 69.6
click at [1303, 717] on html "SDH勤怠 [PERSON_NAME] 承認権限がありません 勤務実績承認 前月 [DATE] 次月 今月 月選択 承認モード 削除モード 一括承認 列一覧 …" at bounding box center [724, 358] width 1449 height 717
click at [1303, 678] on icon "次のページへ" at bounding box center [1409, 675] width 20 height 20
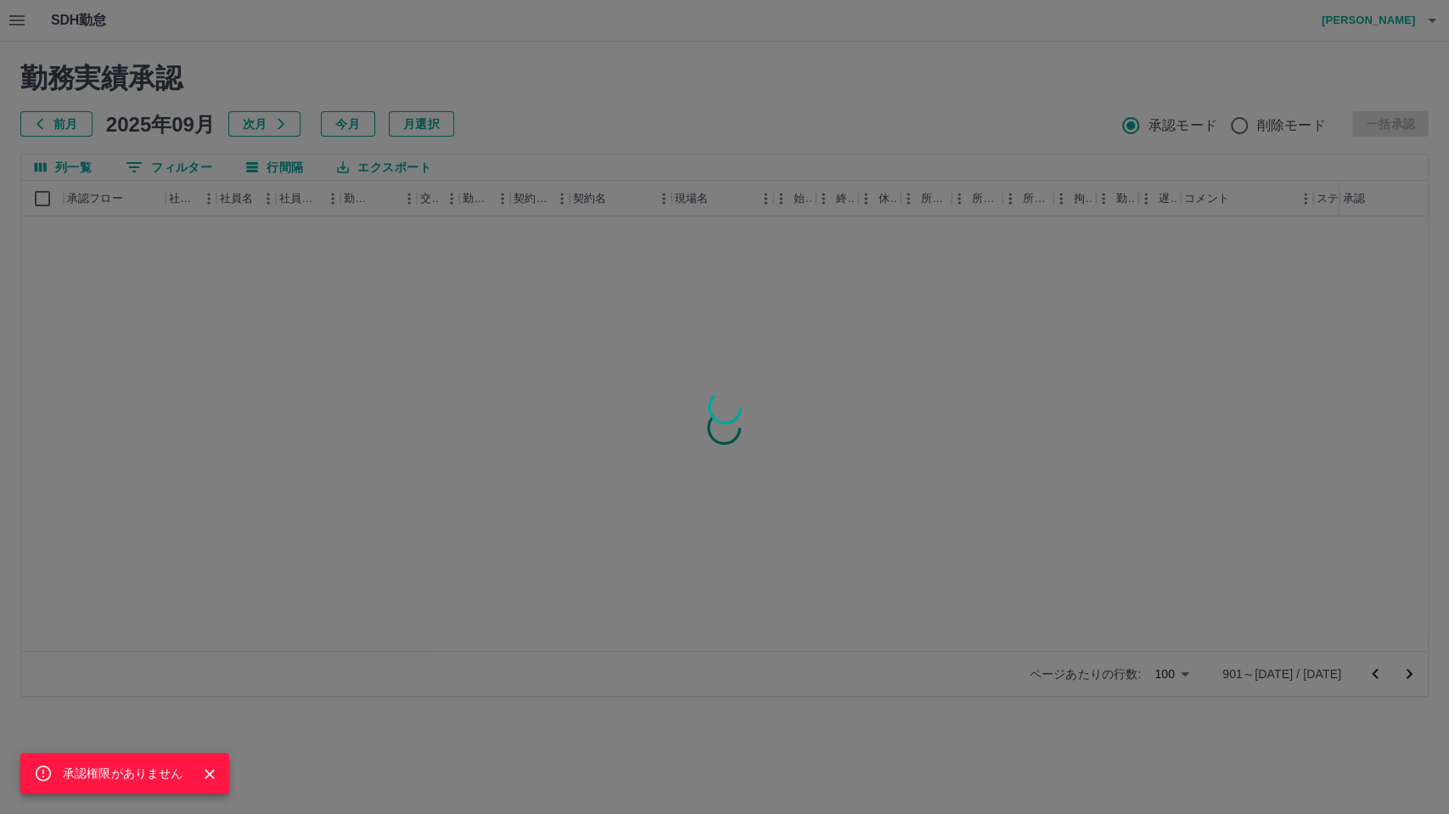
scroll to position [0, 0]
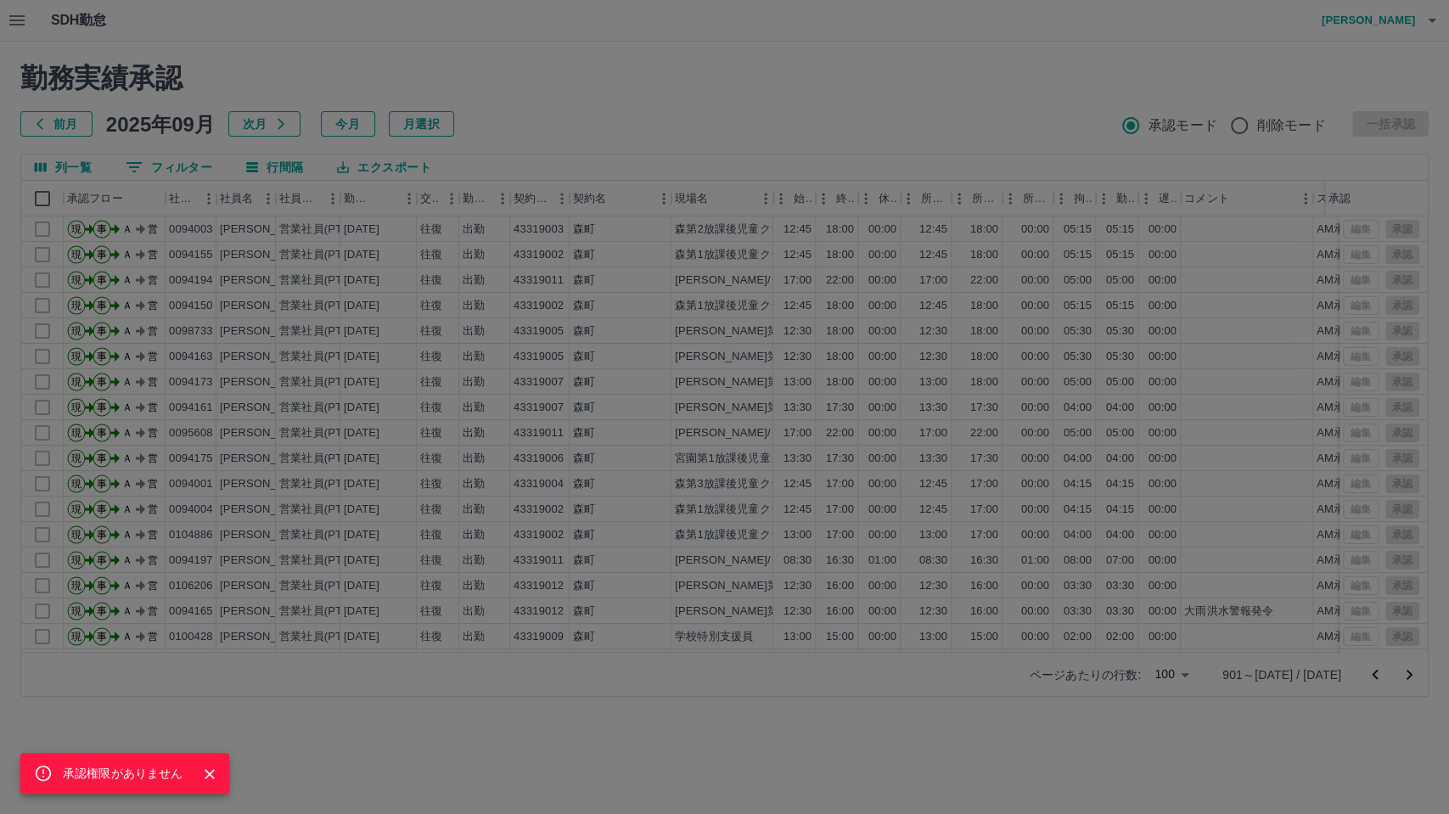
click at [1064, 336] on div "承認権限がありません" at bounding box center [724, 407] width 1449 height 814
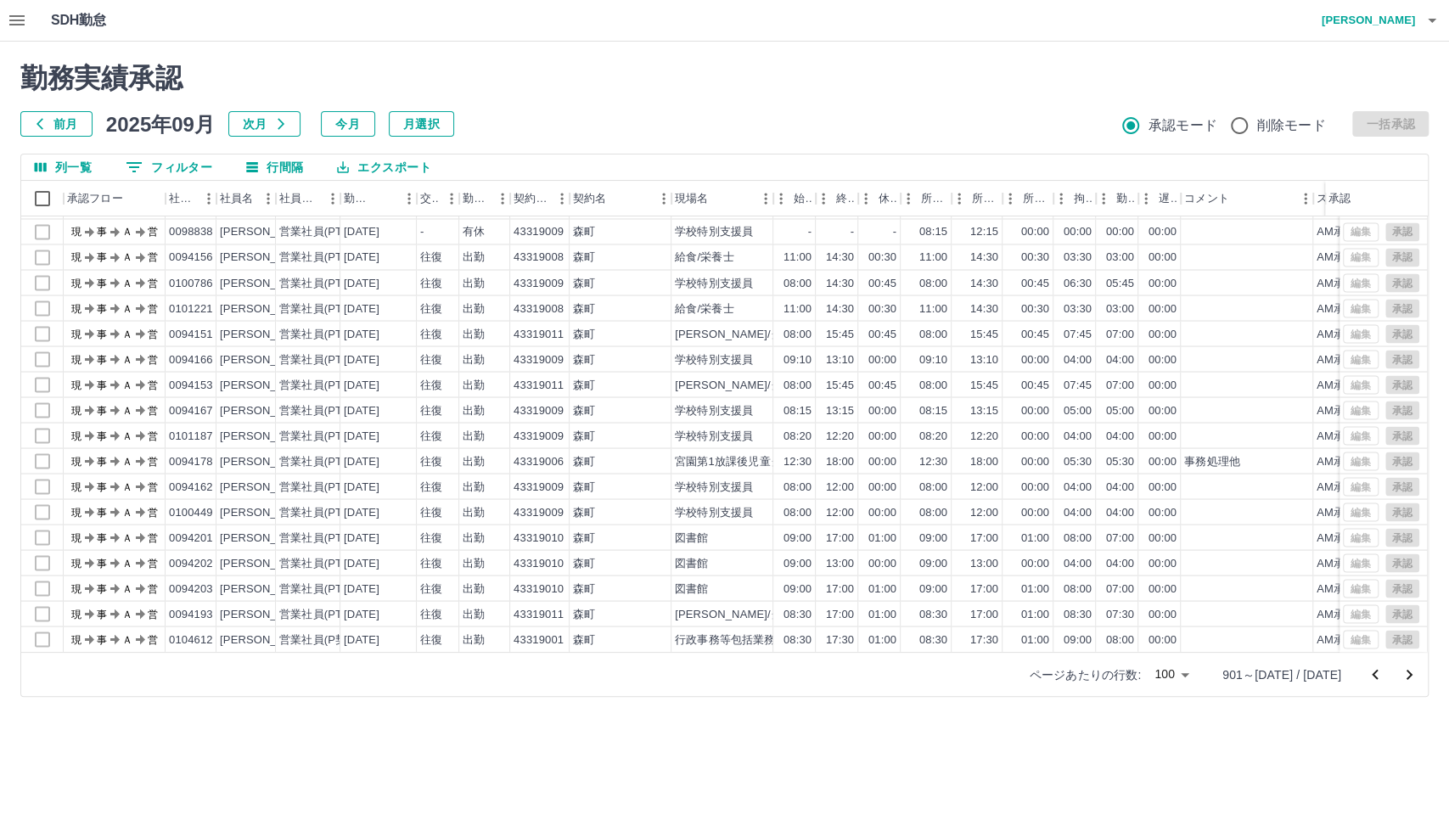
scroll to position [2125, 0]
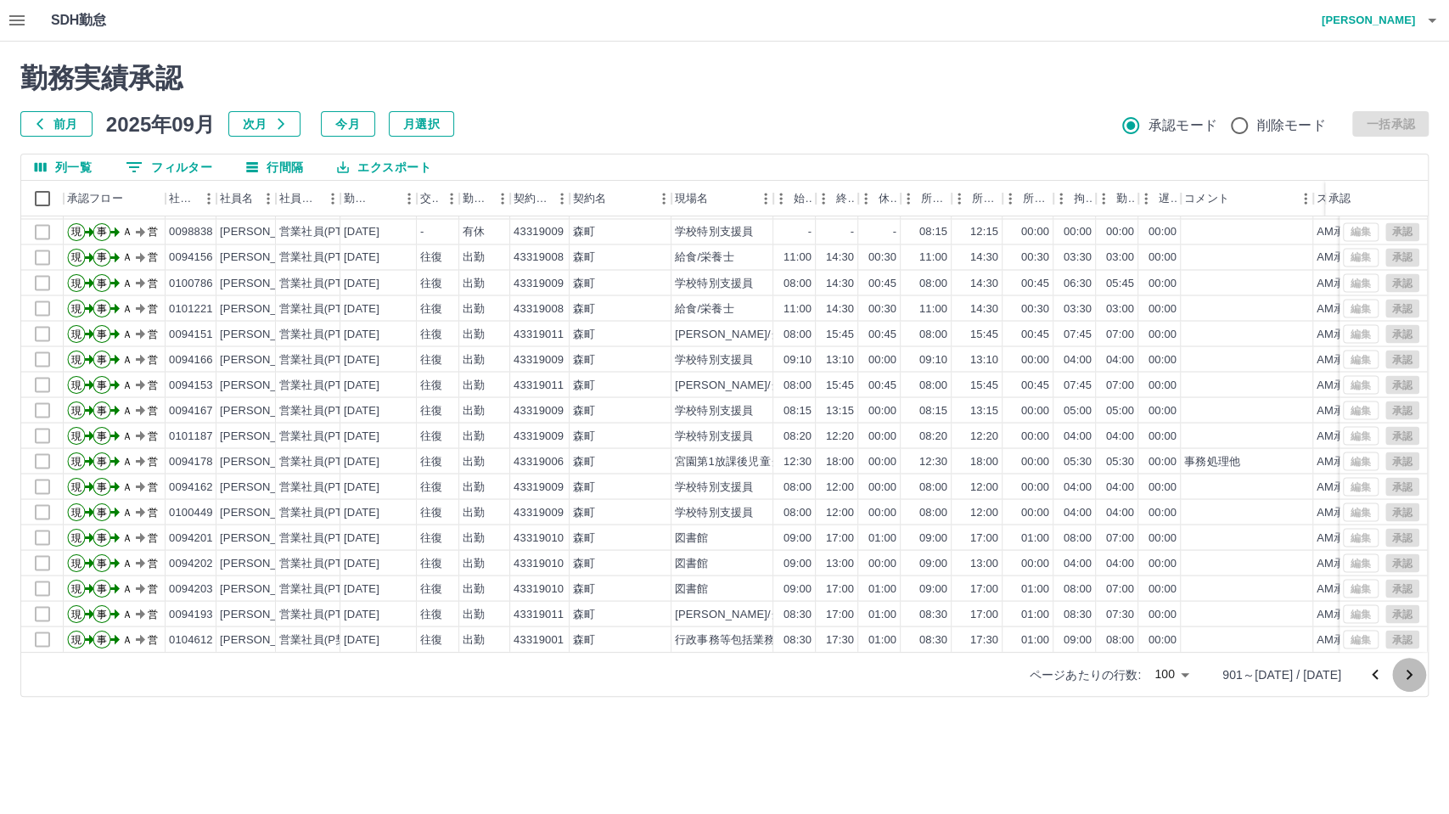
click at [1303, 677] on icon "次のページへ" at bounding box center [1410, 675] width 6 height 10
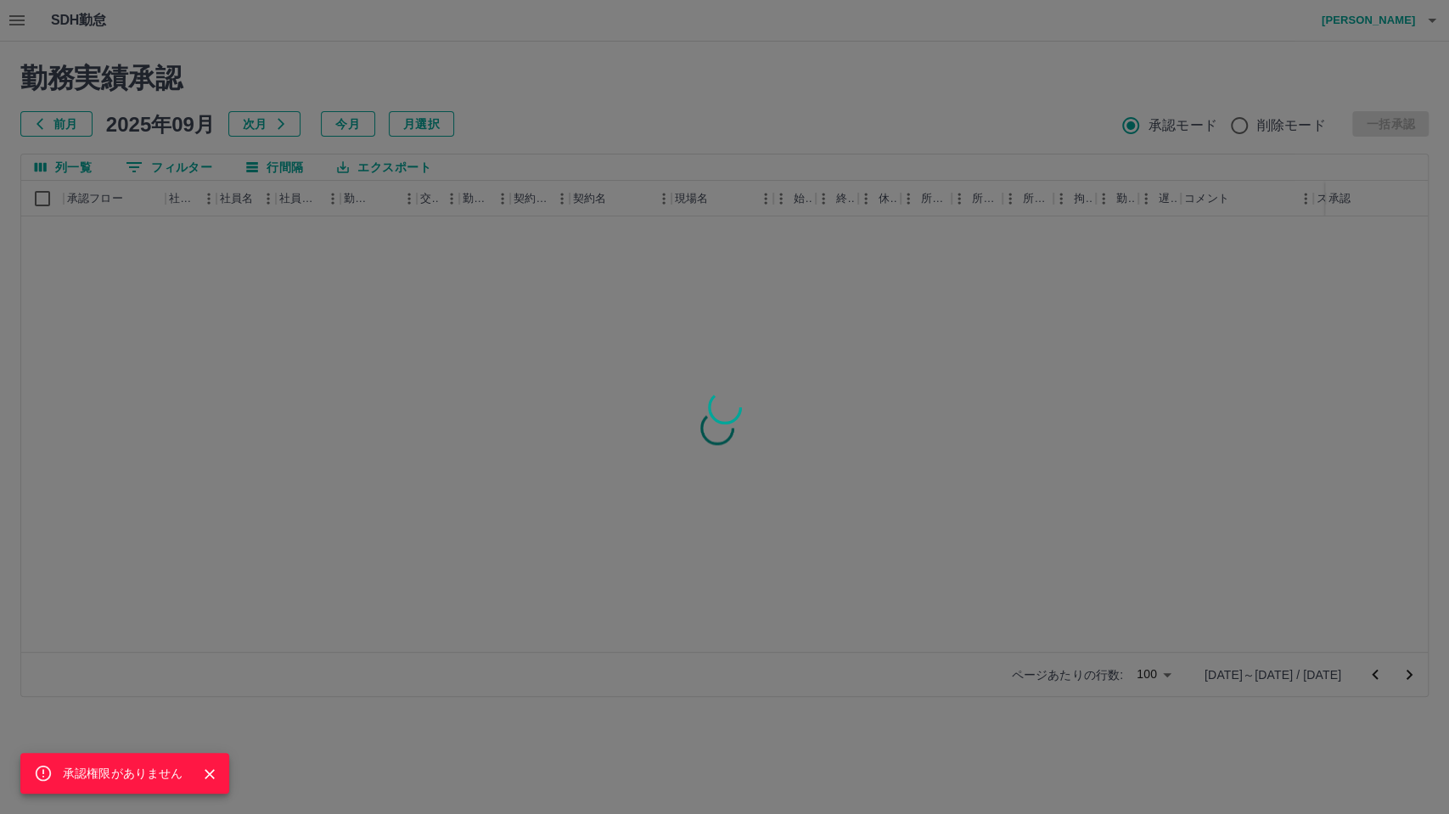
scroll to position [0, 0]
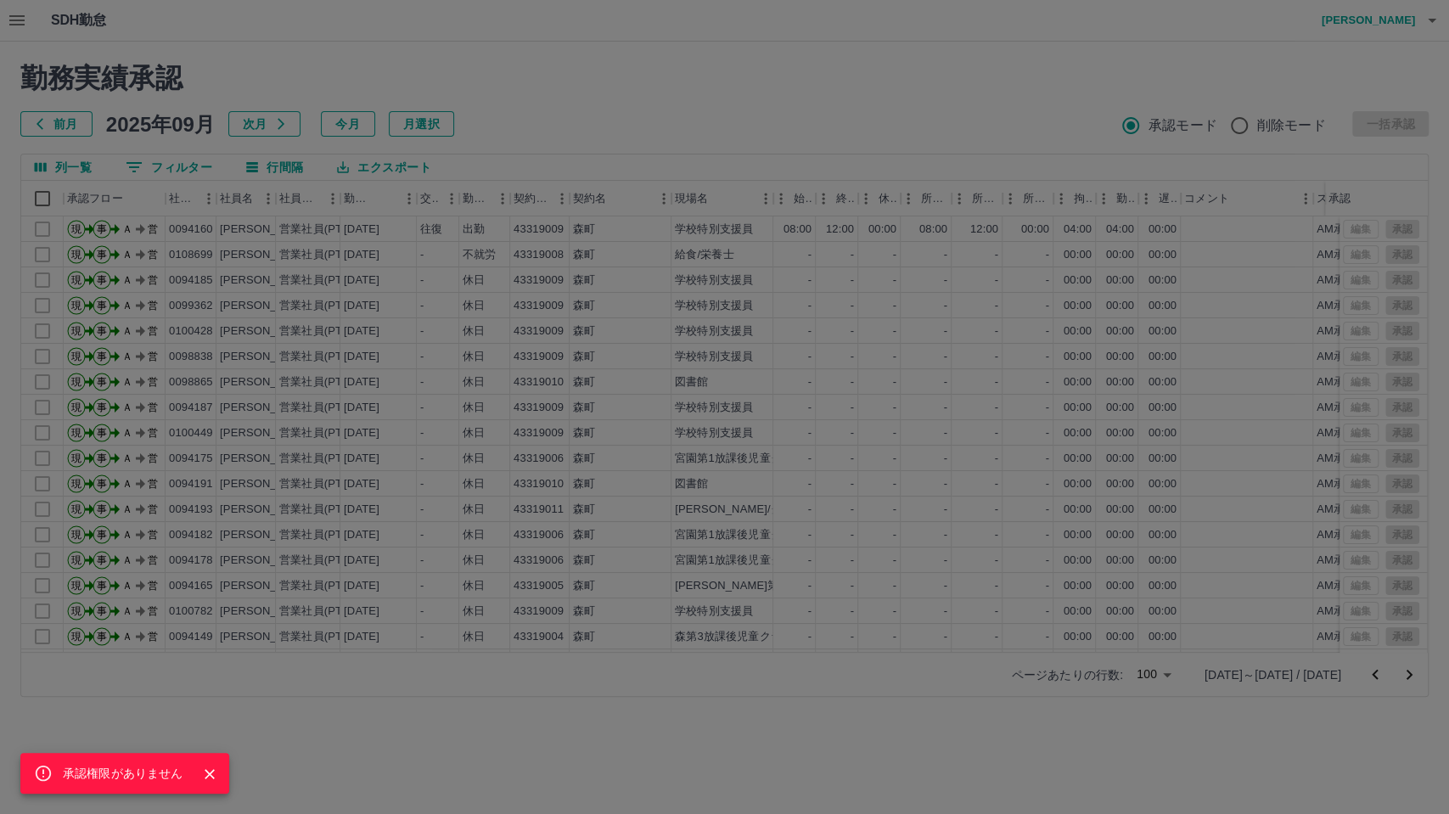
click at [896, 114] on div "承認権限がありません" at bounding box center [724, 407] width 1449 height 814
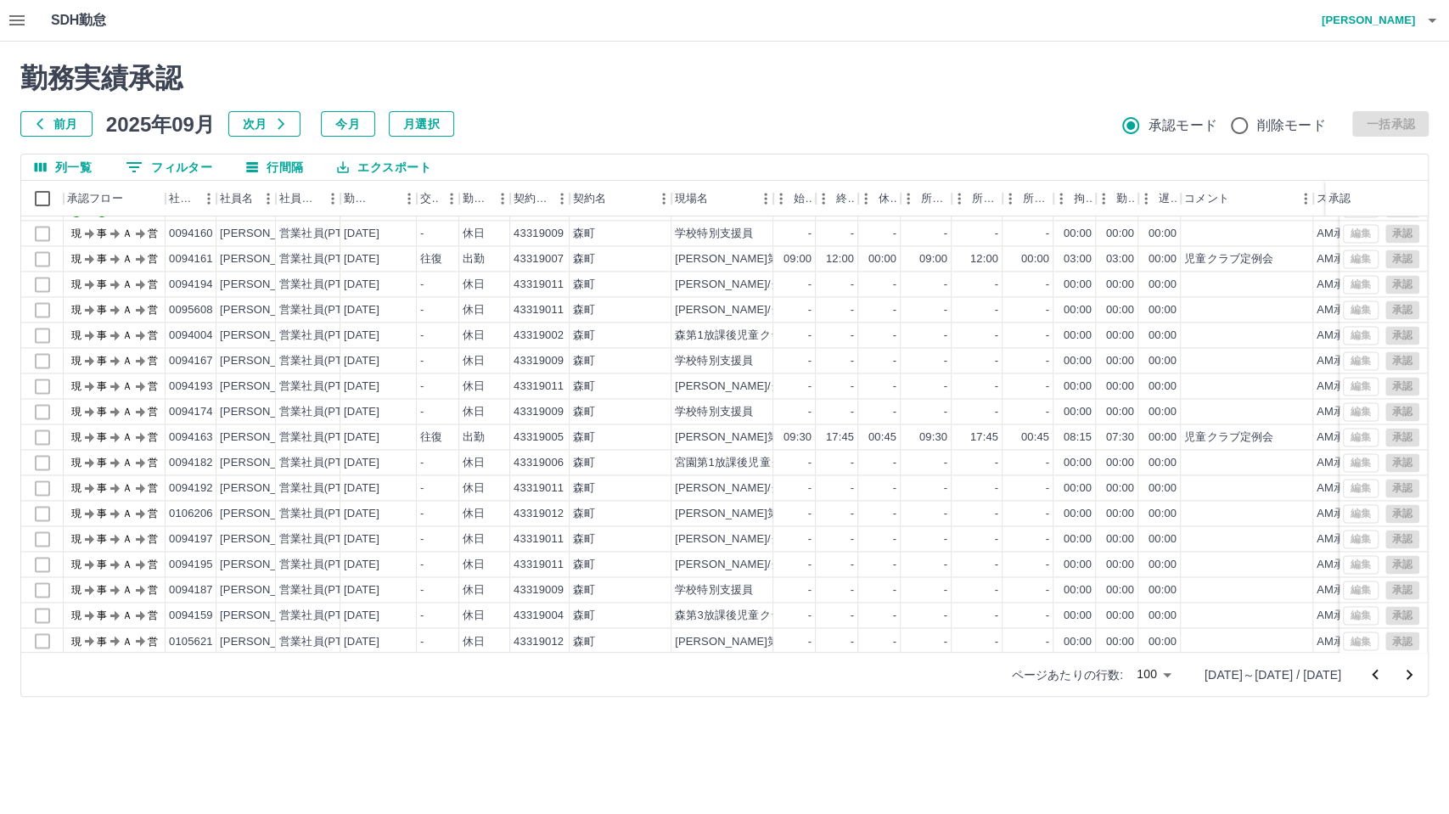
scroll to position [2125, 0]
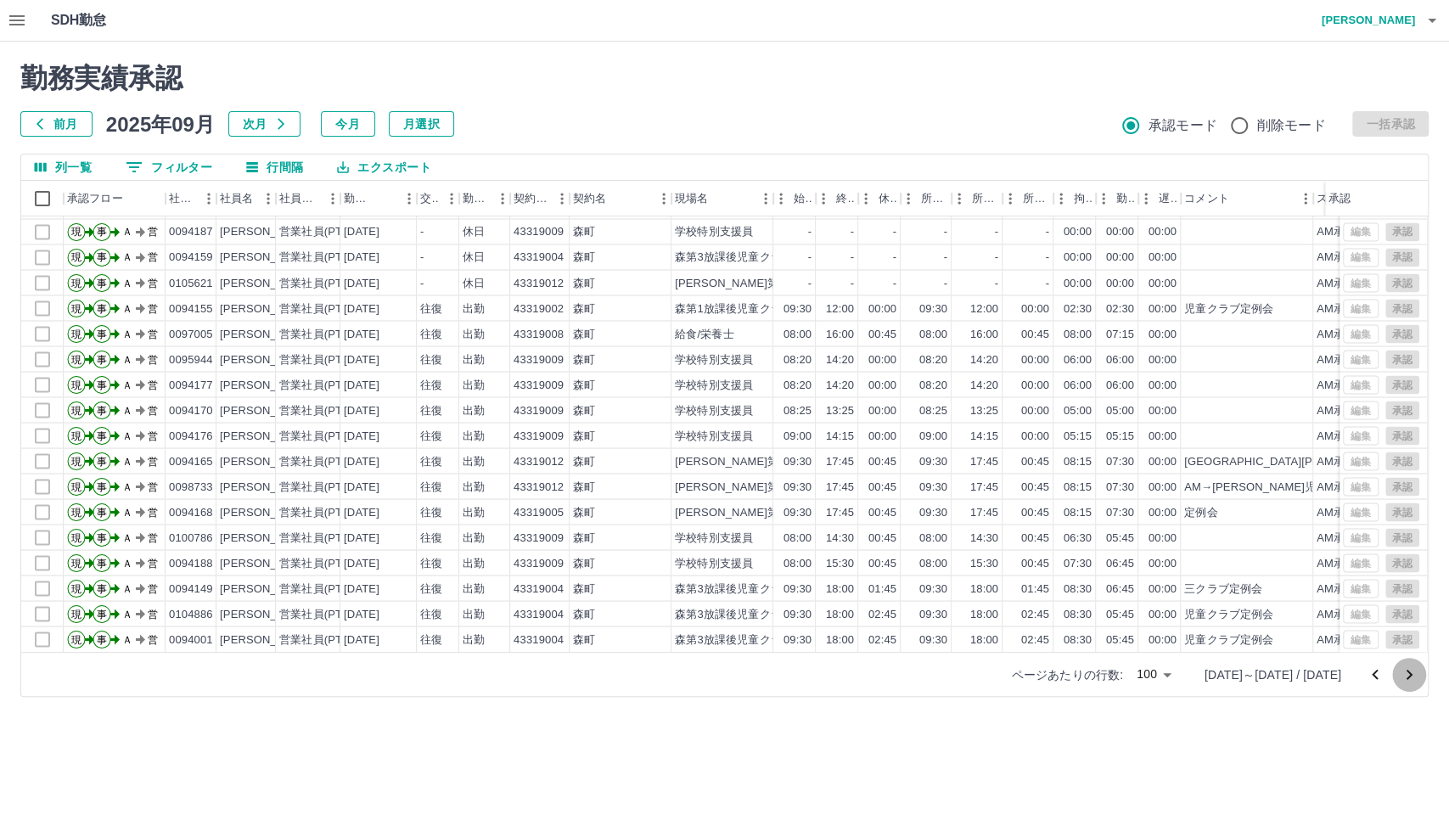
click at [1303, 673] on icon "次のページへ" at bounding box center [1409, 675] width 20 height 20
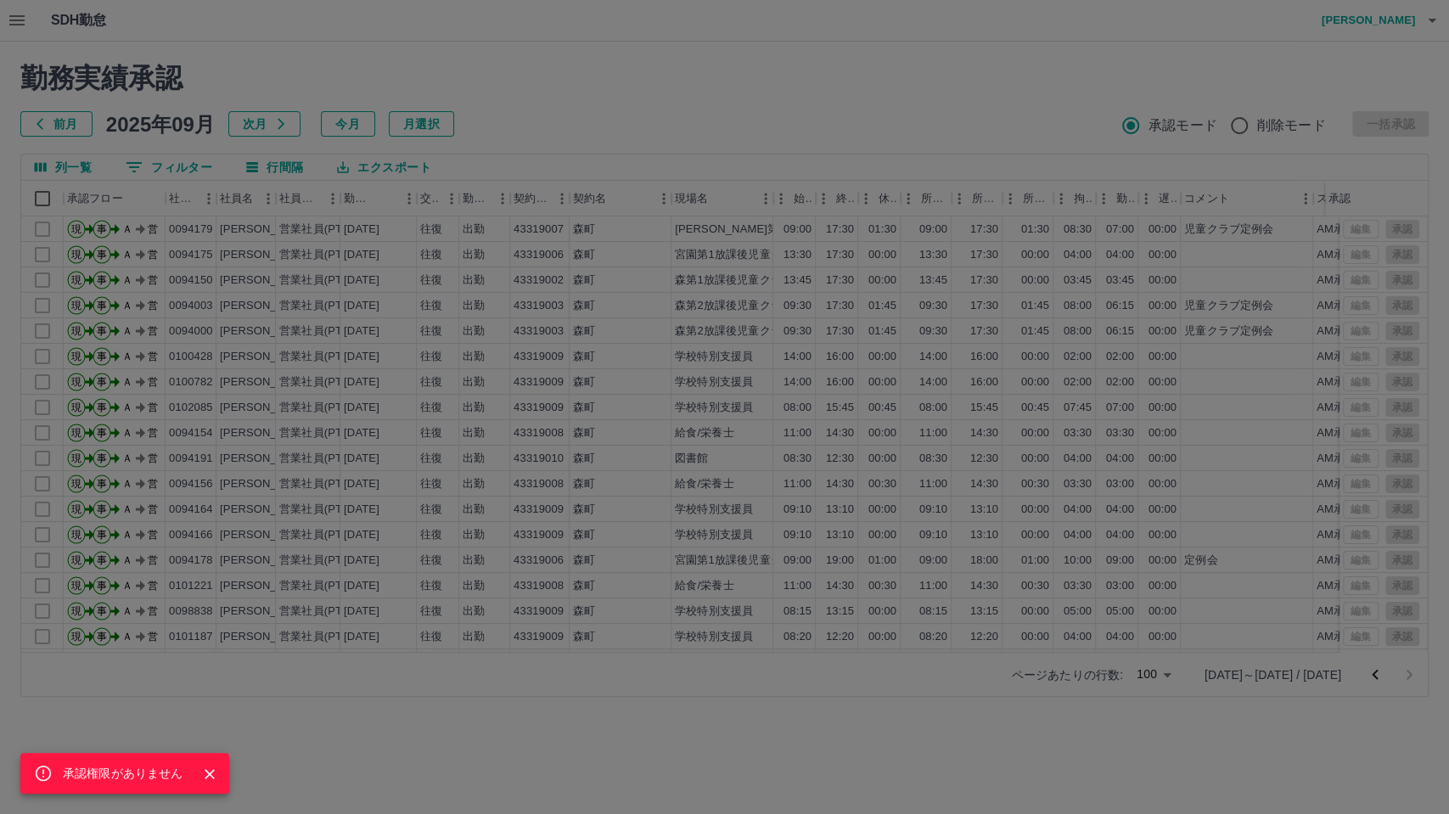
click at [983, 688] on div "承認権限がありません" at bounding box center [724, 407] width 1449 height 814
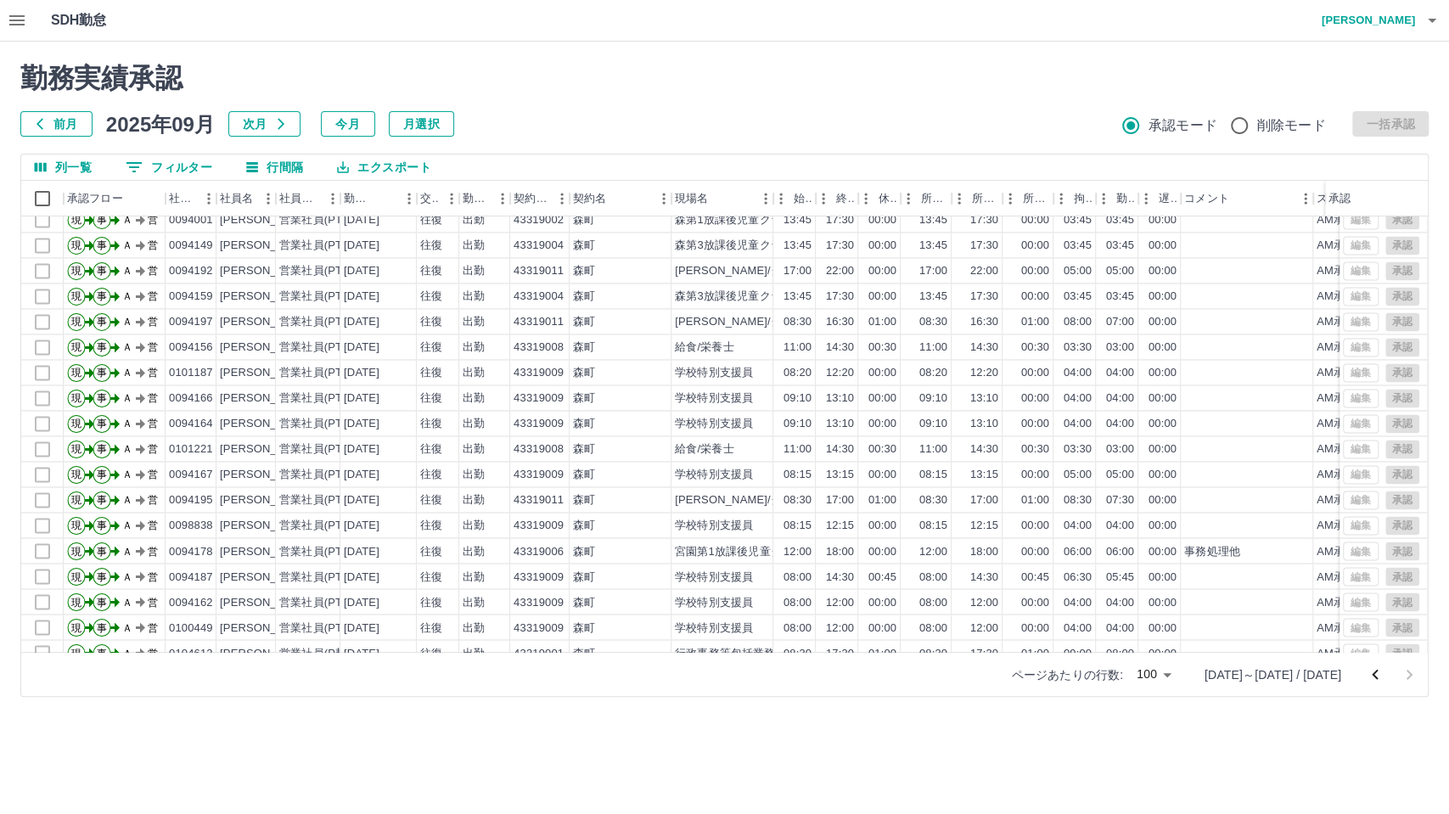
scroll to position [1870, 0]
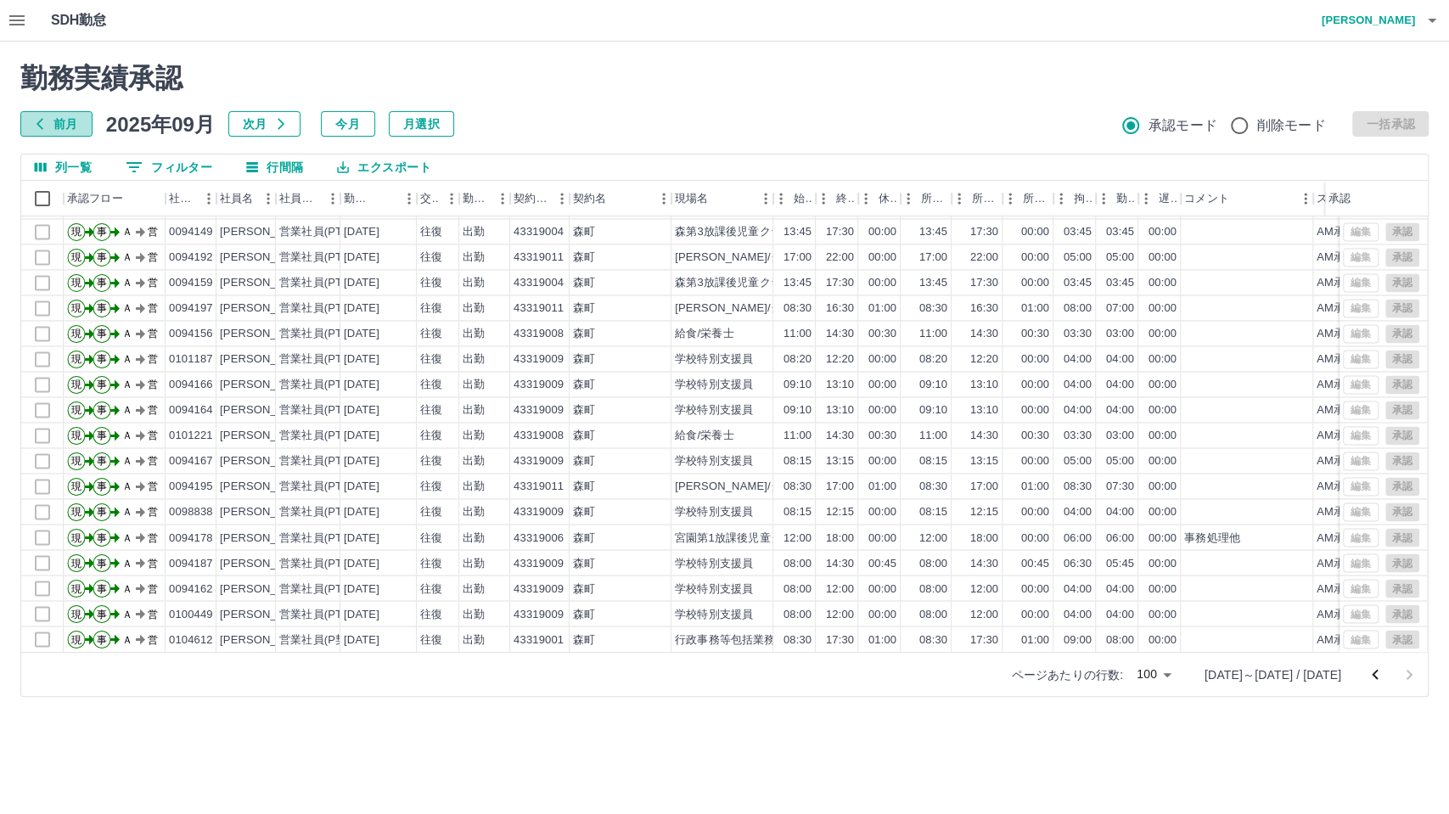
click at [39, 120] on icon "button" at bounding box center [40, 124] width 14 height 14
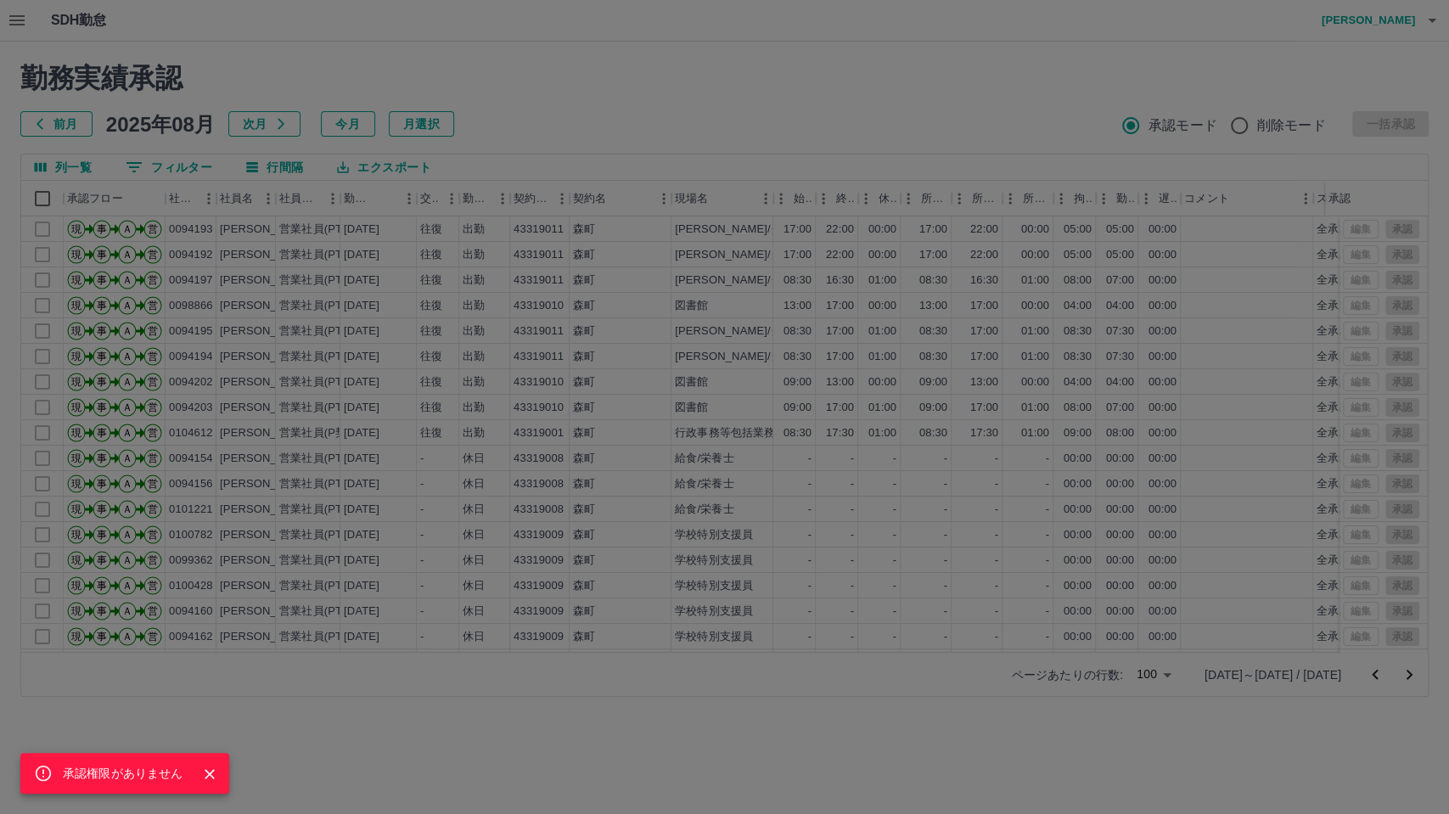
click at [444, 732] on div "承認権限がありません" at bounding box center [724, 407] width 1449 height 814
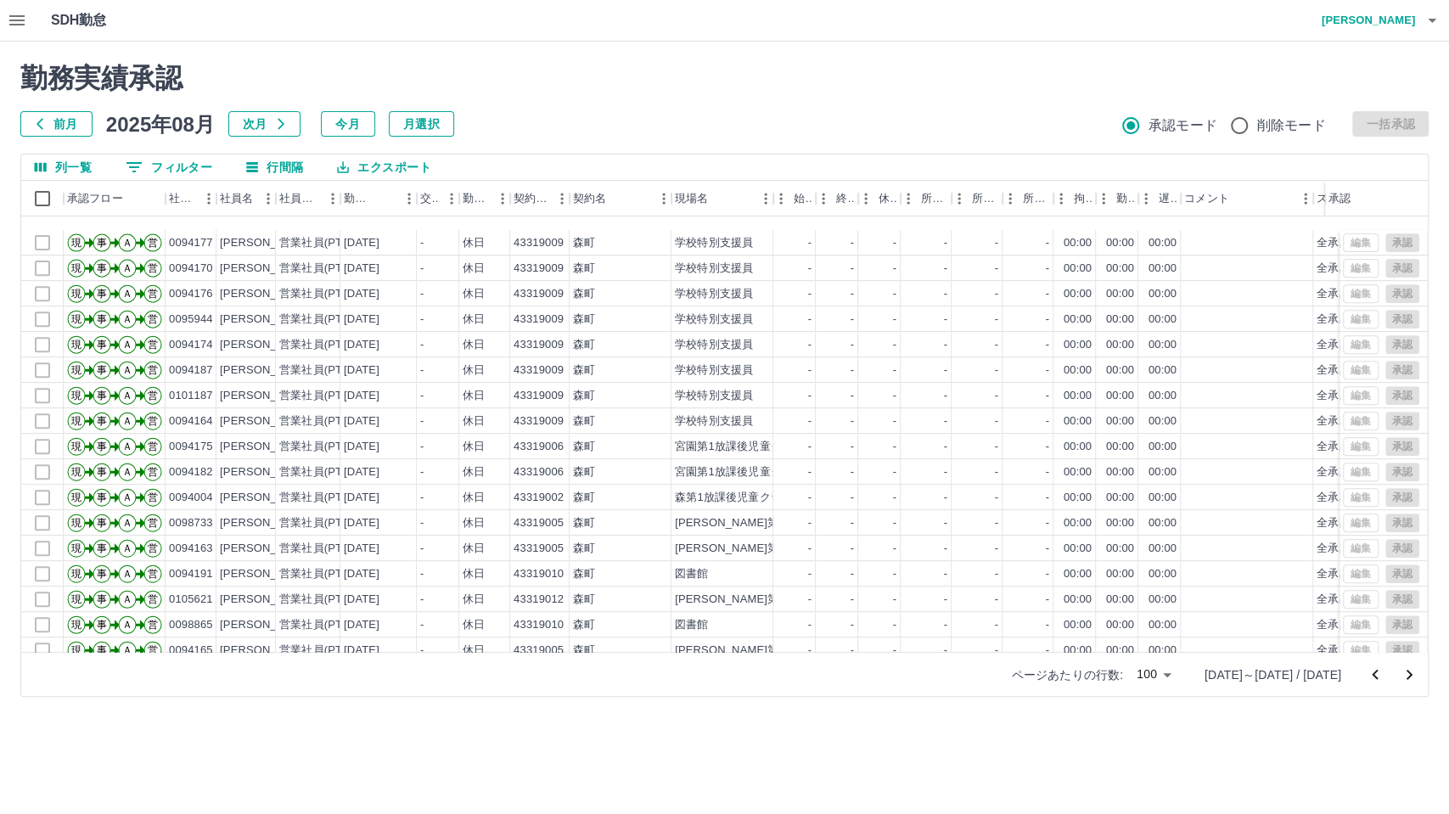
scroll to position [94, 0]
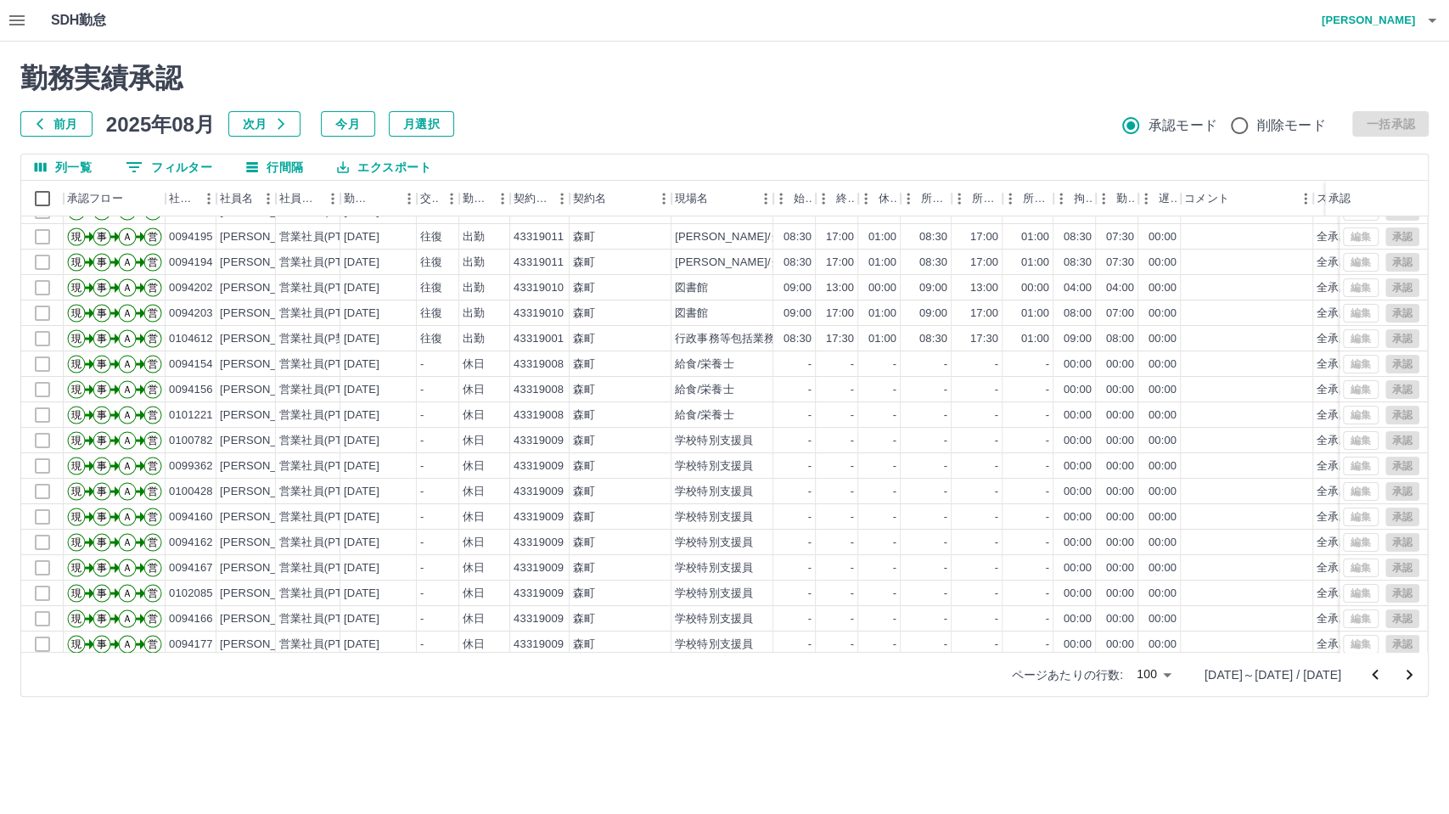
click at [274, 122] on icon "button" at bounding box center [281, 124] width 14 height 14
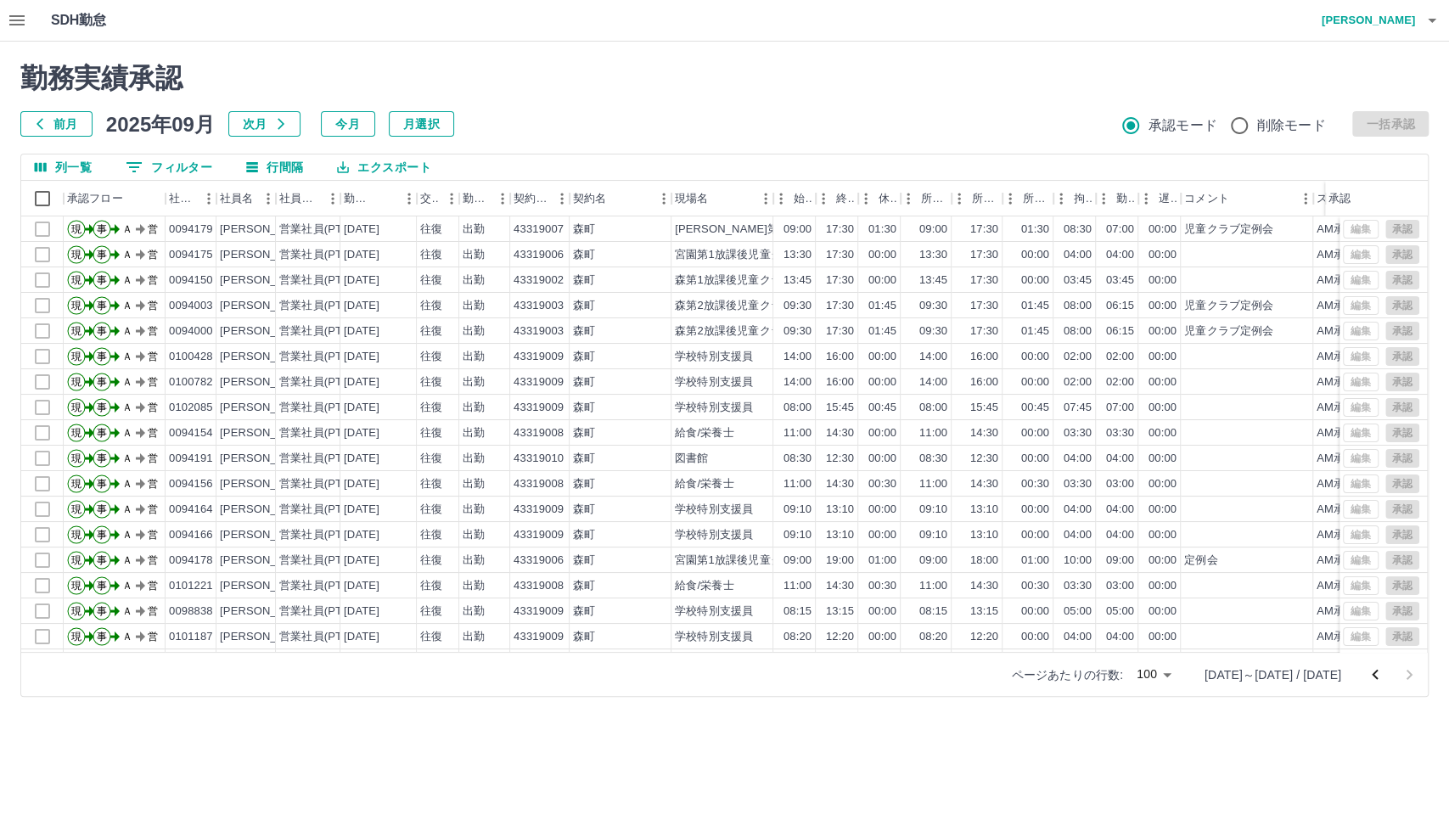
click at [1303, 684] on icon "前のページへ" at bounding box center [1375, 675] width 20 height 20
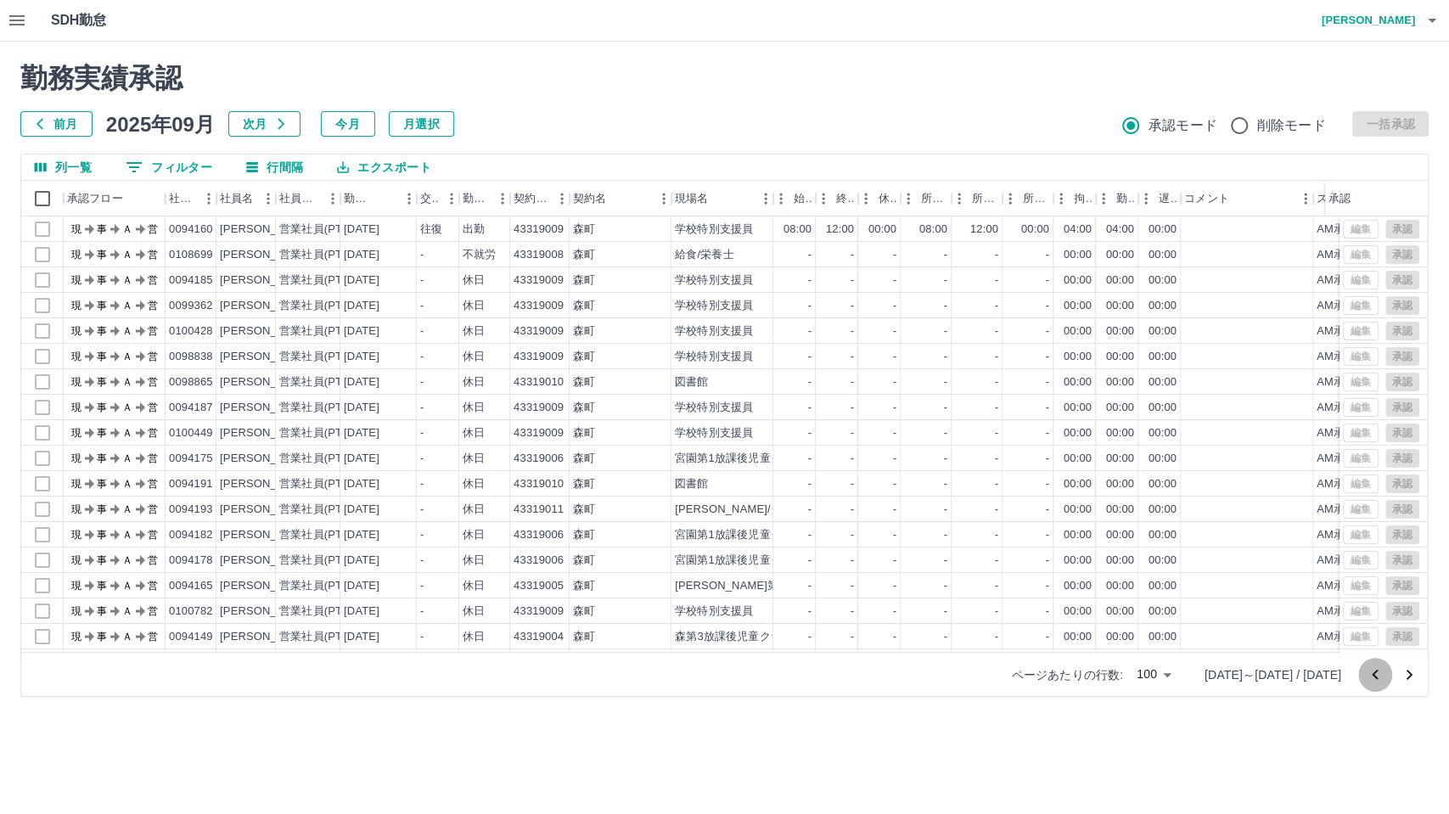
click at [1303, 684] on icon "前のページへ" at bounding box center [1375, 675] width 20 height 20
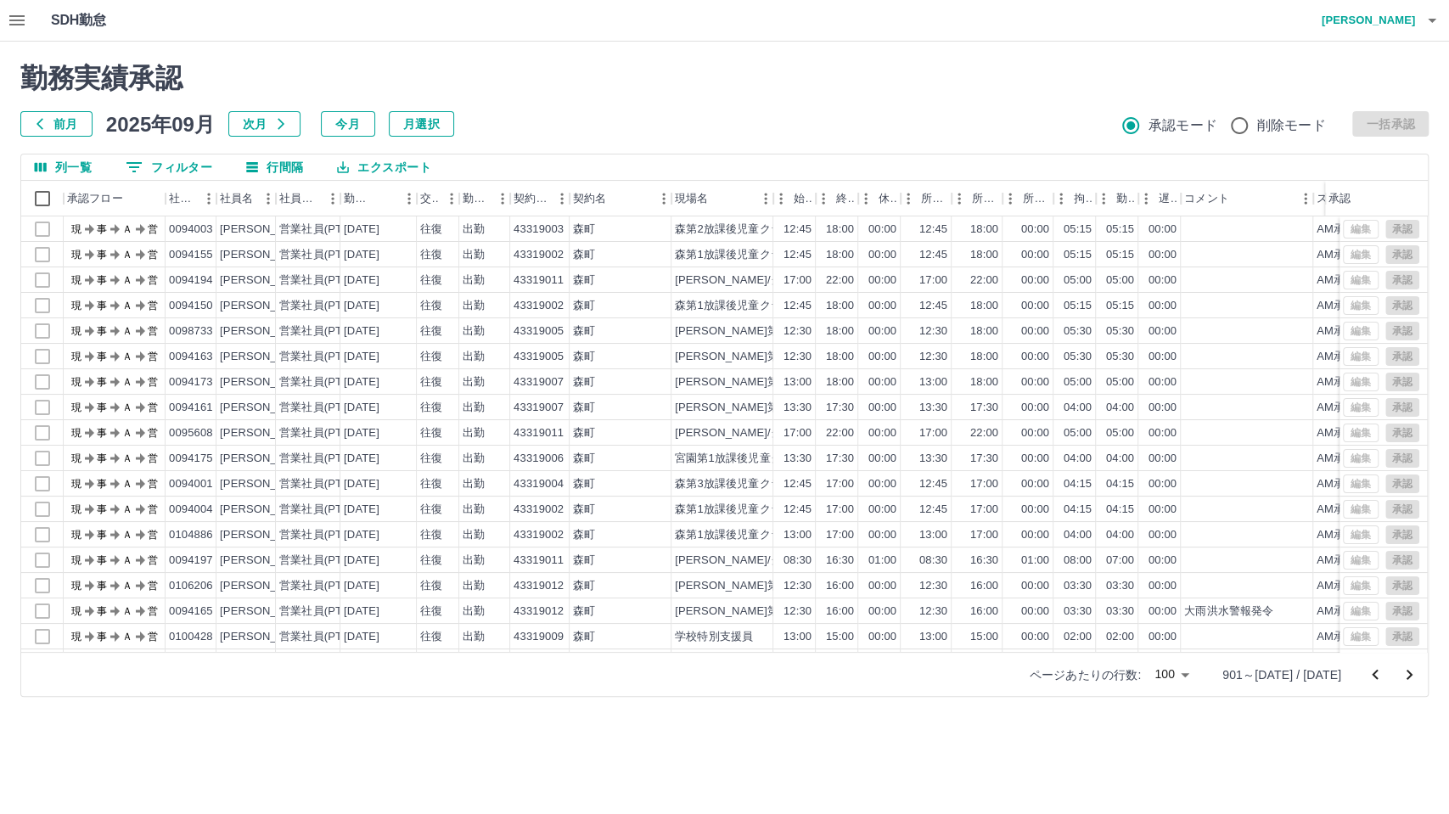
click at [1303, 684] on icon "前のページへ" at bounding box center [1375, 675] width 20 height 20
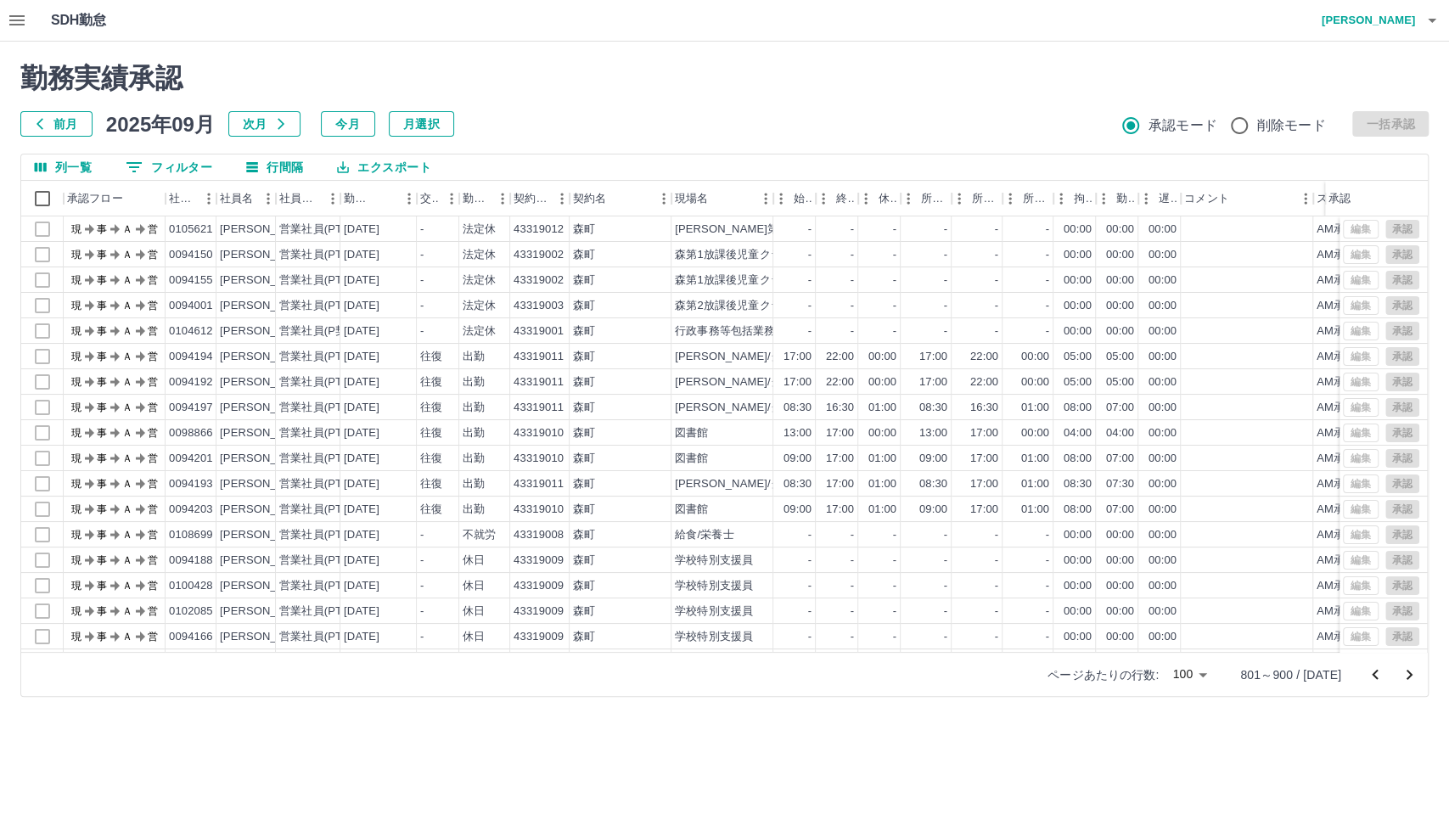
click at [1303, 684] on icon "前のページへ" at bounding box center [1375, 675] width 20 height 20
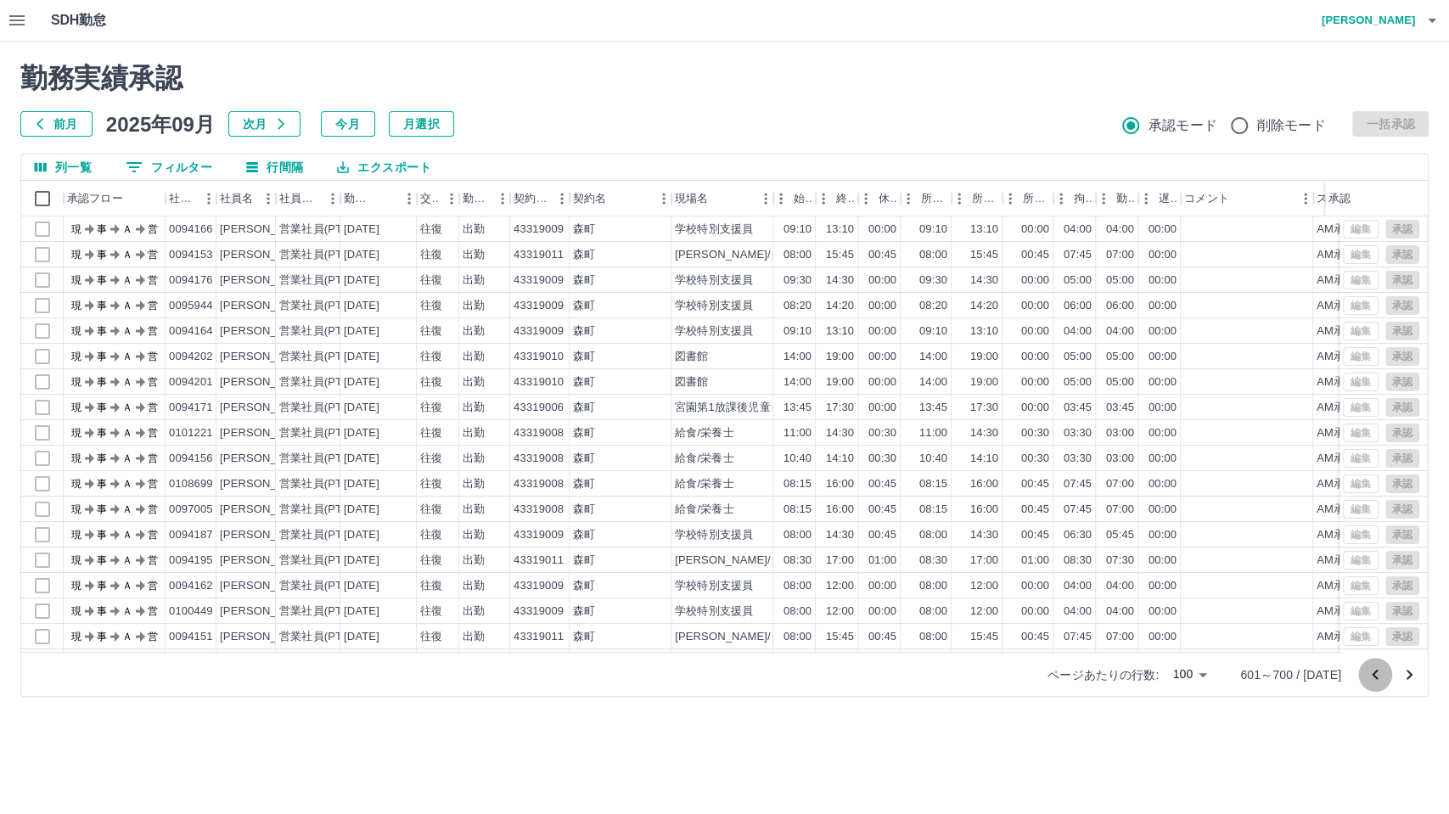
click at [1303, 684] on icon "前のページへ" at bounding box center [1375, 675] width 20 height 20
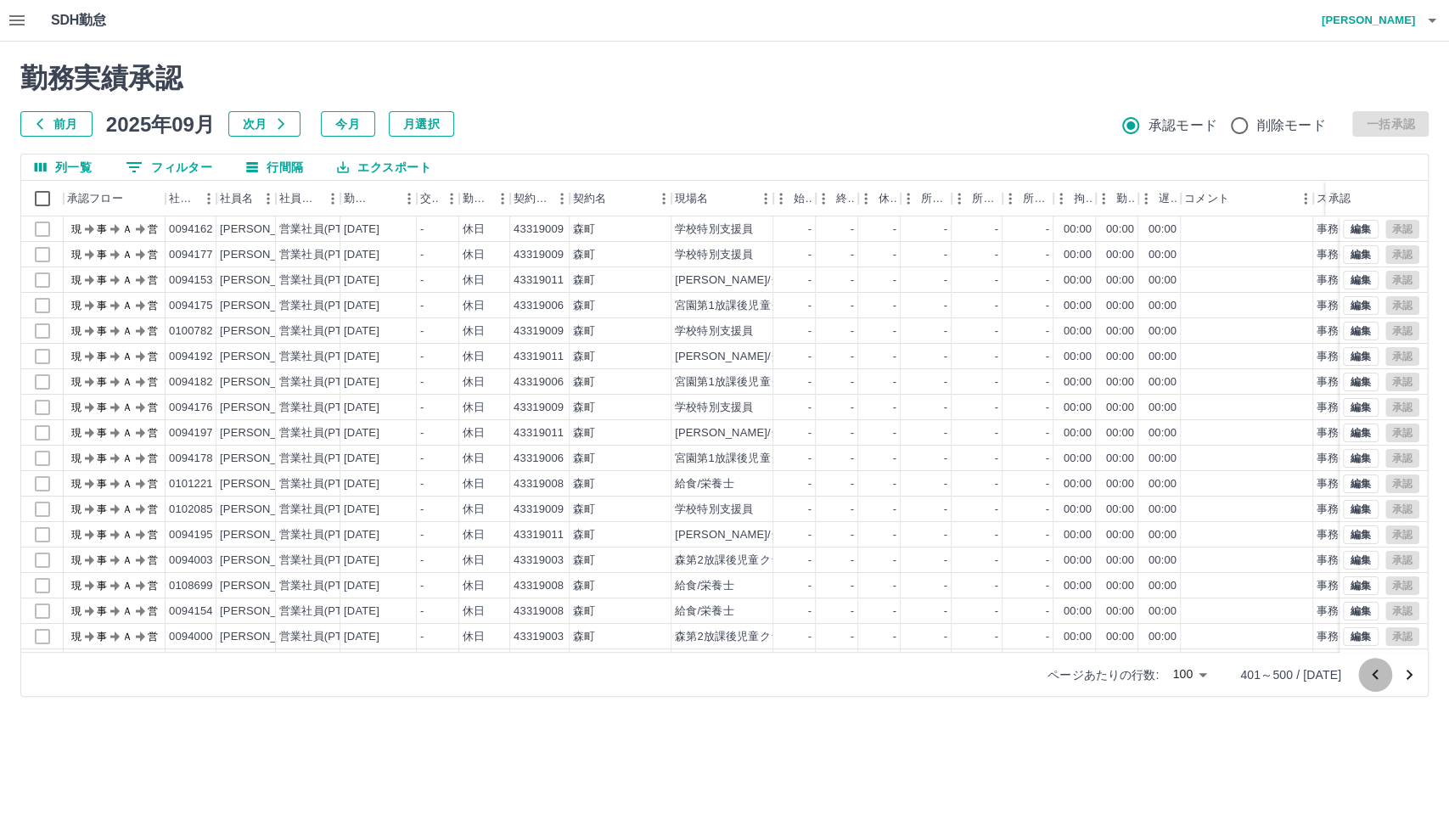
click at [1303, 684] on icon "前のページへ" at bounding box center [1375, 675] width 20 height 20
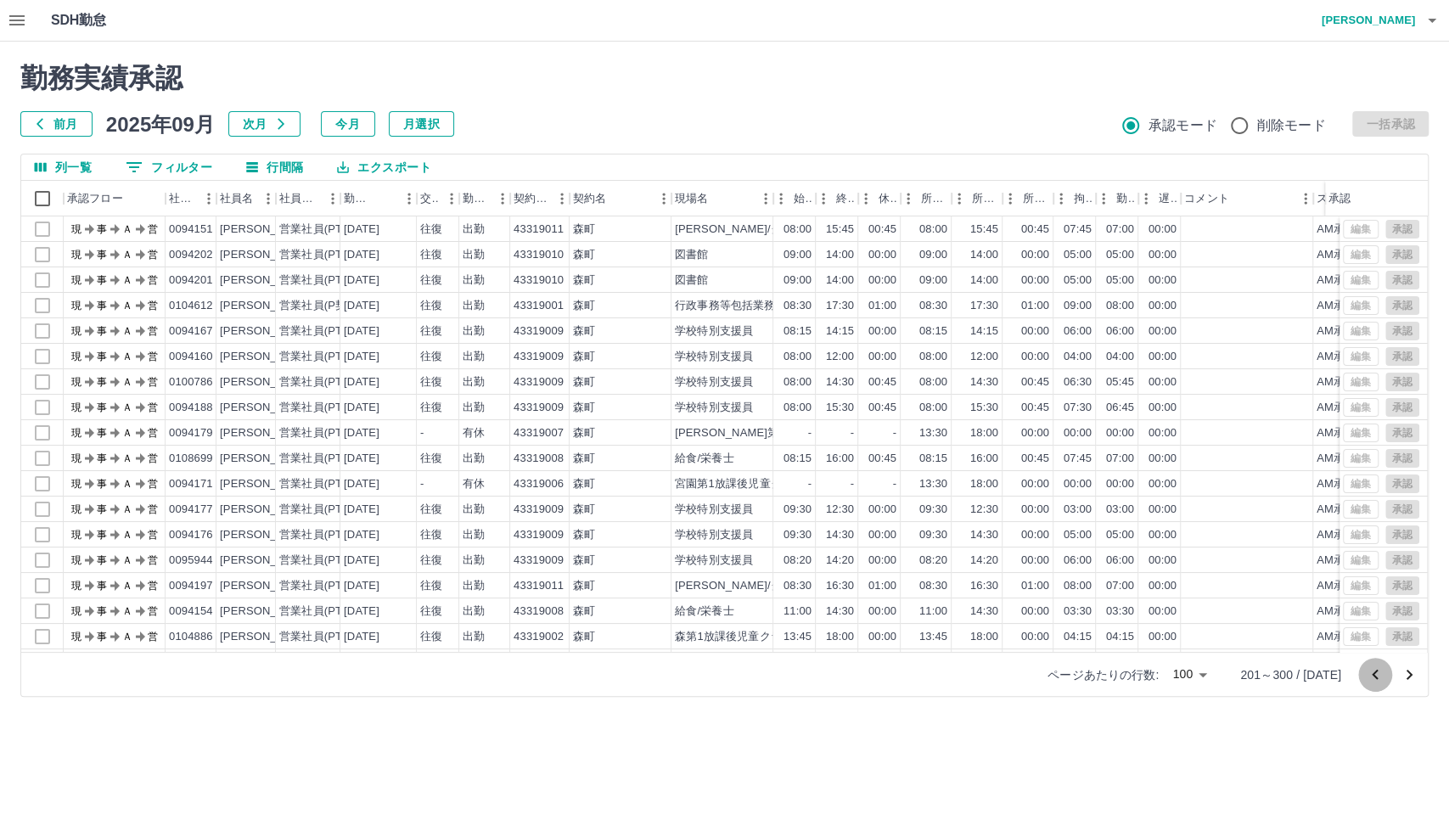
click at [1303, 684] on icon "前のページへ" at bounding box center [1375, 675] width 20 height 20
click at [1303, 684] on div at bounding box center [1392, 675] width 68 height 34
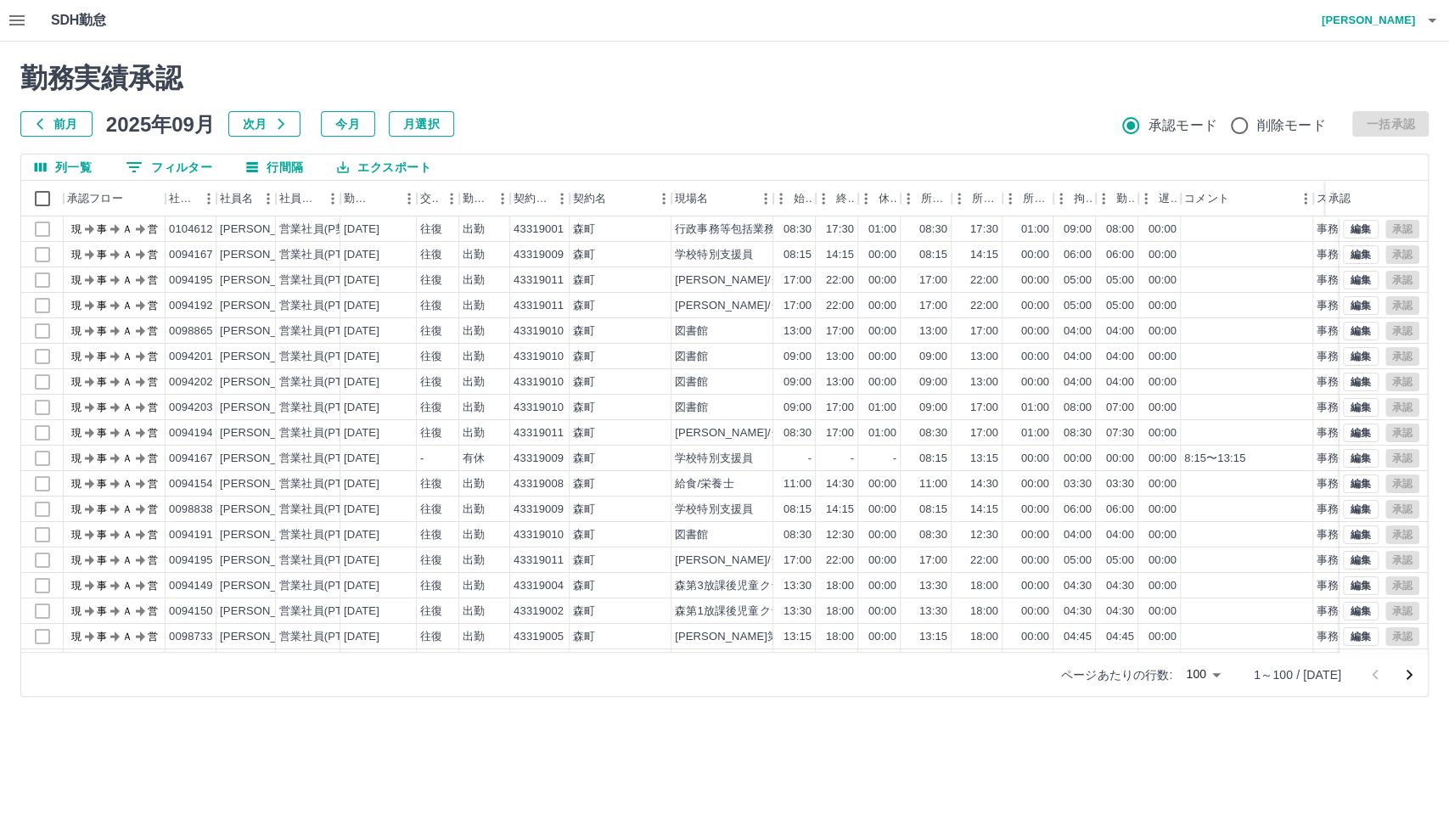
click at [1303, 683] on div at bounding box center [1392, 675] width 68 height 34
